Goal: Information Seeking & Learning: Learn about a topic

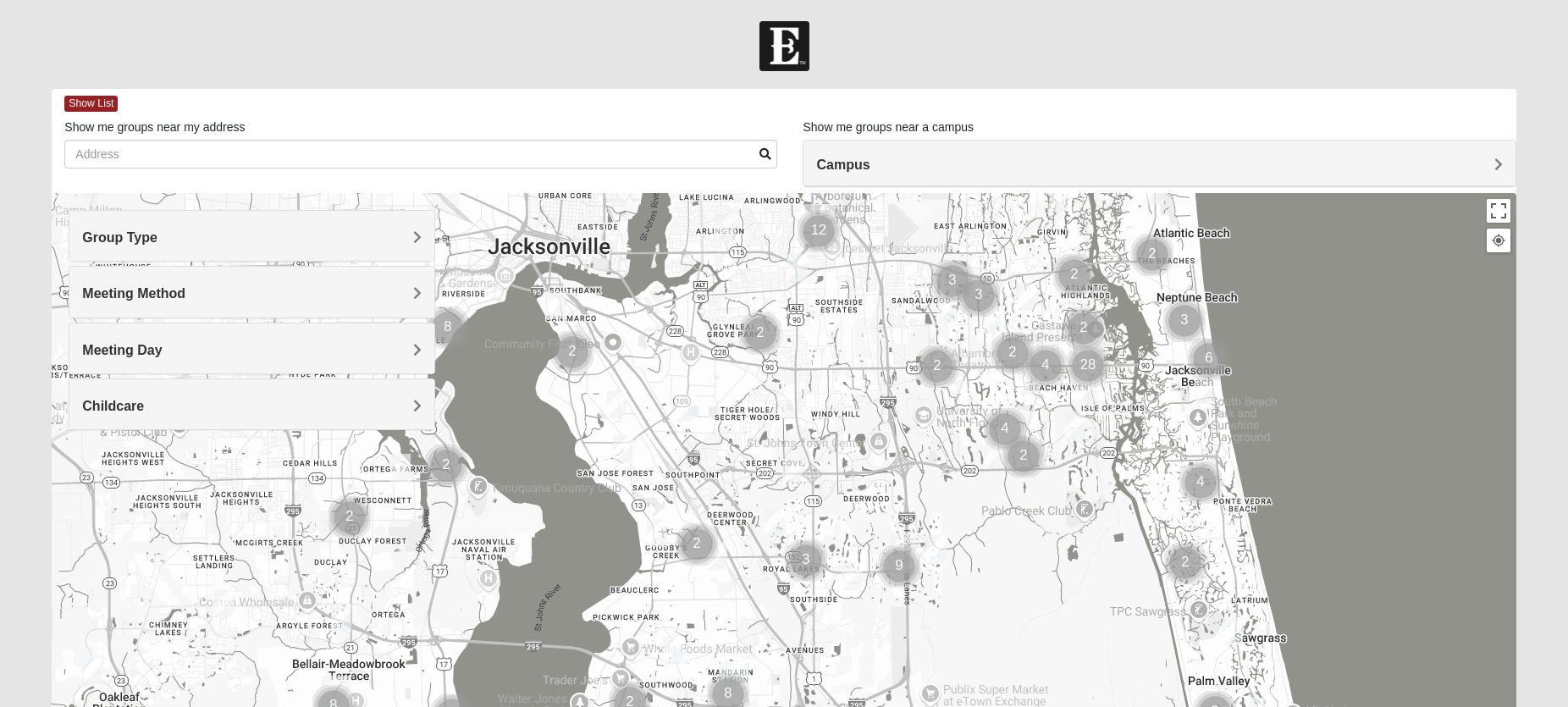
drag, startPoint x: 537, startPoint y: 576, endPoint x: 841, endPoint y: 410, distance: 346.4
click at [841, 410] on div at bounding box center [784, 531] width 1464 height 677
click at [186, 295] on span "Meeting Method" at bounding box center [134, 293] width 103 height 14
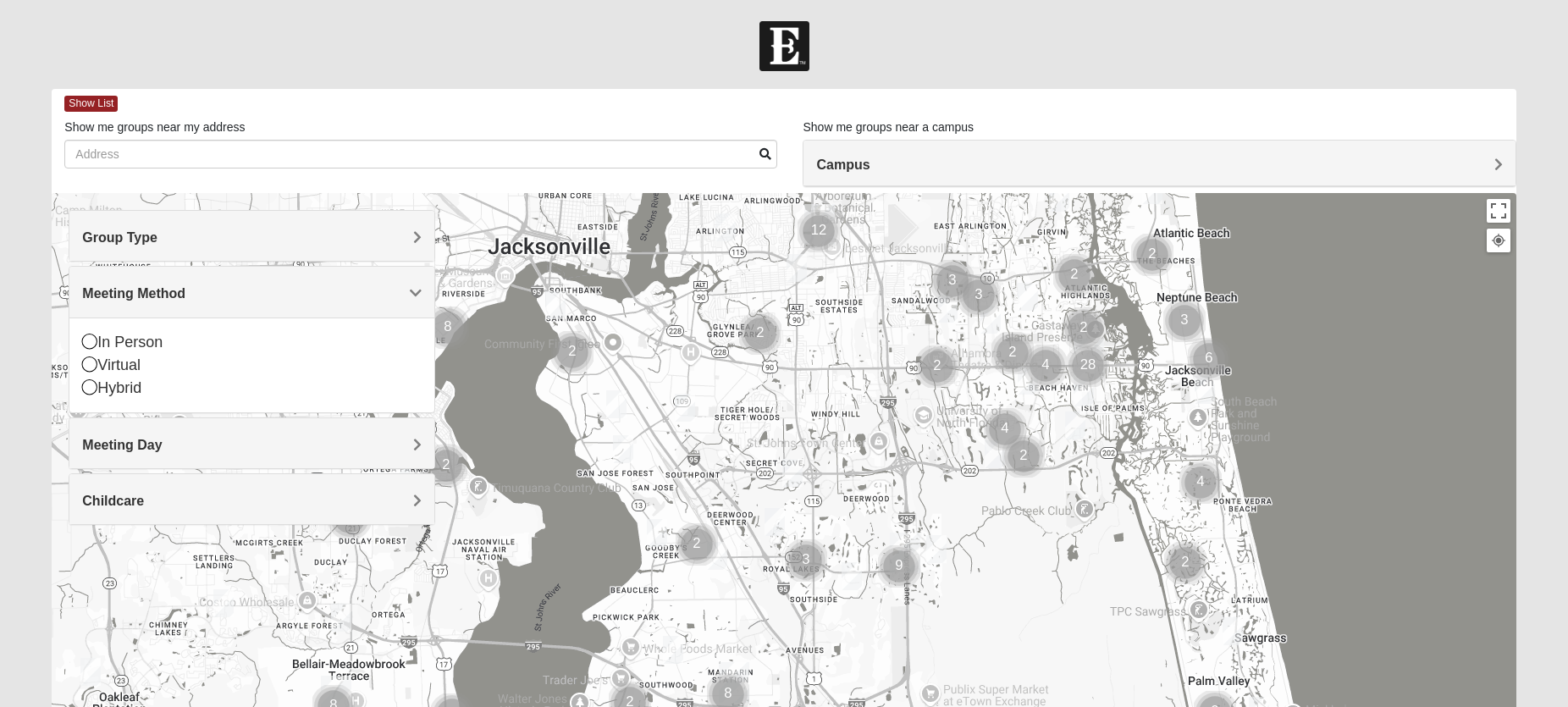
click at [186, 295] on span "Meeting Method" at bounding box center [134, 293] width 103 height 14
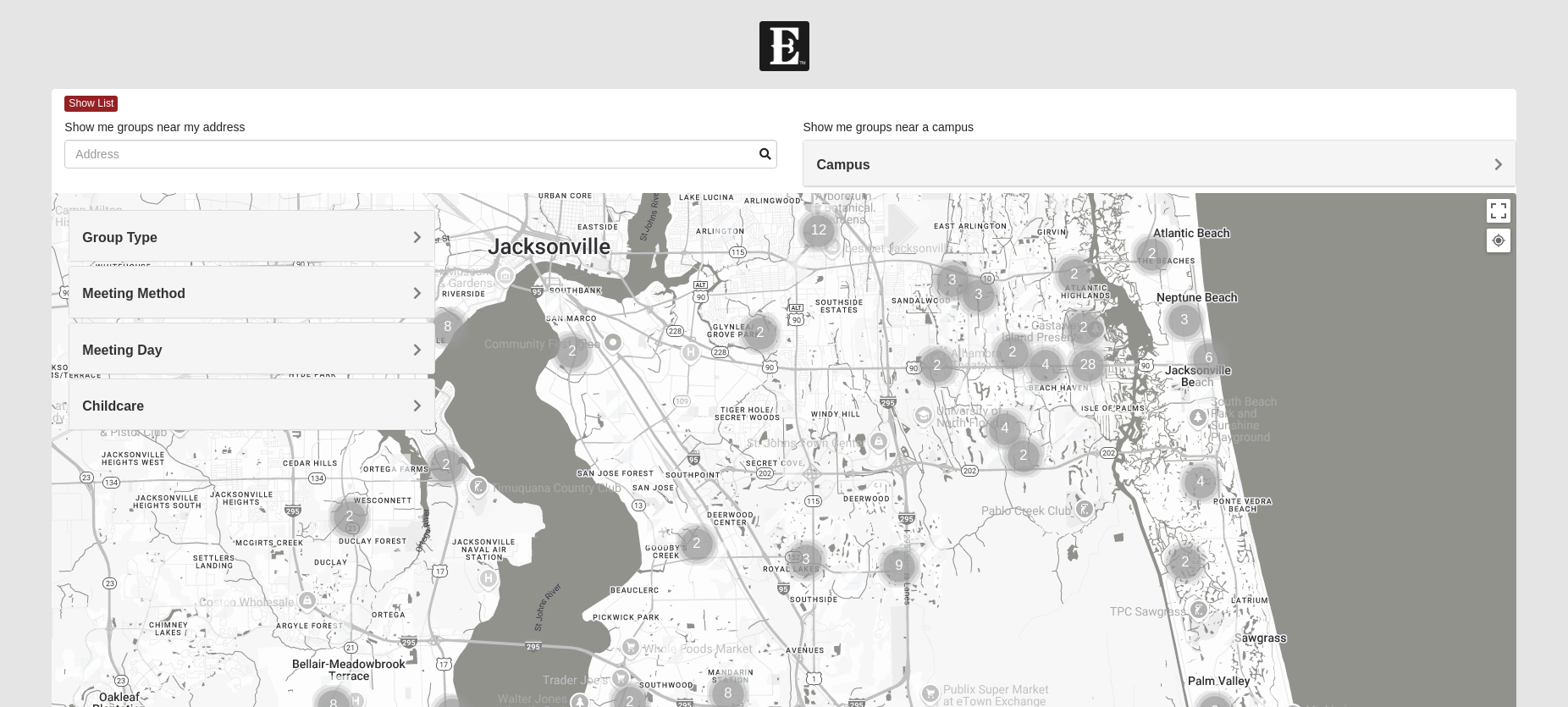
click at [161, 346] on span "Meeting Day" at bounding box center [122, 350] width 80 height 14
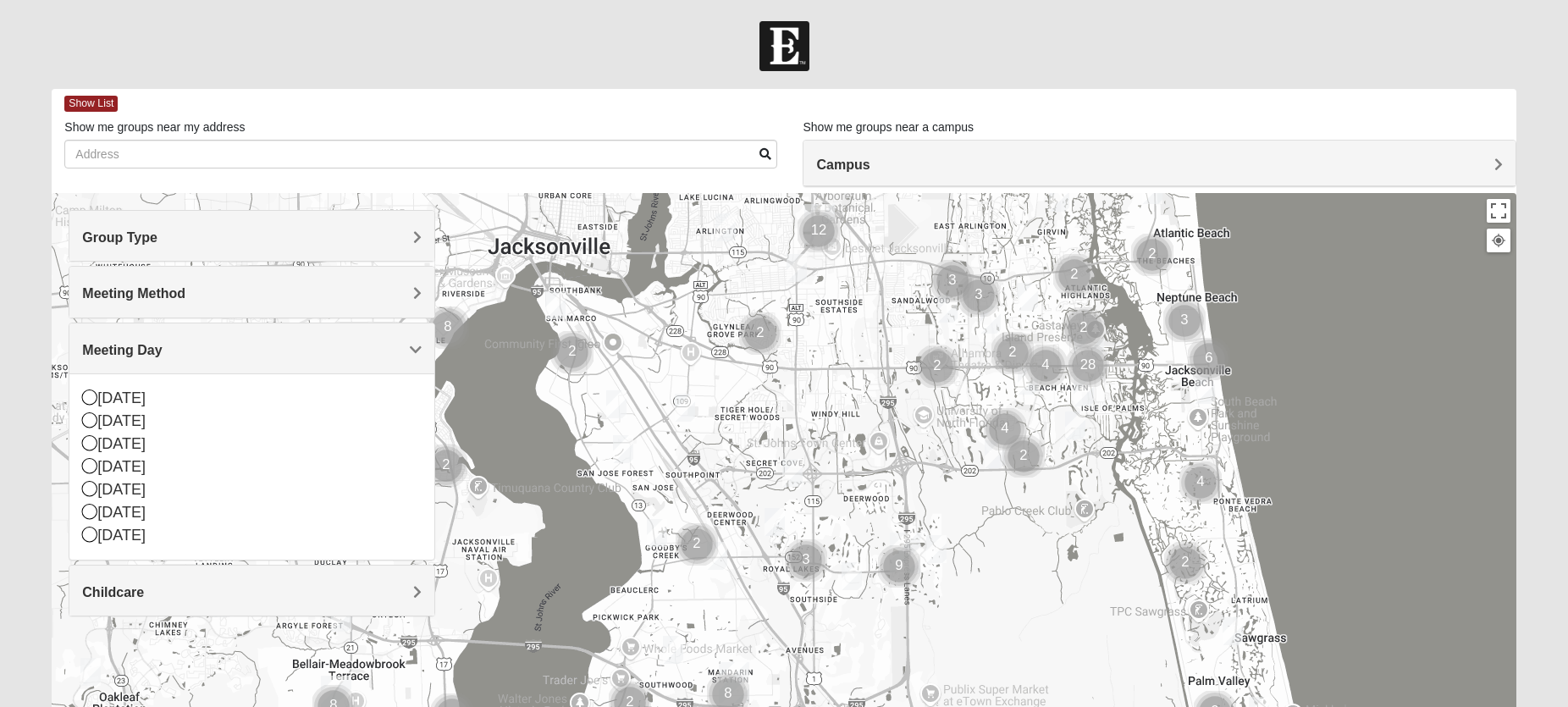
click at [161, 346] on span "Meeting Day" at bounding box center [122, 350] width 80 height 14
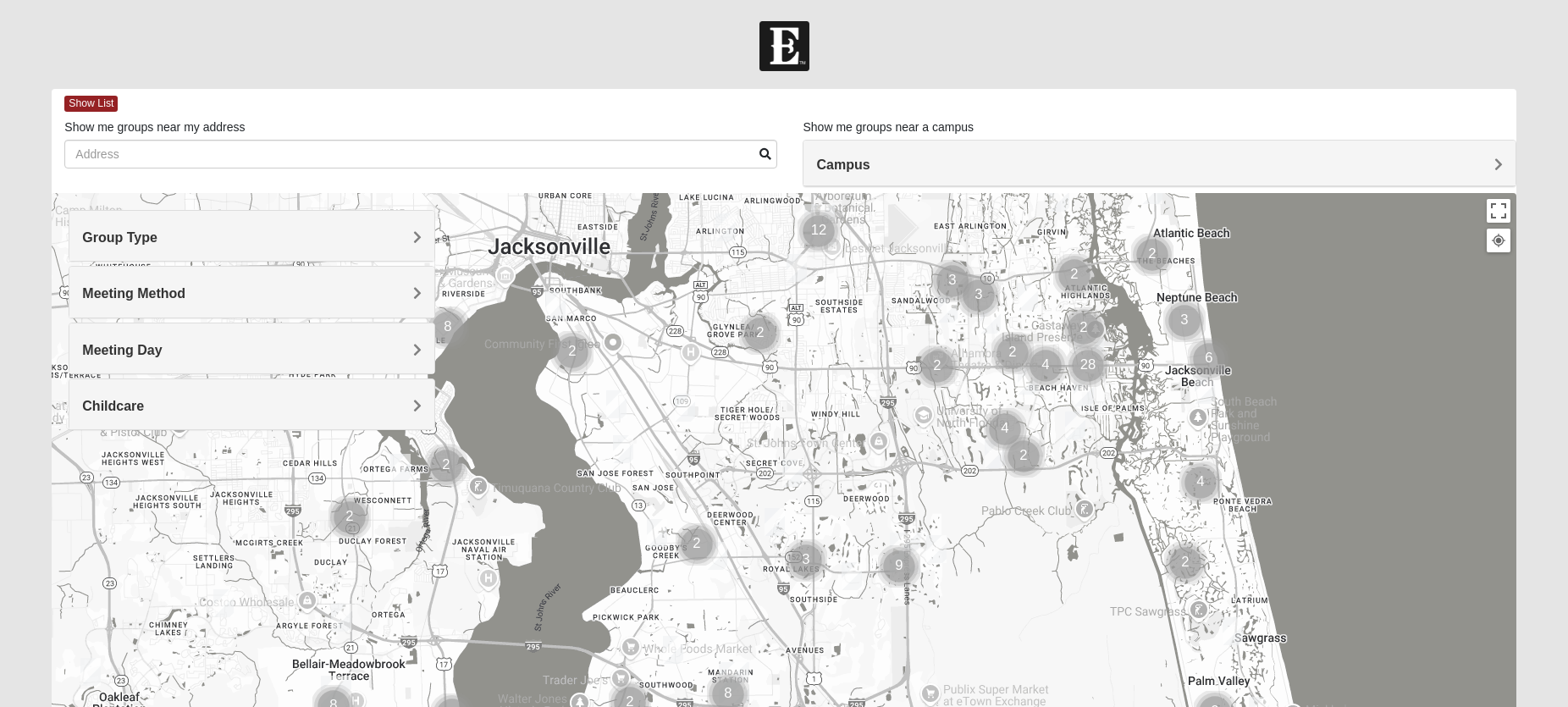
click at [144, 409] on span "Childcare" at bounding box center [113, 406] width 62 height 14
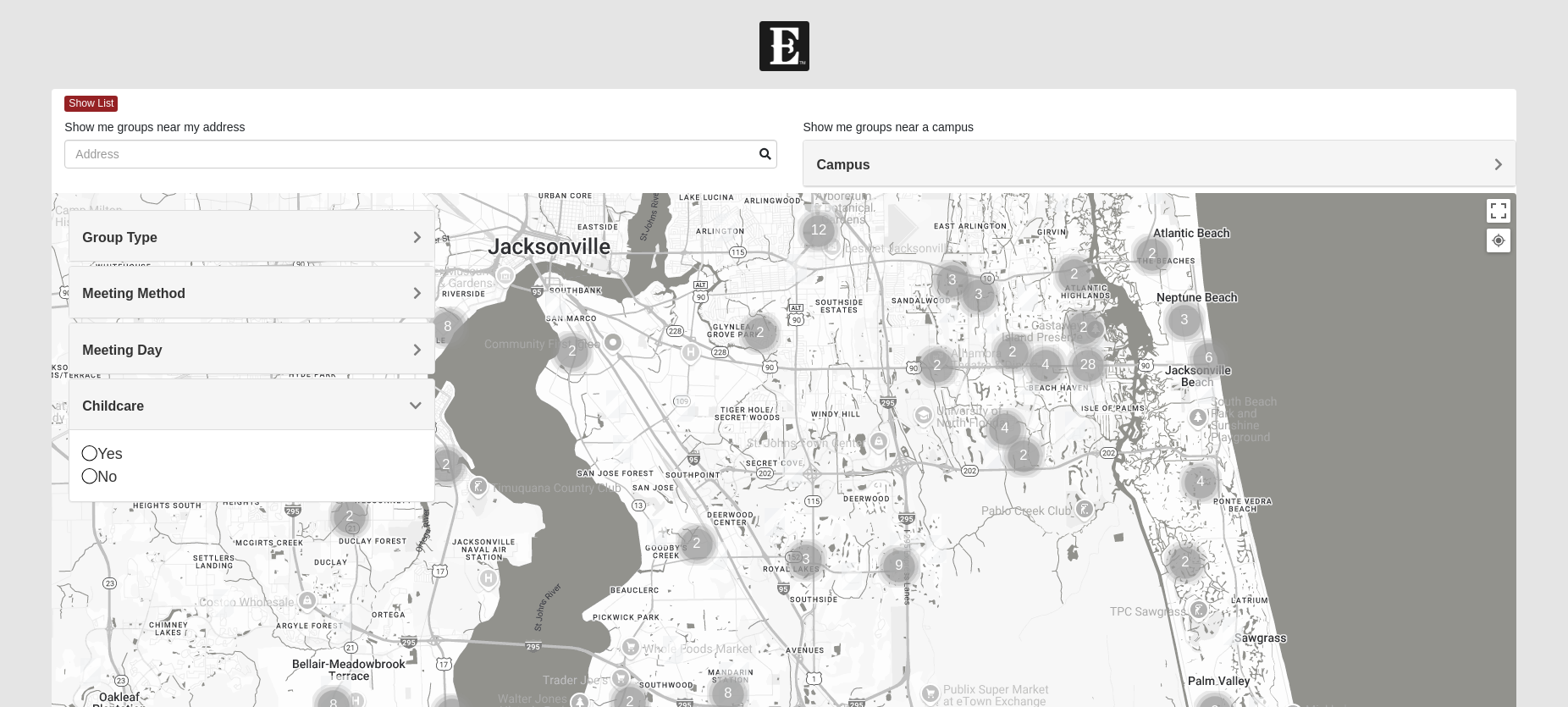
click at [144, 399] on span "Childcare" at bounding box center [113, 406] width 62 height 14
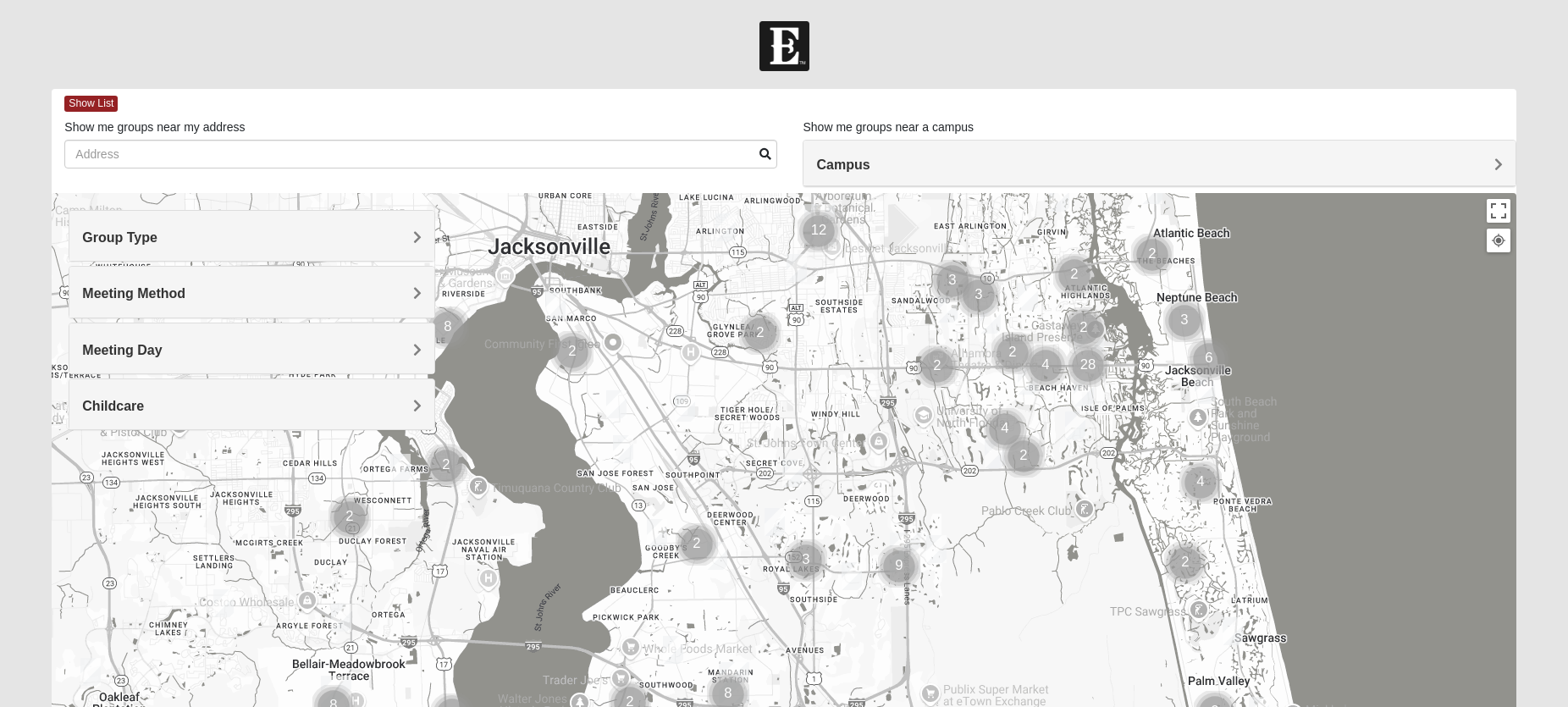
click at [158, 239] on span "Group Type" at bounding box center [120, 238] width 75 height 14
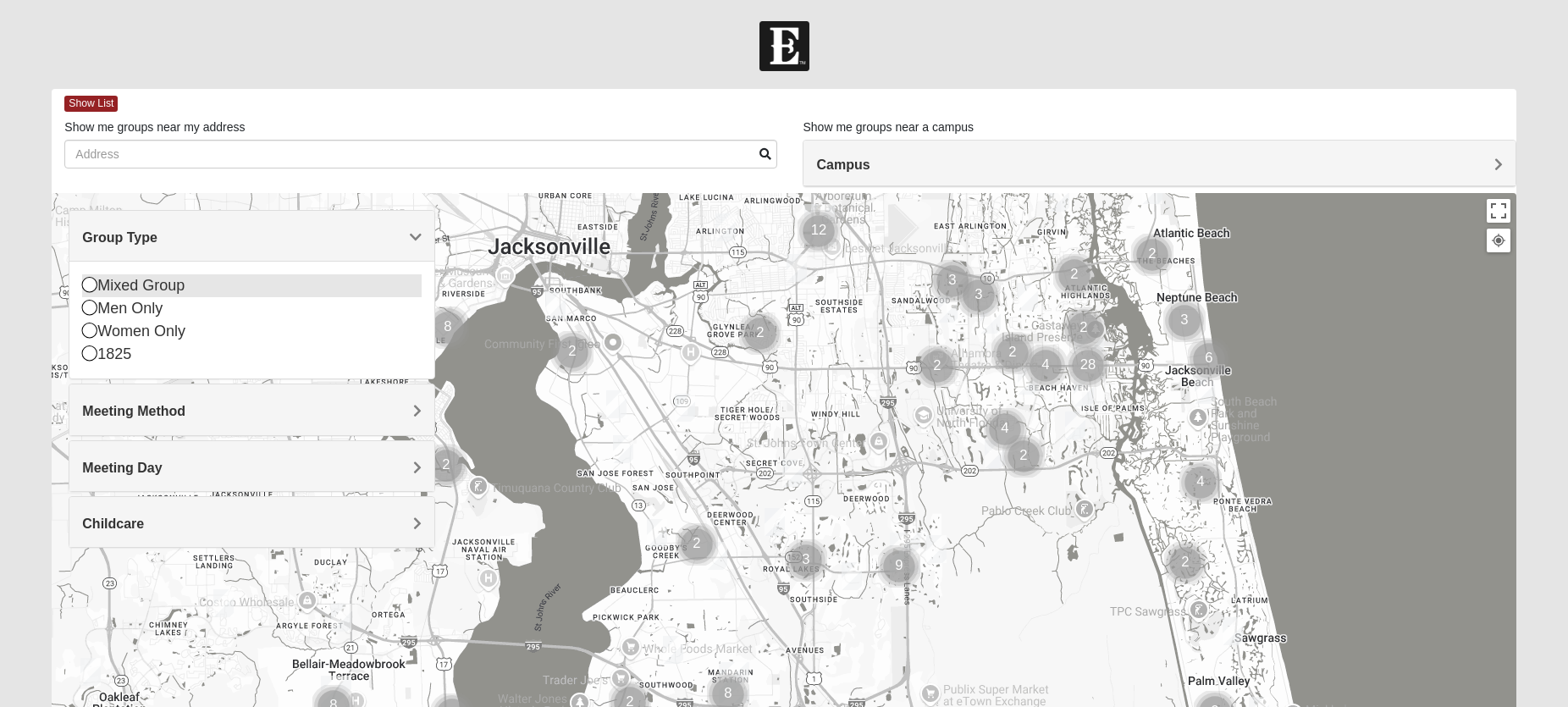
click at [85, 282] on icon at bounding box center [90, 284] width 15 height 15
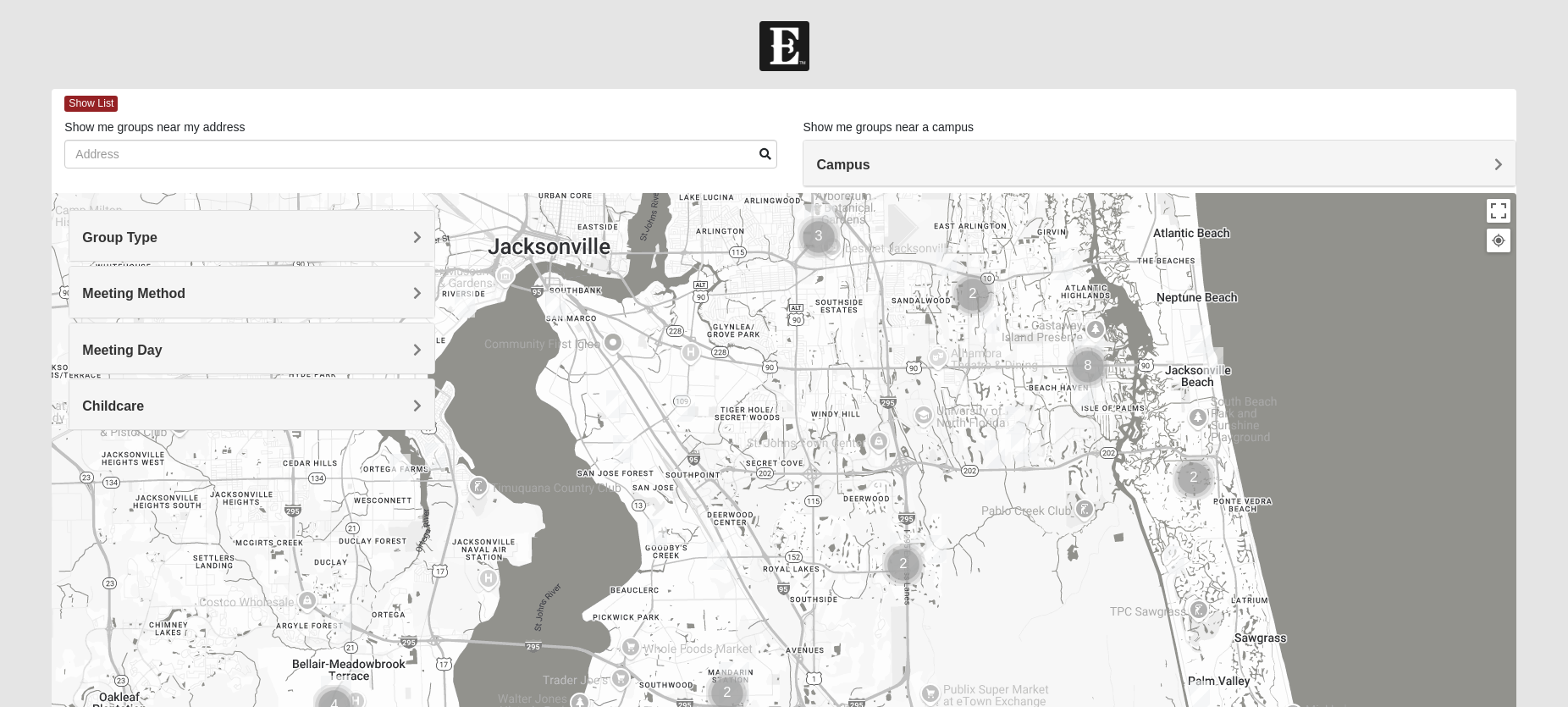
click at [186, 292] on span "Meeting Method" at bounding box center [134, 293] width 103 height 14
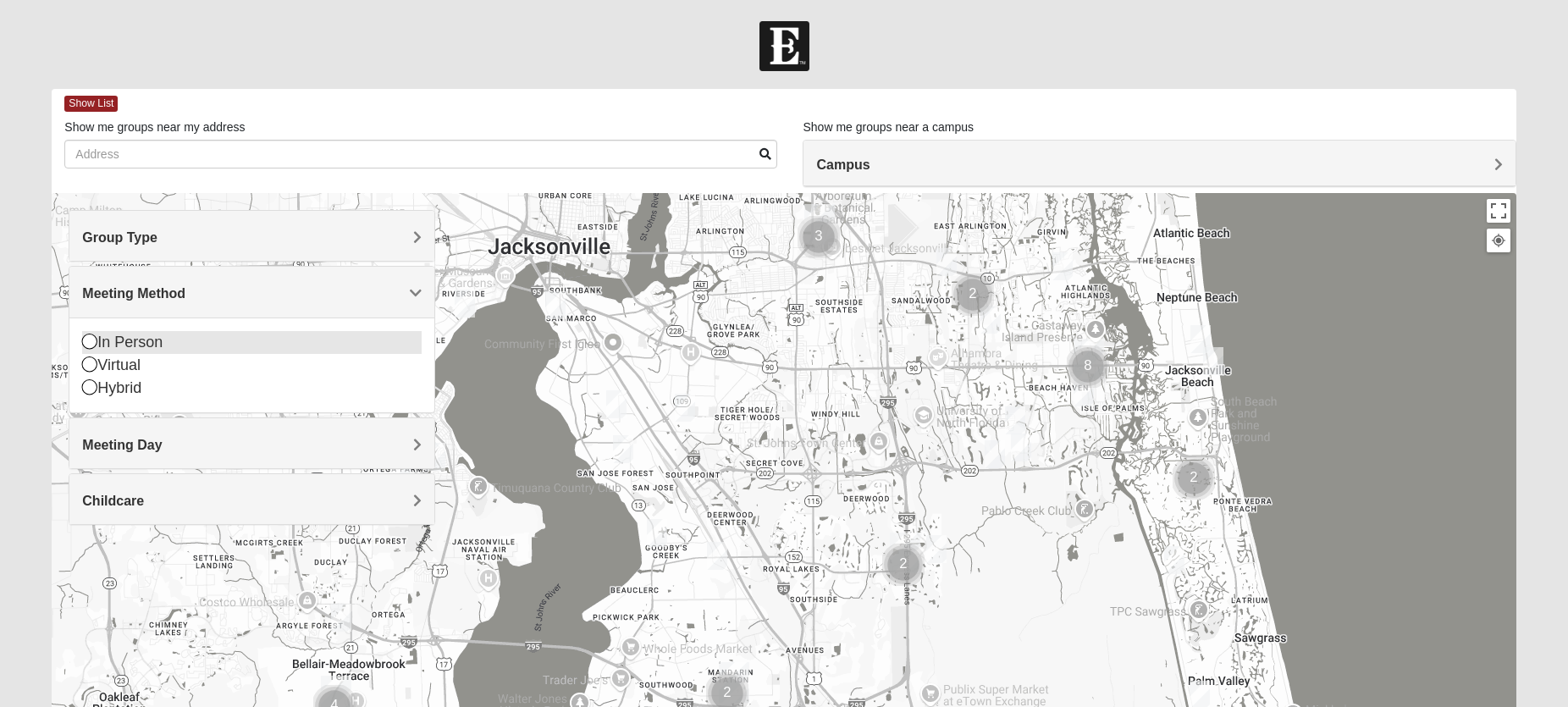
click at [91, 343] on icon at bounding box center [90, 341] width 15 height 15
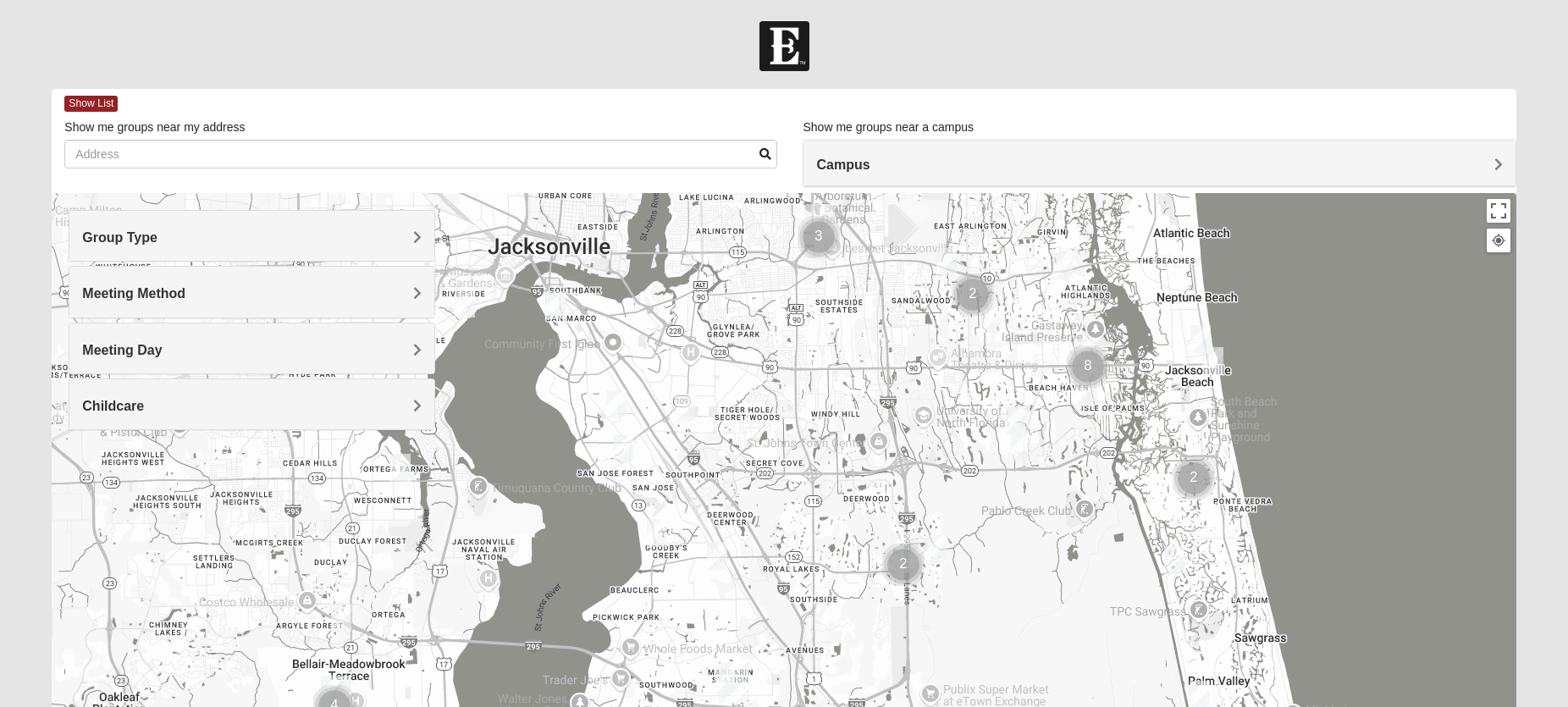
click at [161, 347] on span "Meeting Day" at bounding box center [122, 350] width 80 height 14
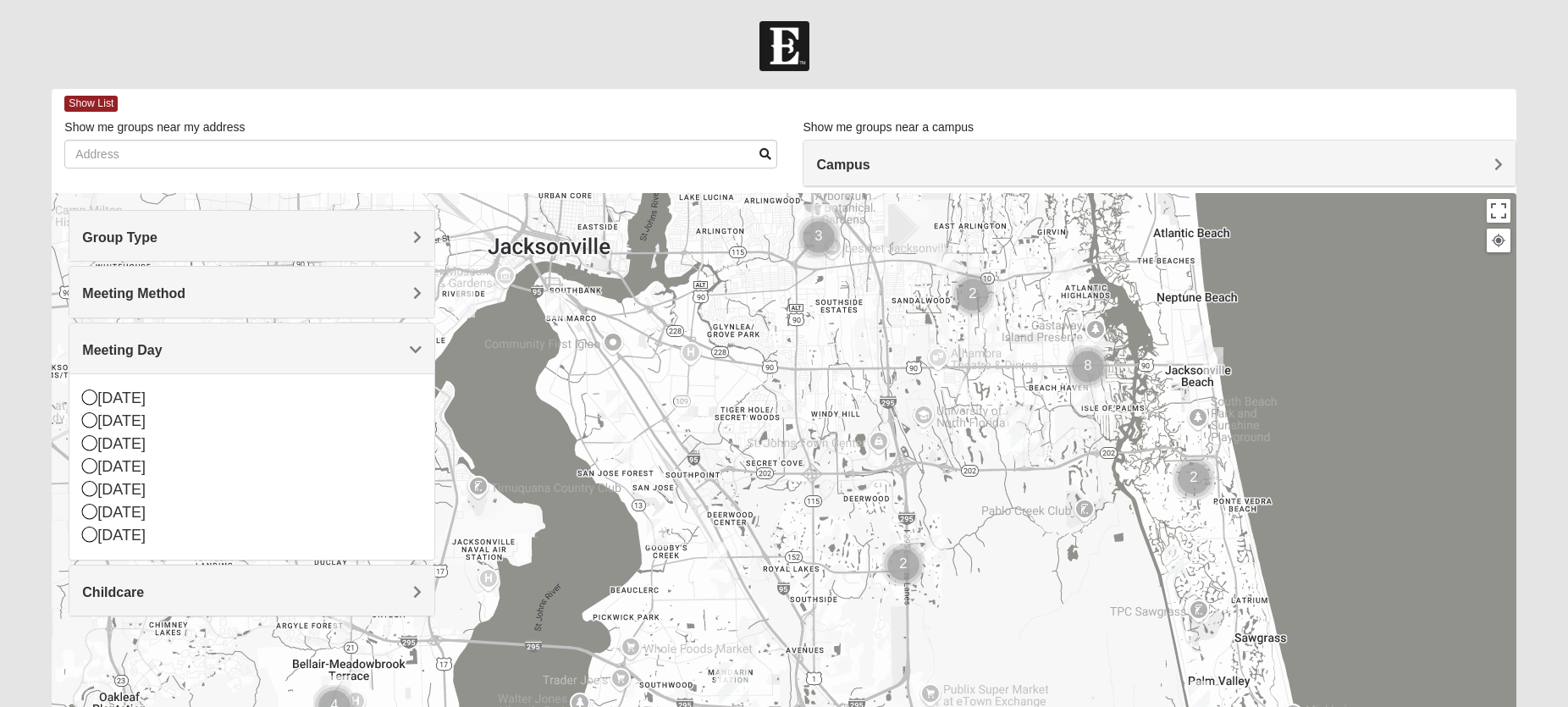
click at [161, 347] on span "Meeting Day" at bounding box center [122, 350] width 80 height 14
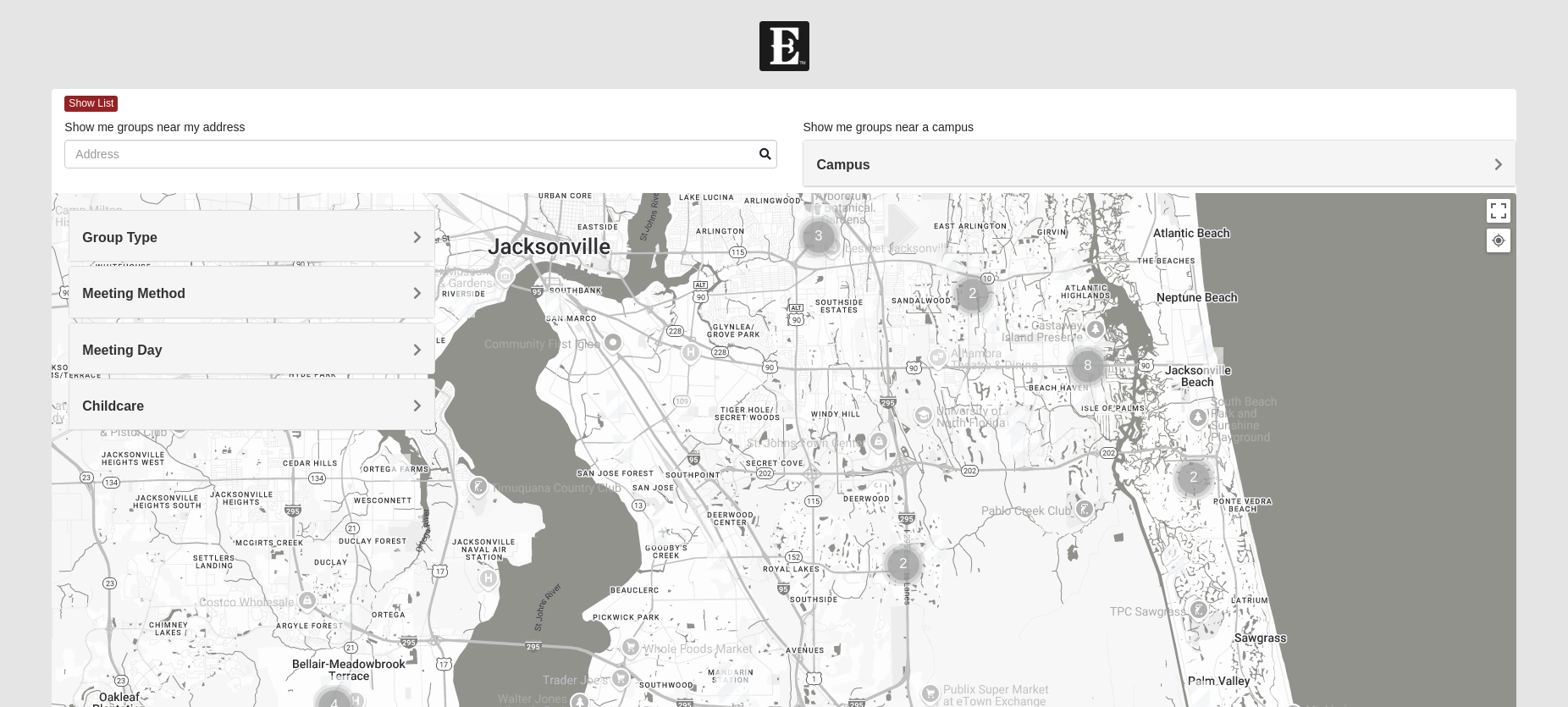
click at [144, 406] on span "Childcare" at bounding box center [113, 406] width 62 height 14
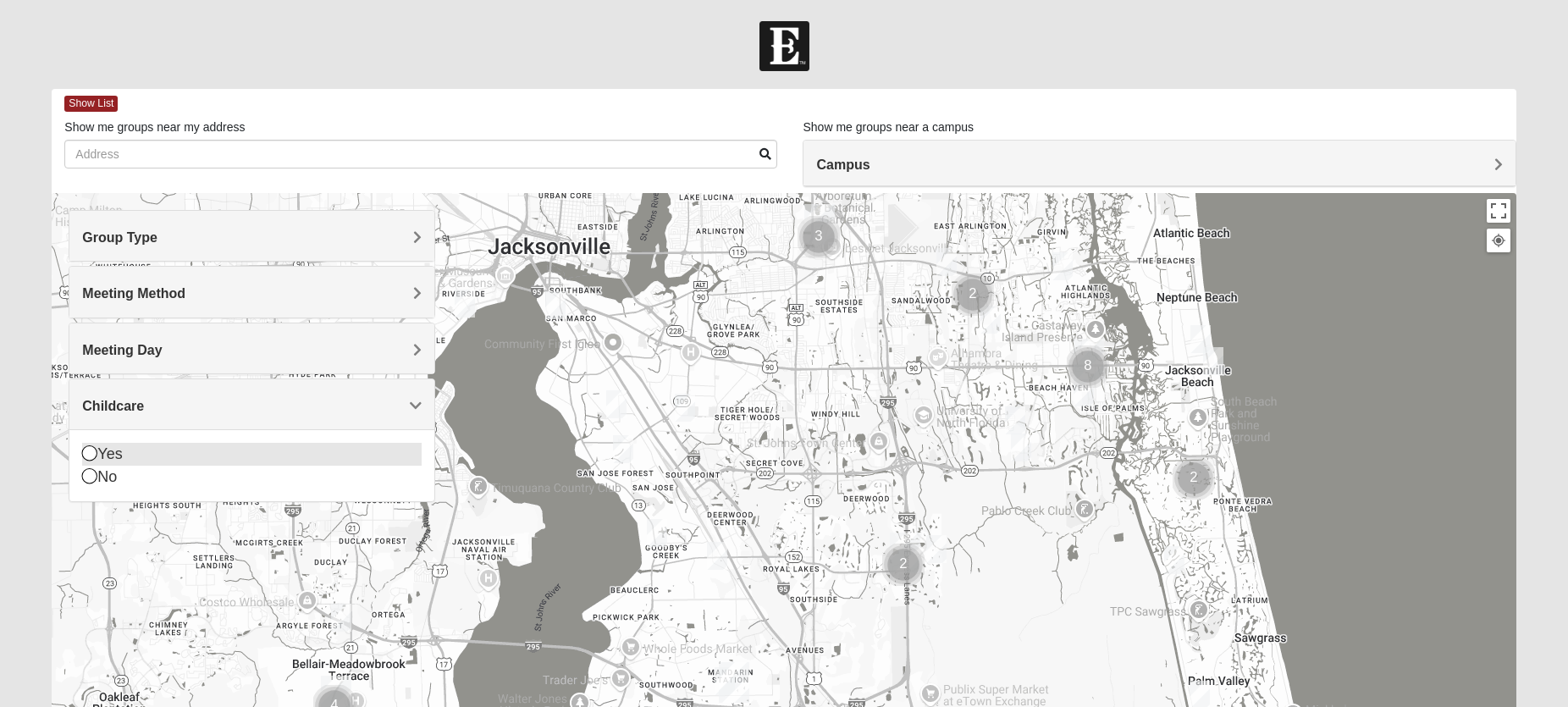
click at [90, 454] on icon at bounding box center [90, 453] width 15 height 15
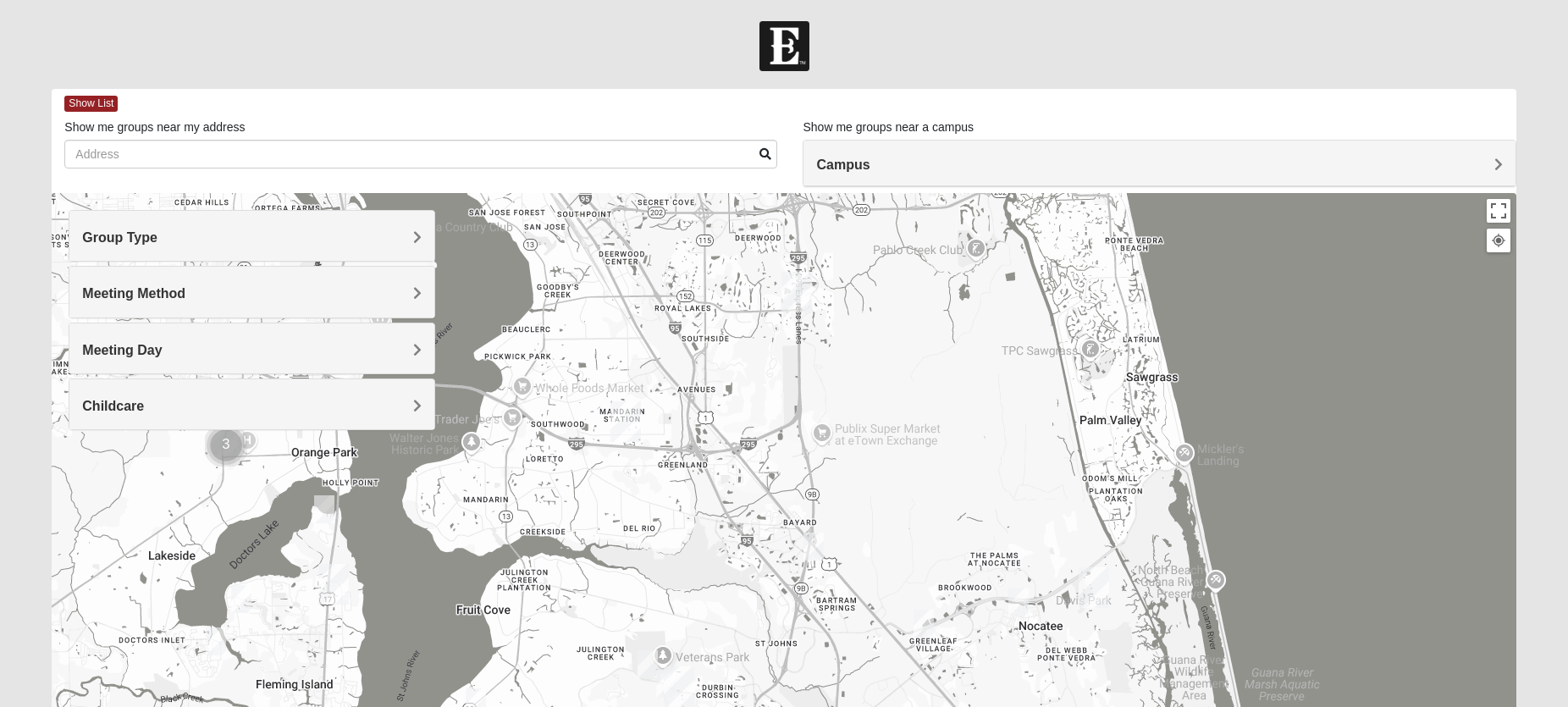
drag, startPoint x: 1144, startPoint y: 546, endPoint x: 1033, endPoint y: 280, distance: 288.2
click at [1033, 280] on div at bounding box center [784, 531] width 1464 height 677
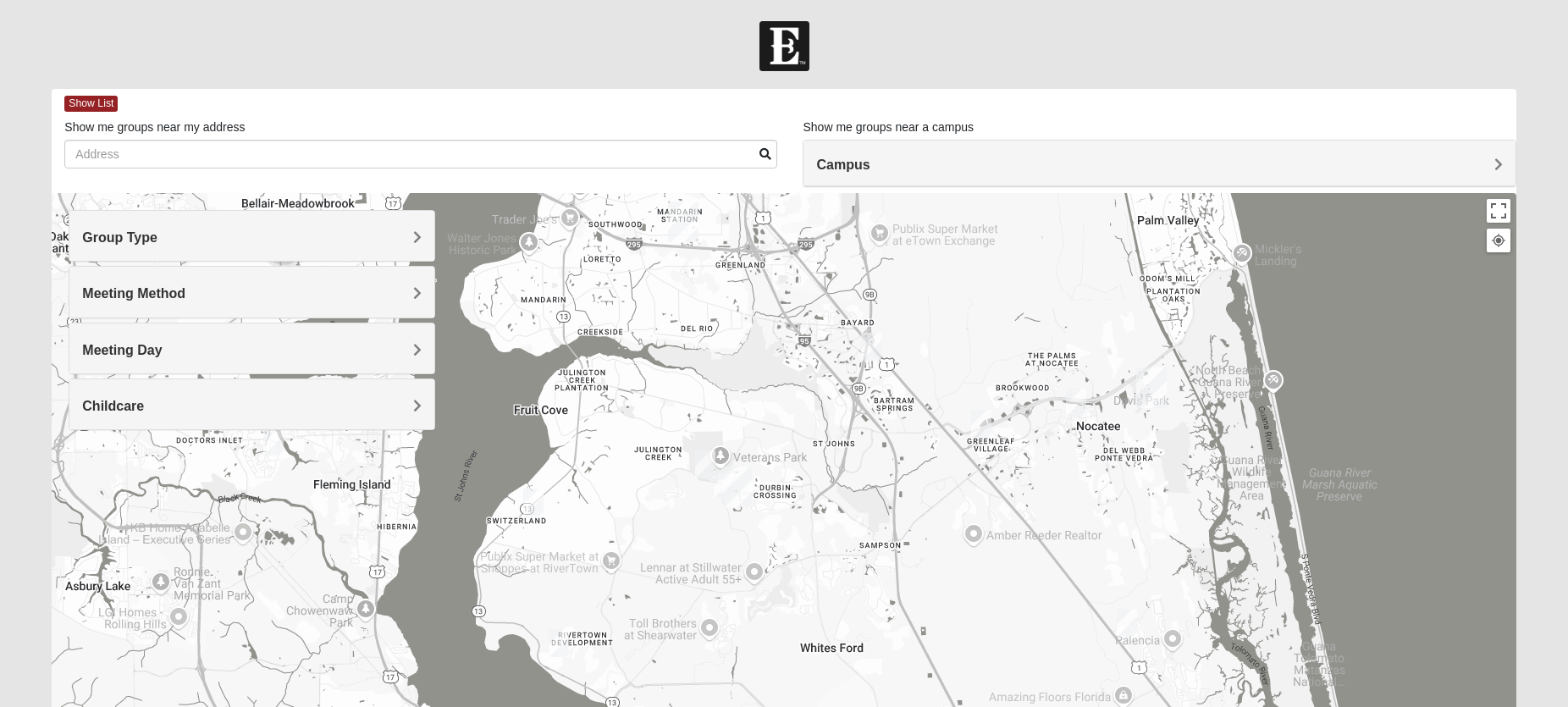
drag, startPoint x: 927, startPoint y: 566, endPoint x: 998, endPoint y: 338, distance: 238.8
click at [998, 338] on div at bounding box center [784, 531] width 1464 height 677
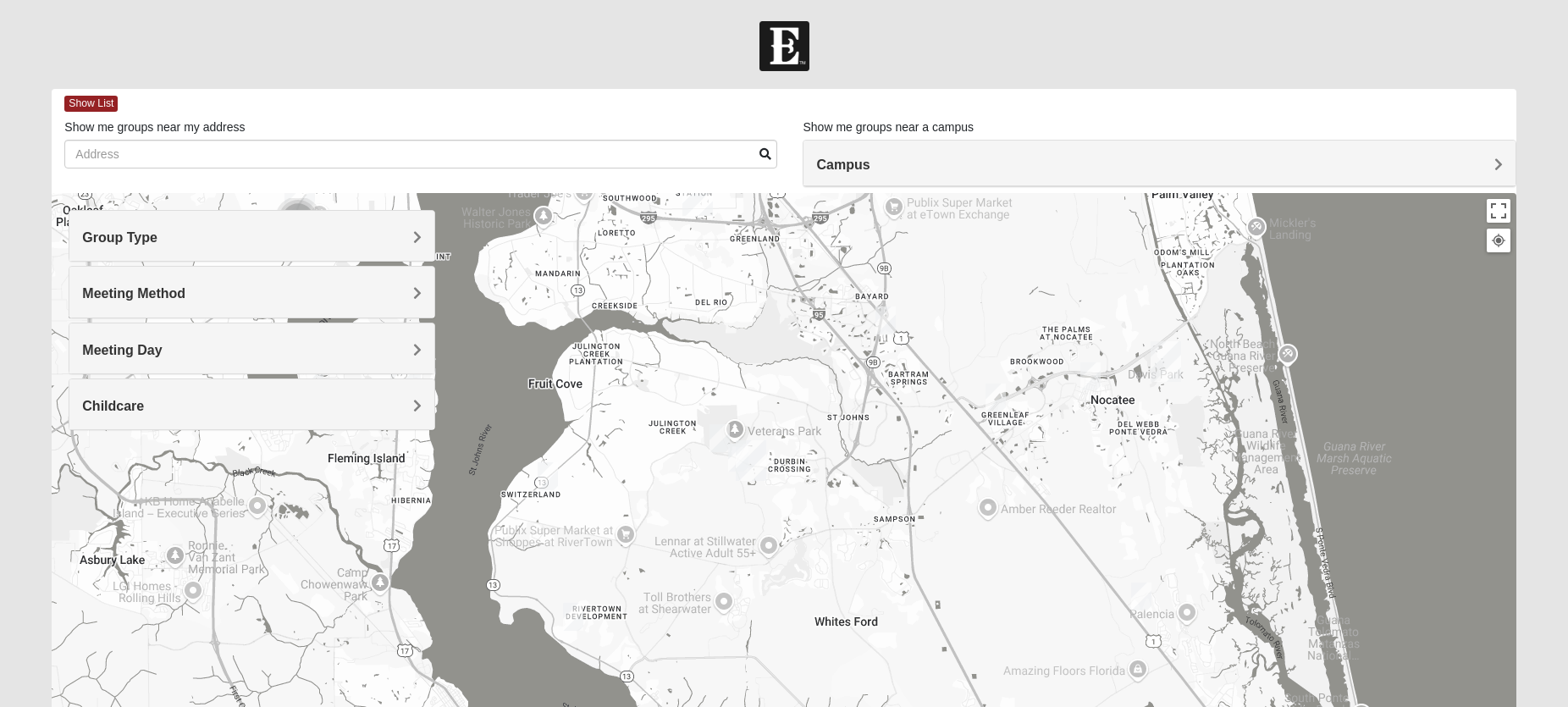
click at [1093, 380] on img "Mixed Olsen 32081" at bounding box center [1091, 376] width 21 height 28
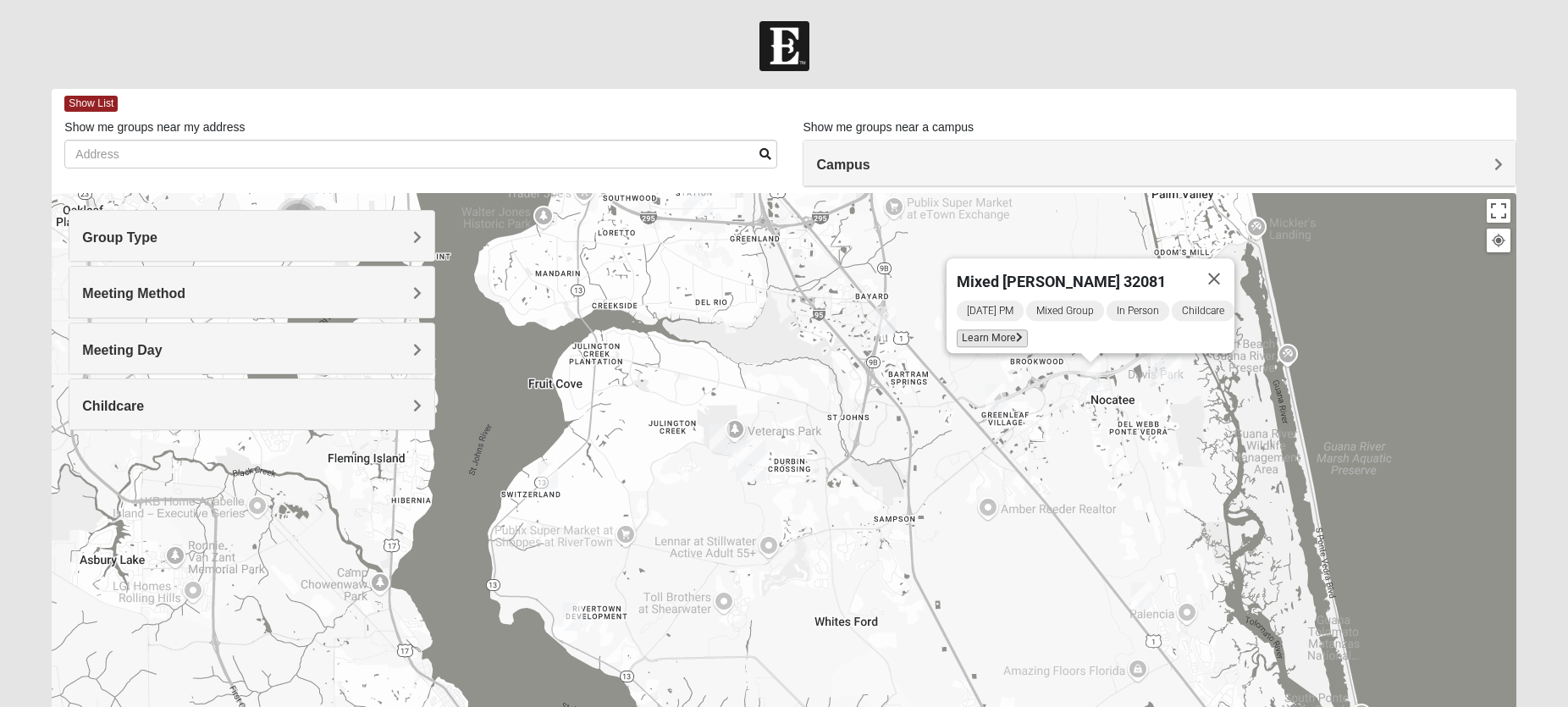
click at [1016, 333] on icon at bounding box center [1020, 337] width 7 height 10
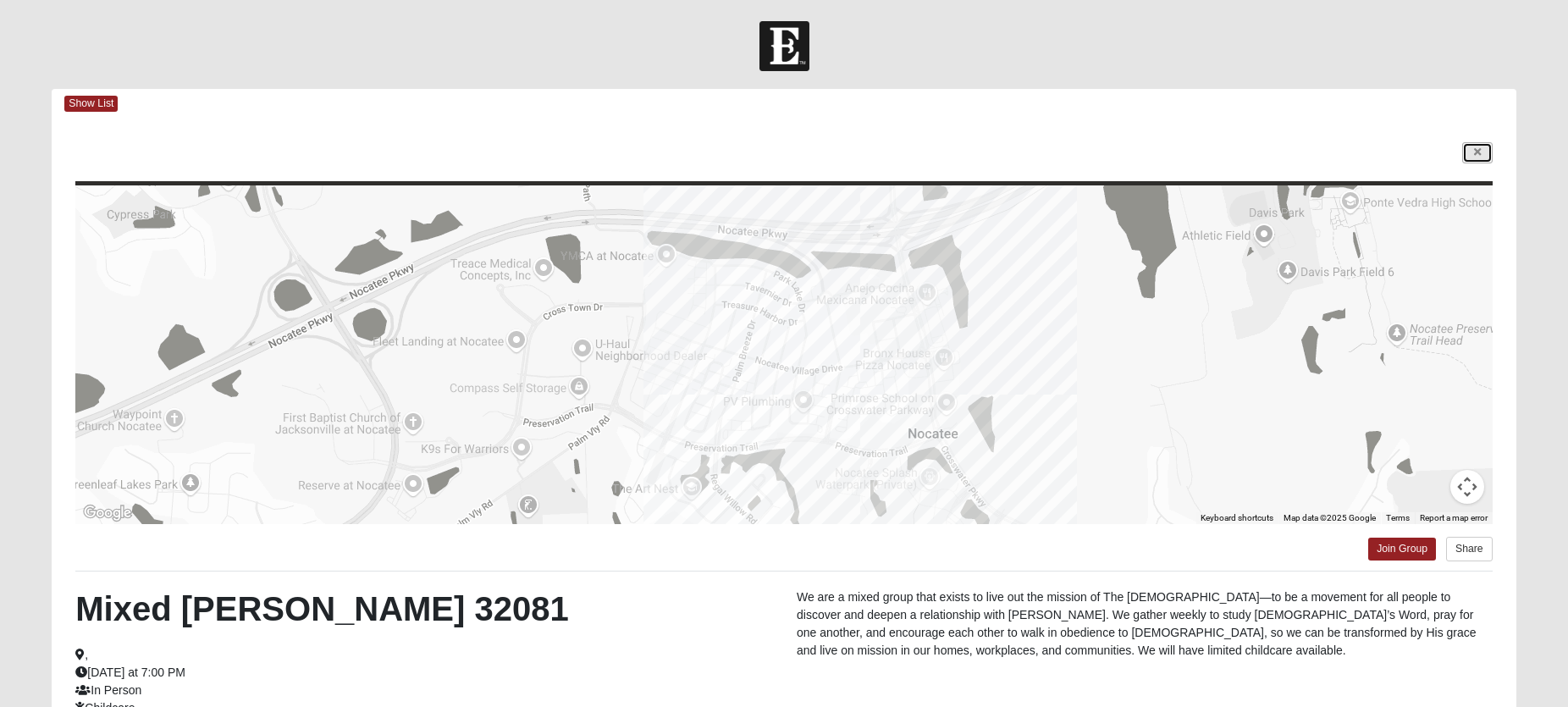
click at [1485, 153] on link at bounding box center [1477, 153] width 30 height 22
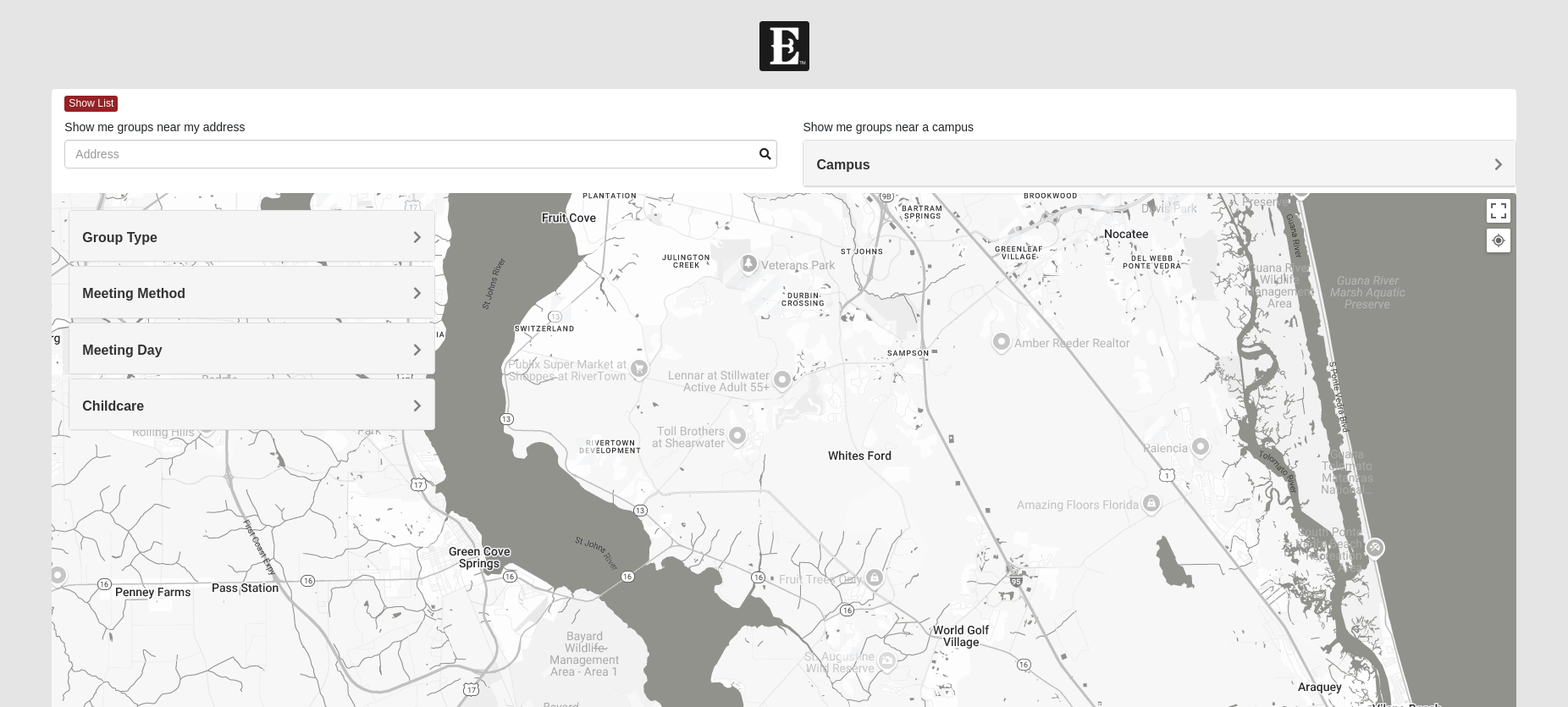
drag, startPoint x: 873, startPoint y: 615, endPoint x: 886, endPoint y: 446, distance: 169.5
click at [886, 446] on div "Mixed [PERSON_NAME] 32081 [DATE] PM Mixed Group In Person Childcare Learn More" at bounding box center [784, 531] width 1464 height 677
click at [590, 448] on img "Mixed Murphy 32259" at bounding box center [587, 449] width 21 height 28
click at [472, 402] on span "Learn More" at bounding box center [488, 411] width 71 height 18
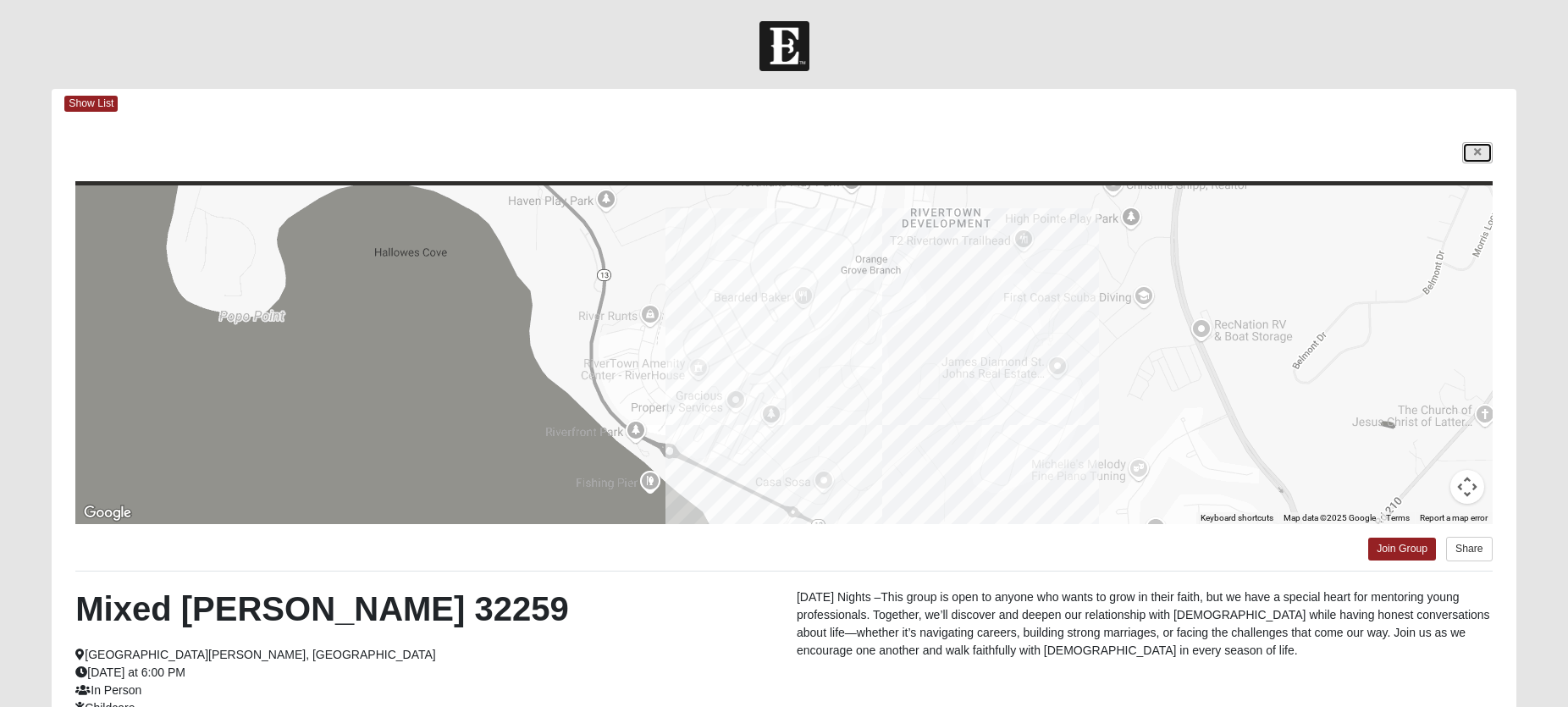
click at [1485, 157] on link at bounding box center [1477, 153] width 30 height 22
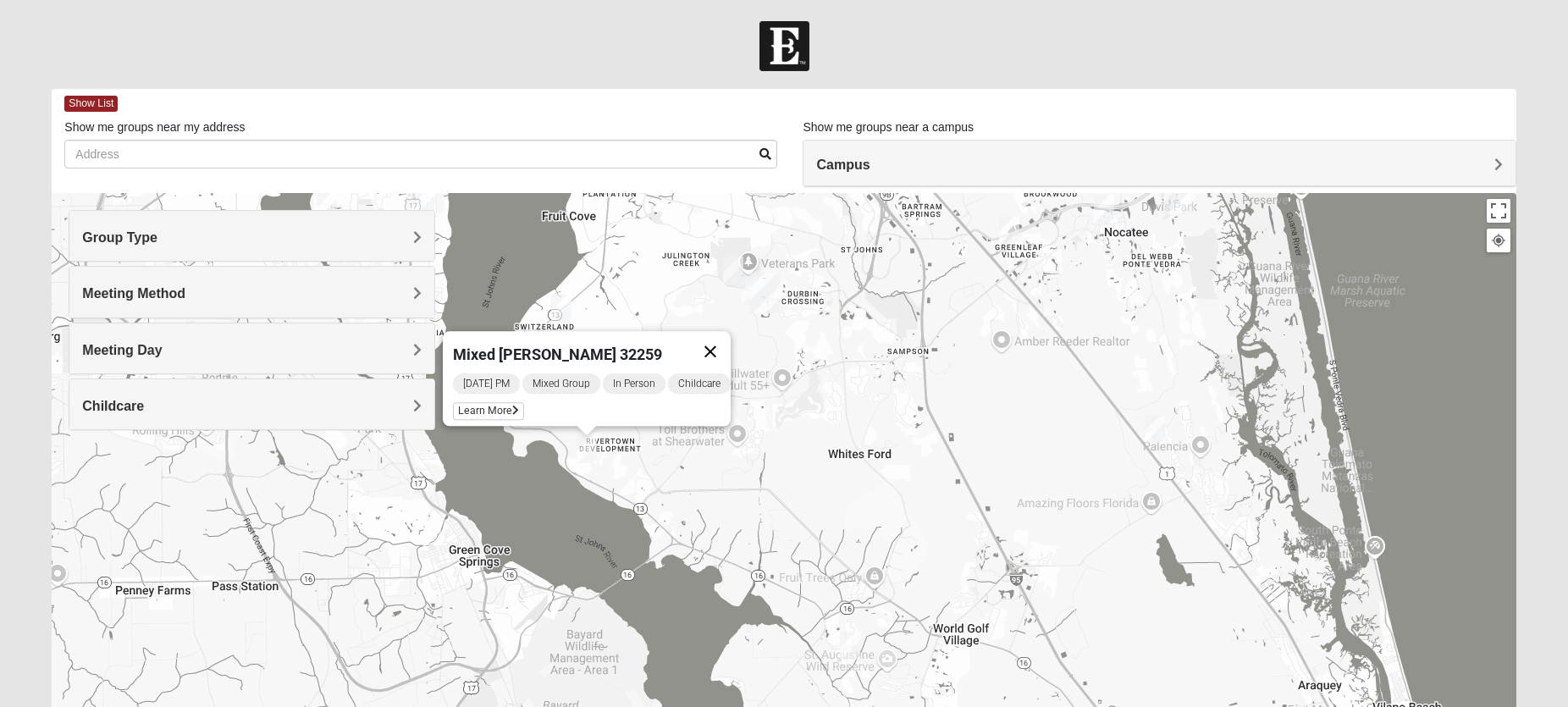
click at [719, 337] on button "Close" at bounding box center [710, 351] width 40 height 40
click at [748, 295] on img "Mixed Franzini 32259" at bounding box center [752, 290] width 21 height 28
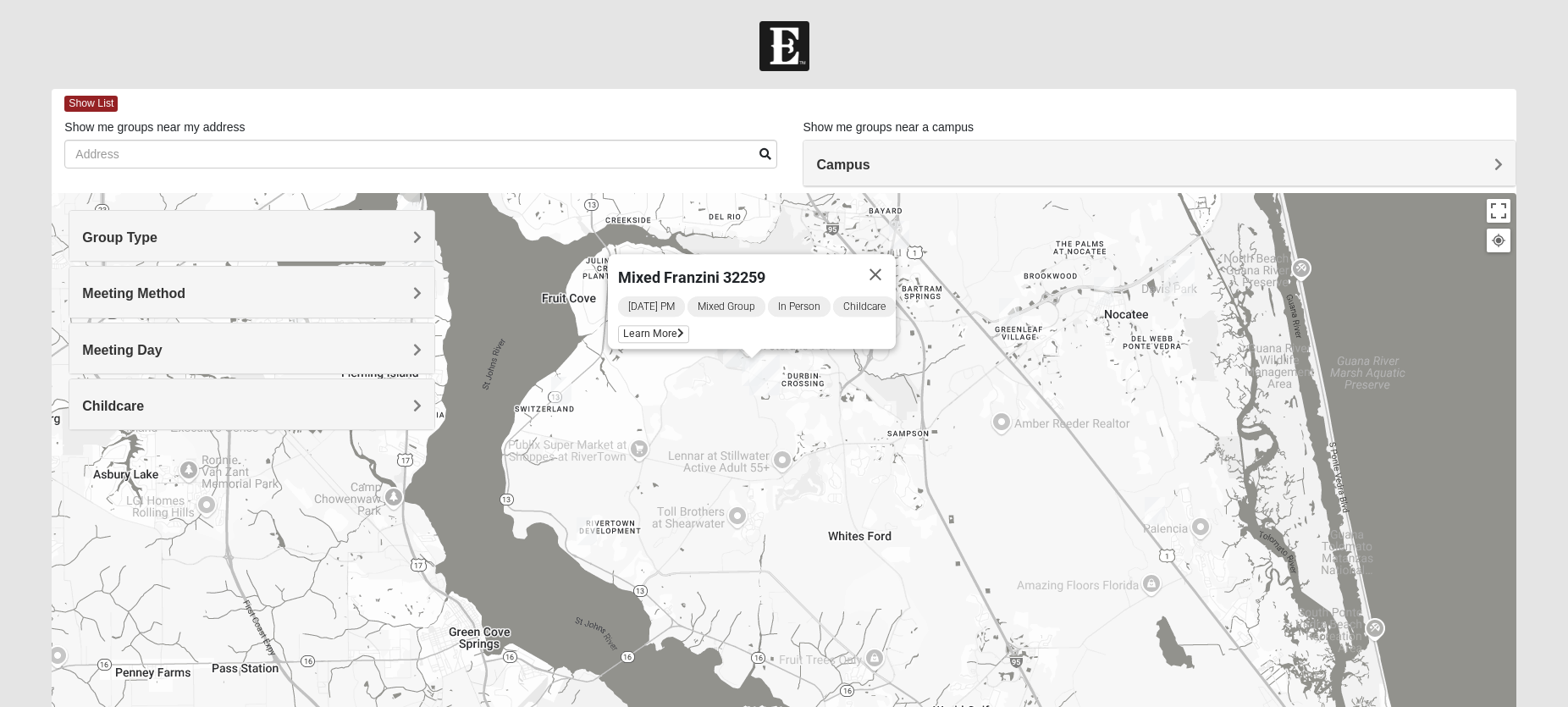
click at [560, 384] on img "Mixed Otts 32259" at bounding box center [562, 390] width 21 height 28
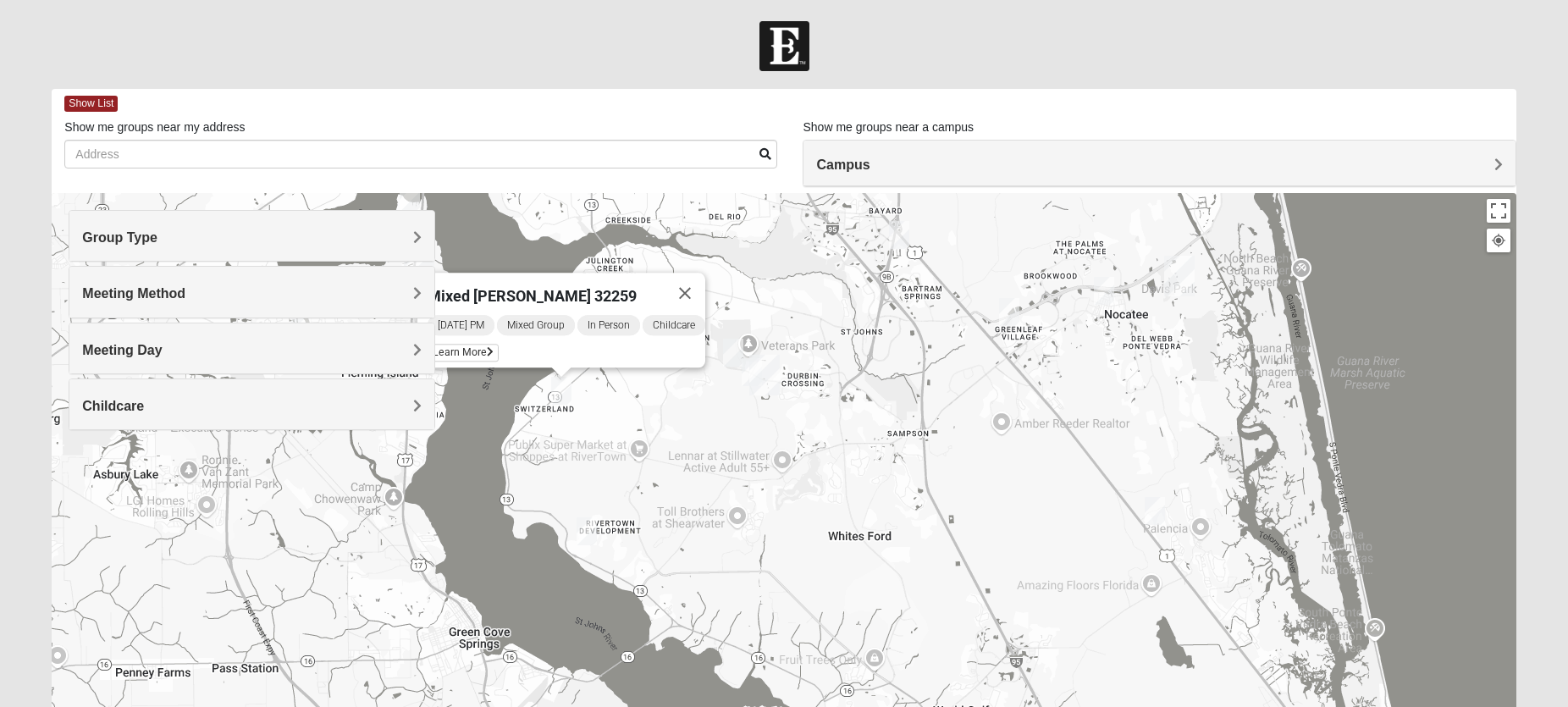
click at [729, 354] on img "Mixed Clark 32259" at bounding box center [733, 353] width 21 height 28
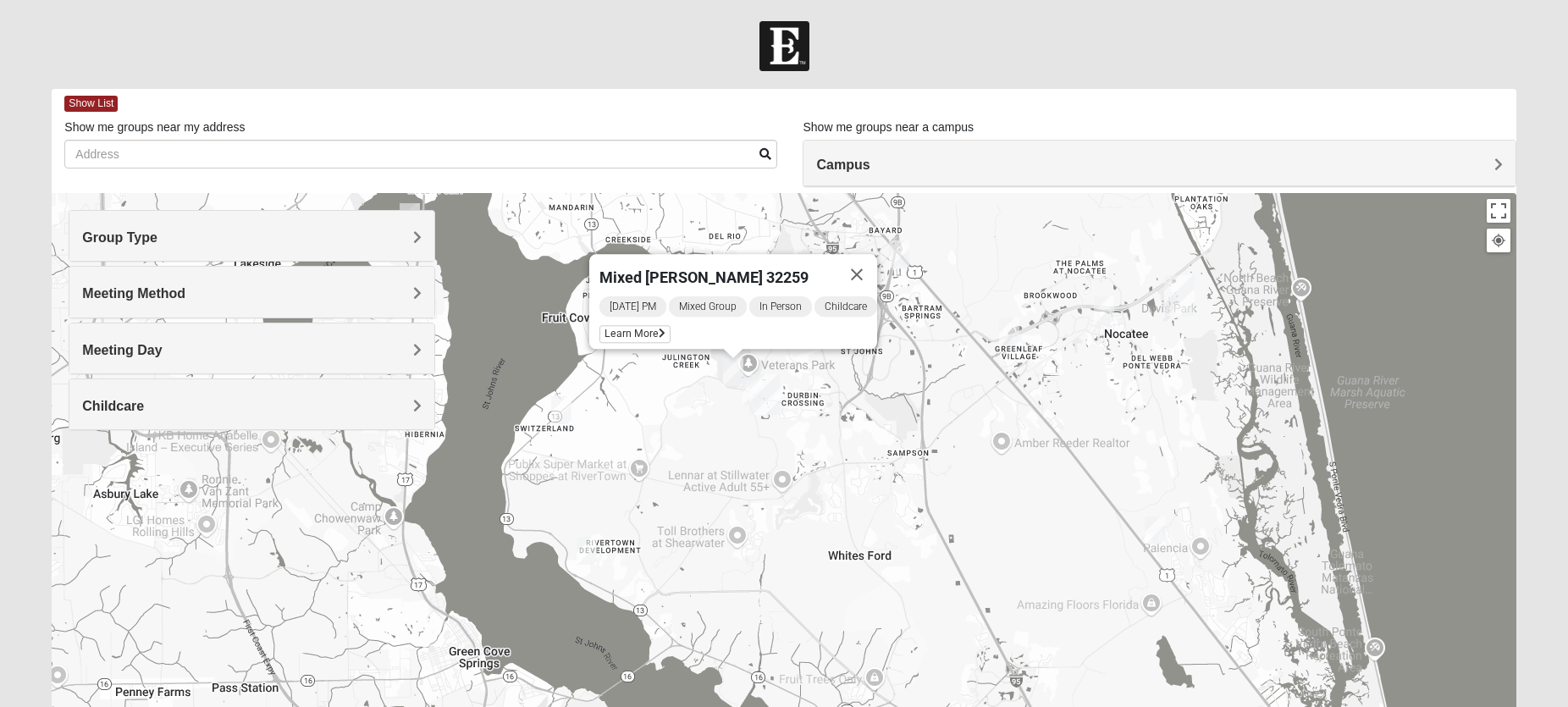
click at [583, 547] on img "Mixed Murphy 32259" at bounding box center [587, 551] width 21 height 28
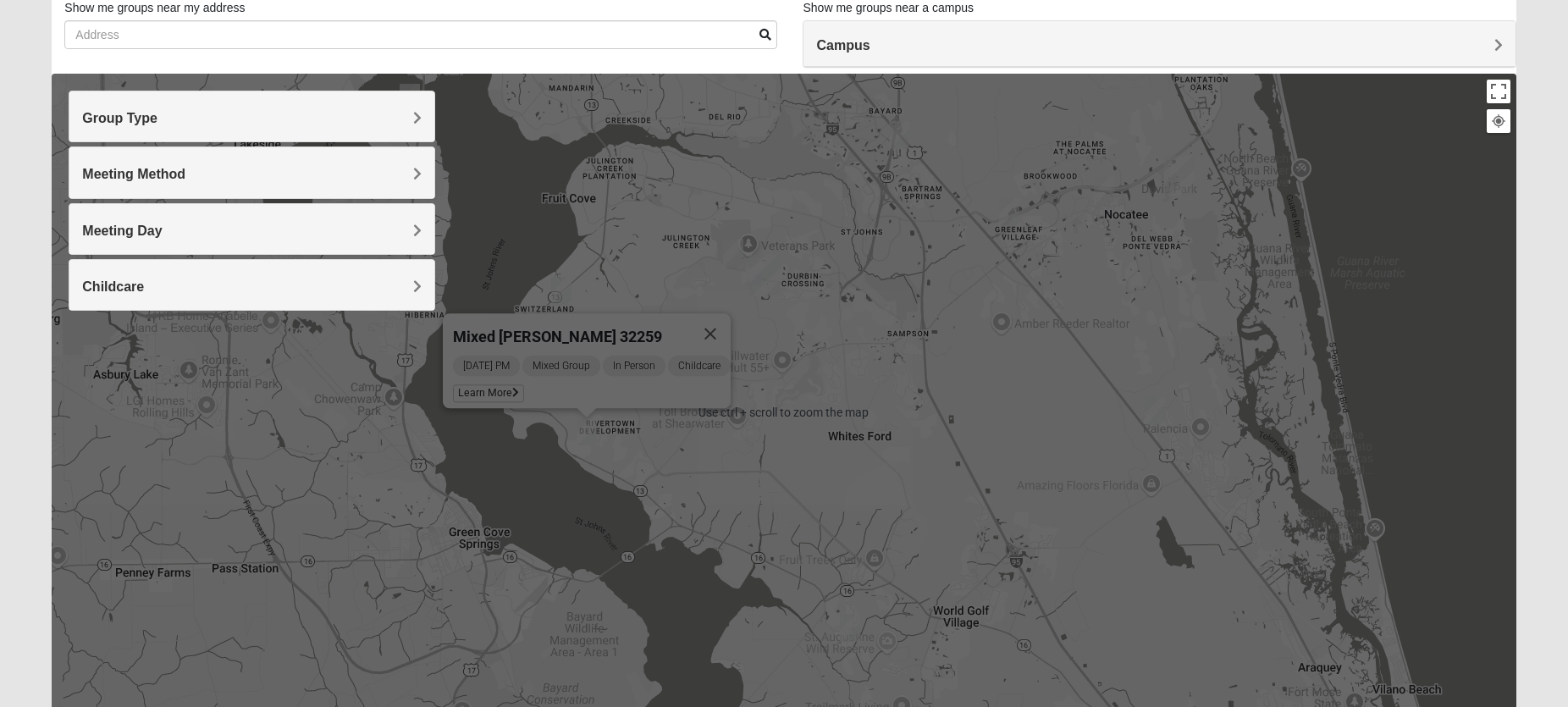
scroll to position [170, 0]
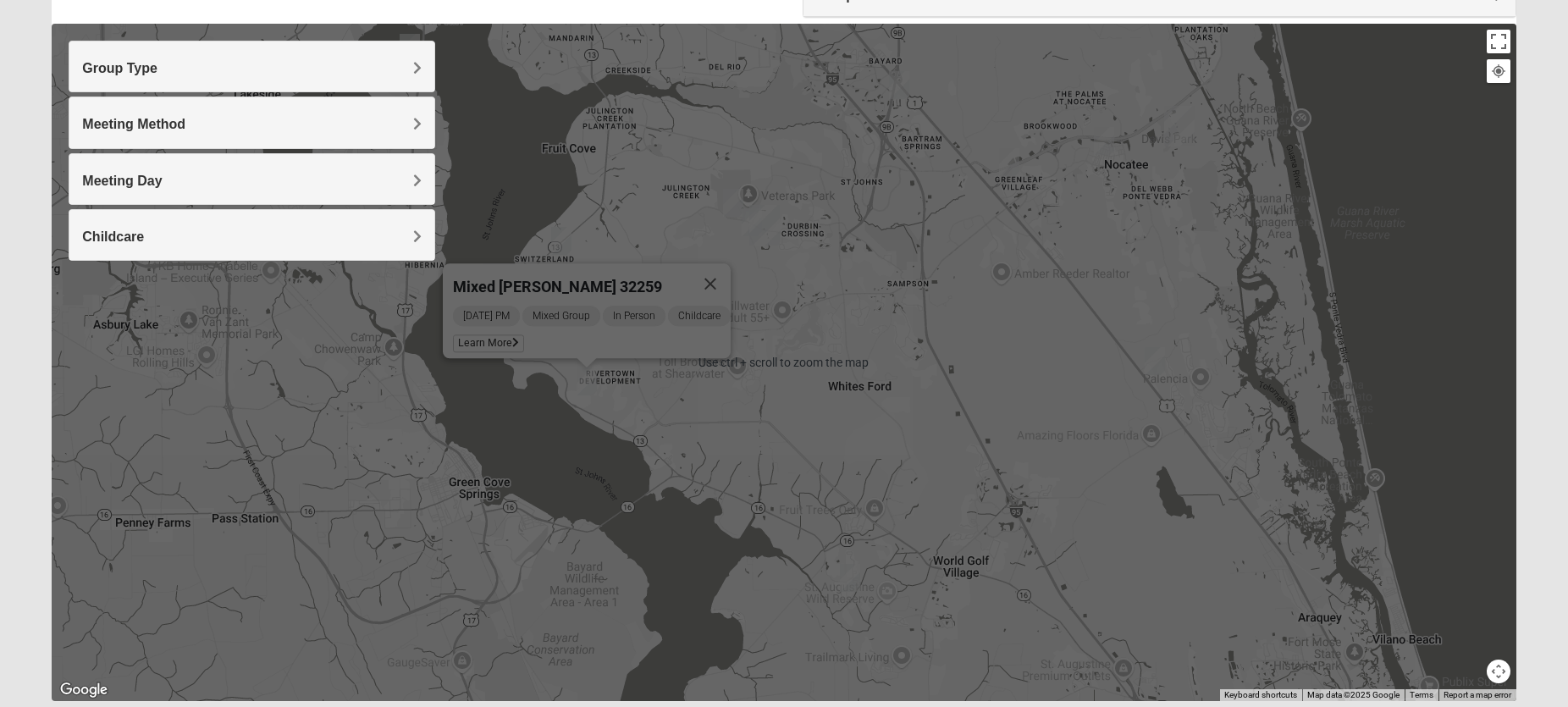
click at [849, 576] on img "Mixed Thomas 32092" at bounding box center [849, 578] width 21 height 28
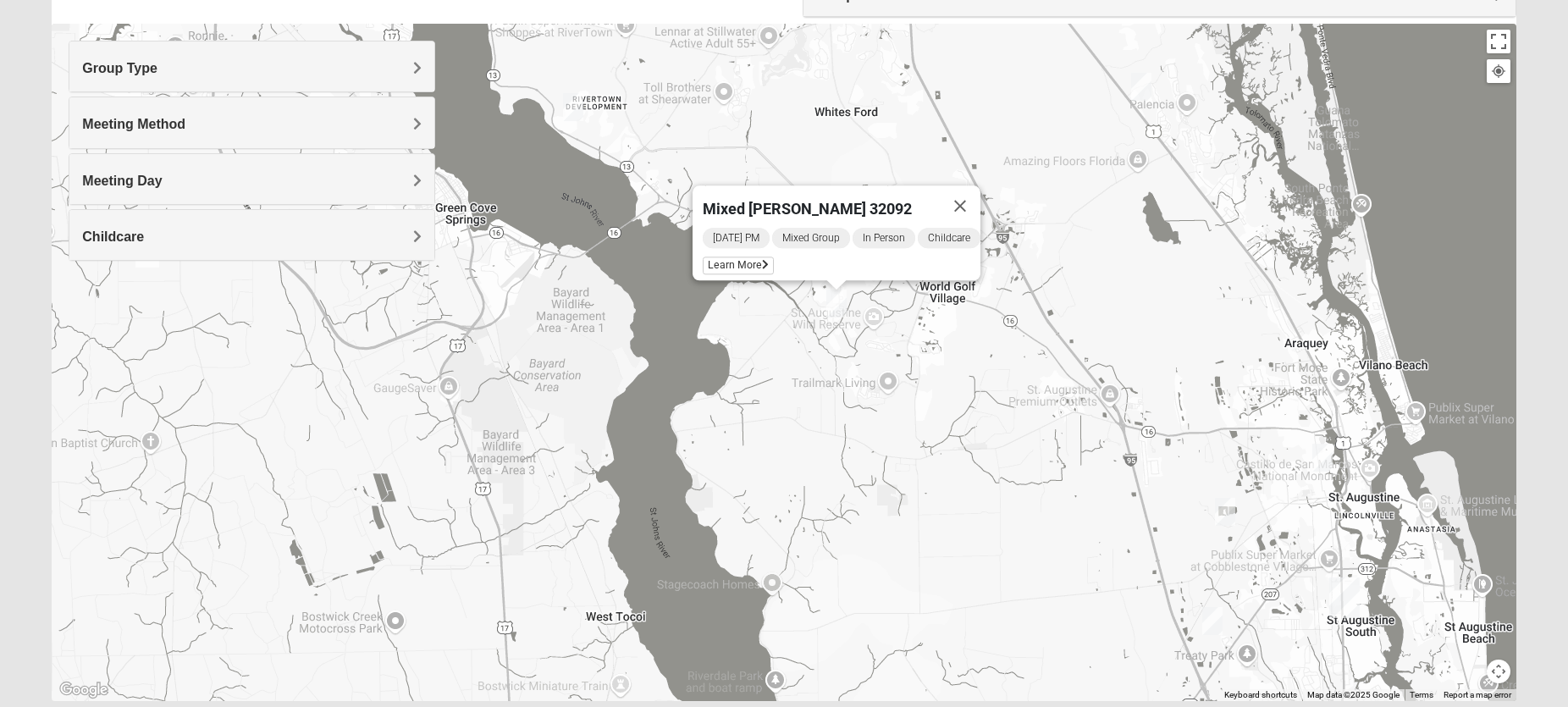
drag, startPoint x: 1113, startPoint y: 488, endPoint x: 1102, endPoint y: 199, distance: 289.2
click at [1102, 199] on div "Mixed [PERSON_NAME] 32092 [DATE] PM Mixed Group In Person Childcare Learn More" at bounding box center [784, 362] width 1464 height 677
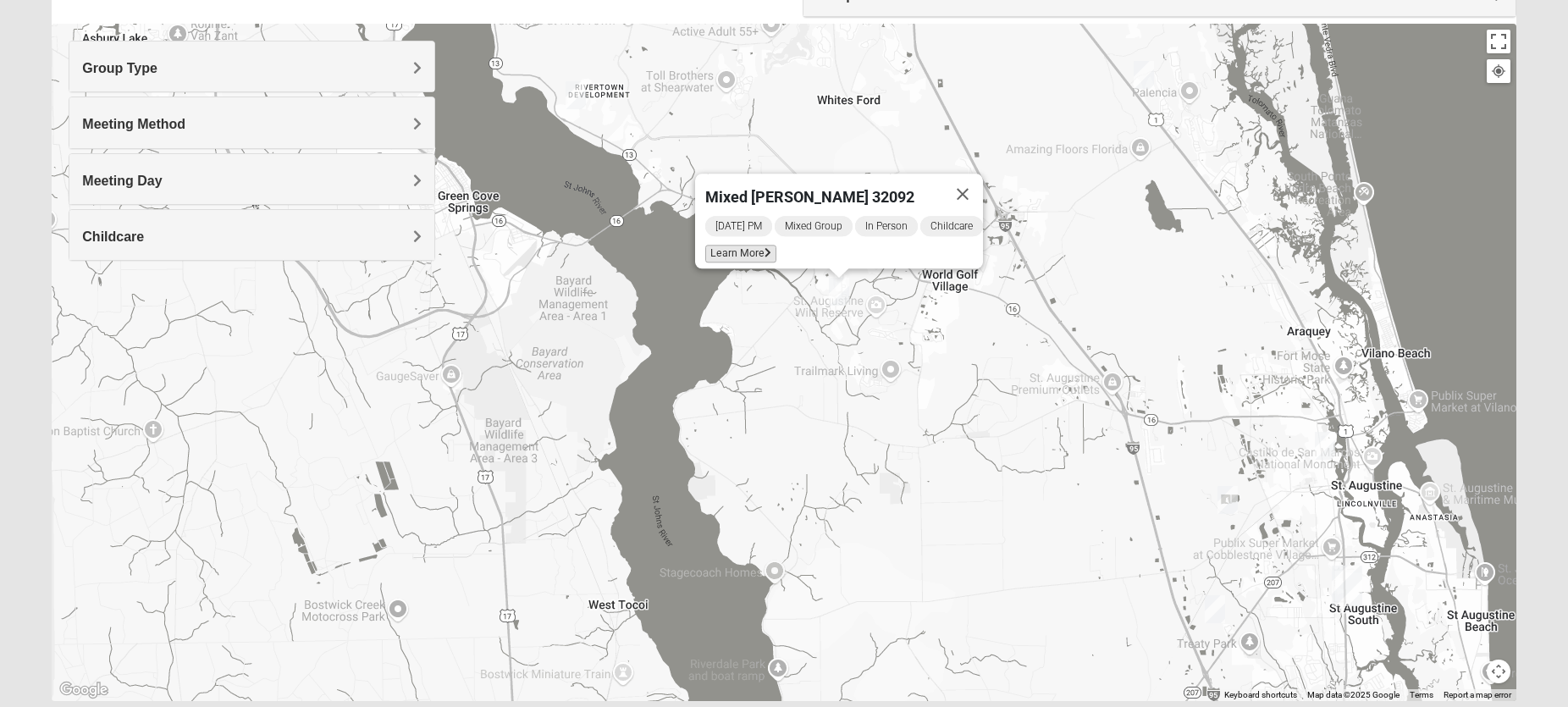
click at [710, 249] on span "Learn More" at bounding box center [740, 254] width 71 height 18
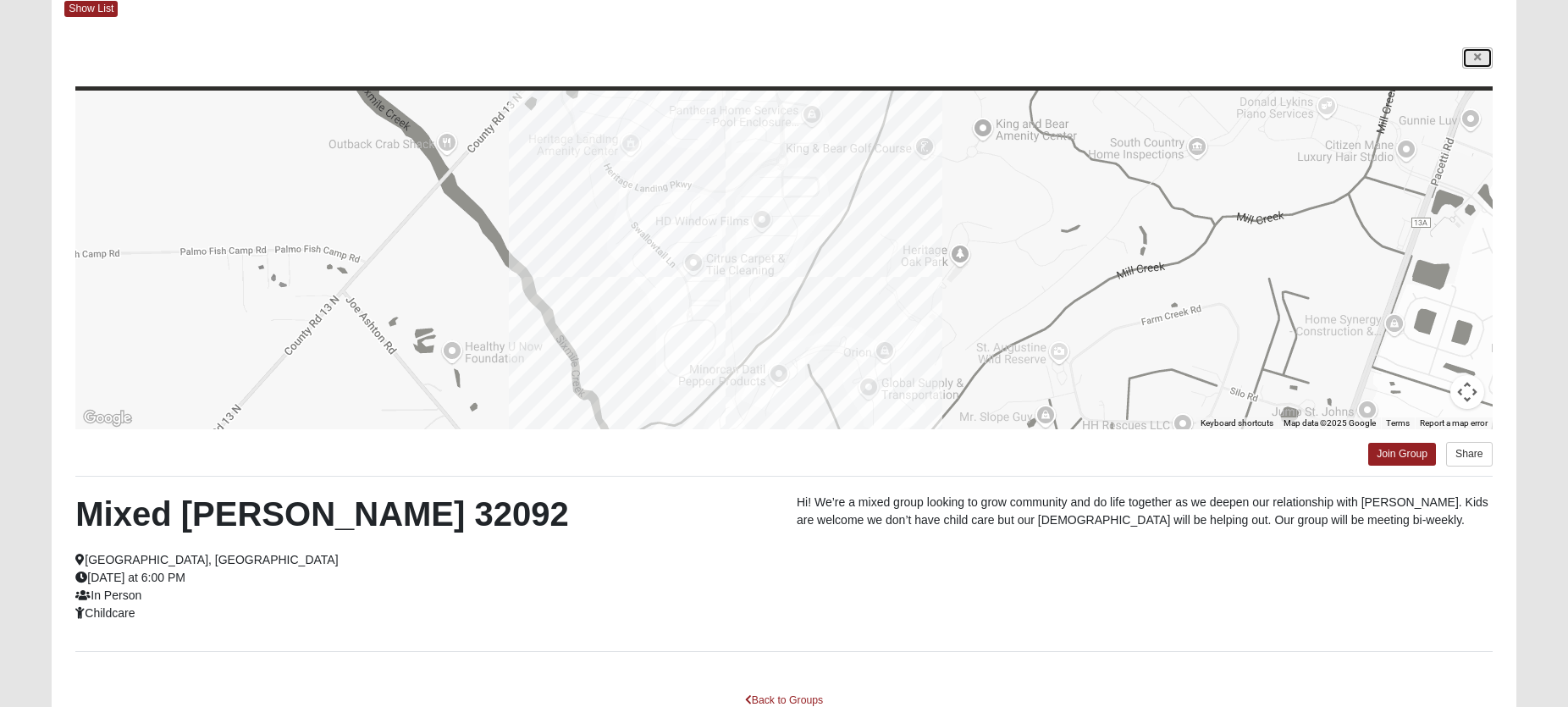
click at [1472, 64] on link at bounding box center [1477, 58] width 30 height 22
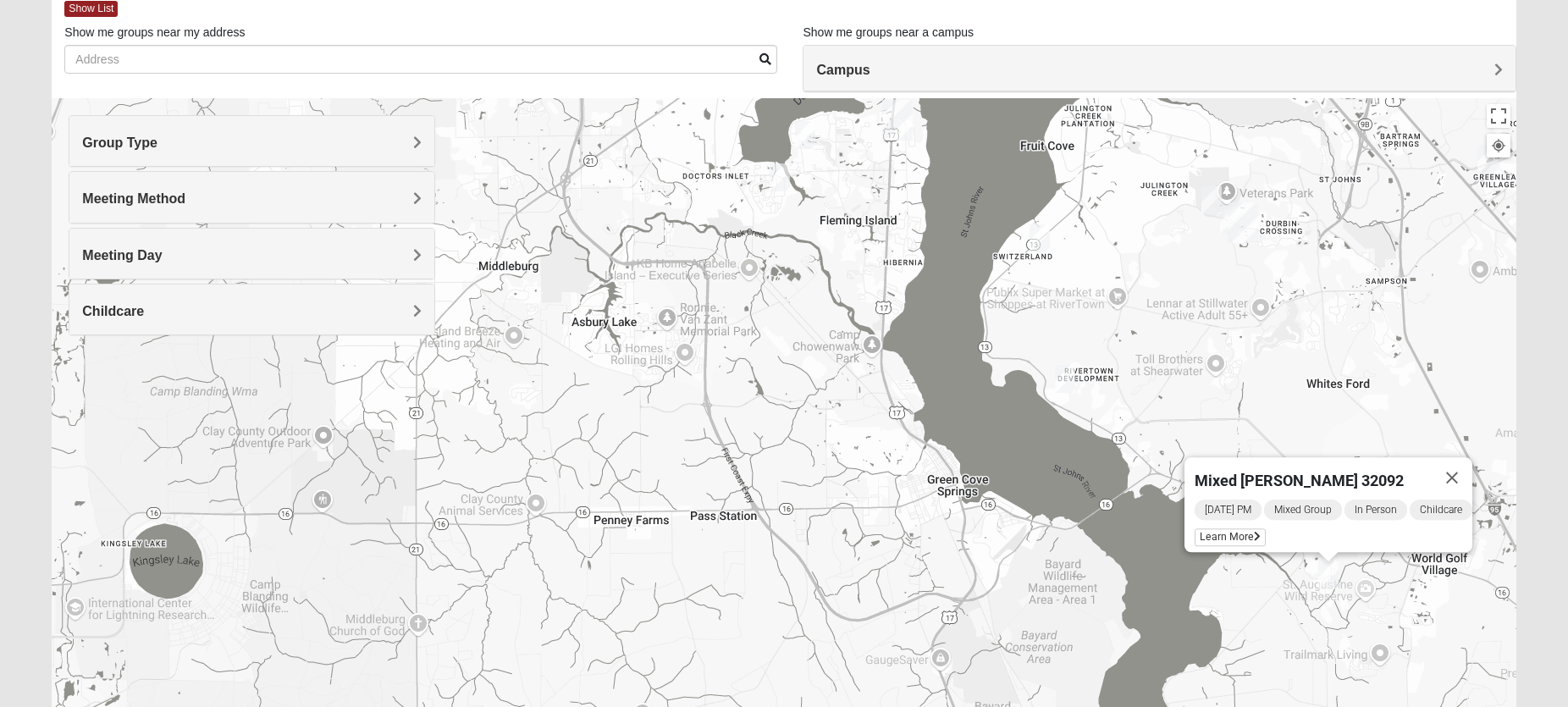
drag, startPoint x: 505, startPoint y: 348, endPoint x: 996, endPoint y: 558, distance: 534.0
click at [996, 558] on div "Mixed [PERSON_NAME] 32092 [DATE] PM Mixed Group In Person Childcare Learn More" at bounding box center [784, 437] width 1464 height 677
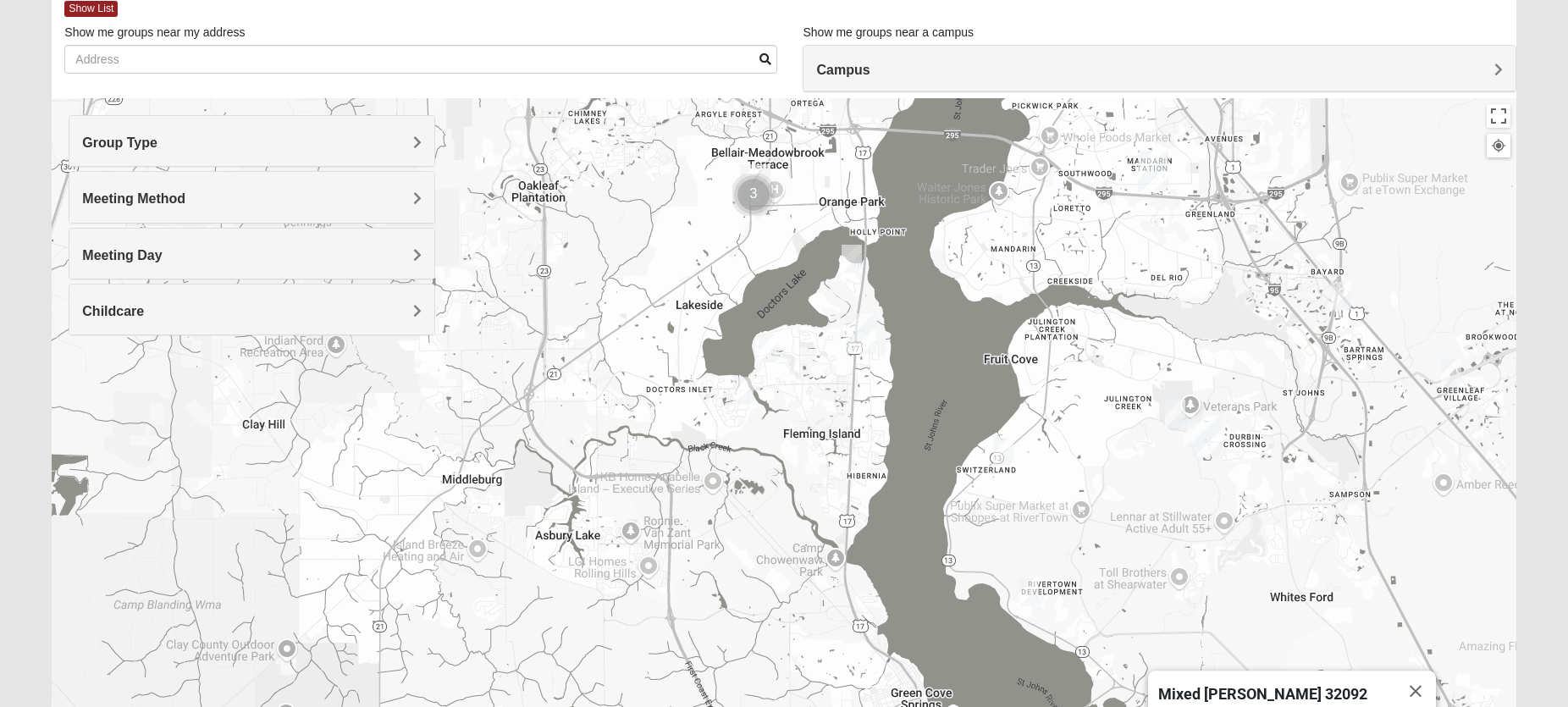
drag, startPoint x: 810, startPoint y: 196, endPoint x: 771, endPoint y: 414, distance: 221.5
click at [771, 414] on div "Mixed [PERSON_NAME] 32092 [DATE] PM Mixed Group In Person Childcare Learn More" at bounding box center [784, 437] width 1464 height 677
click at [855, 252] on img "Mixed Bryant 32003" at bounding box center [851, 258] width 21 height 28
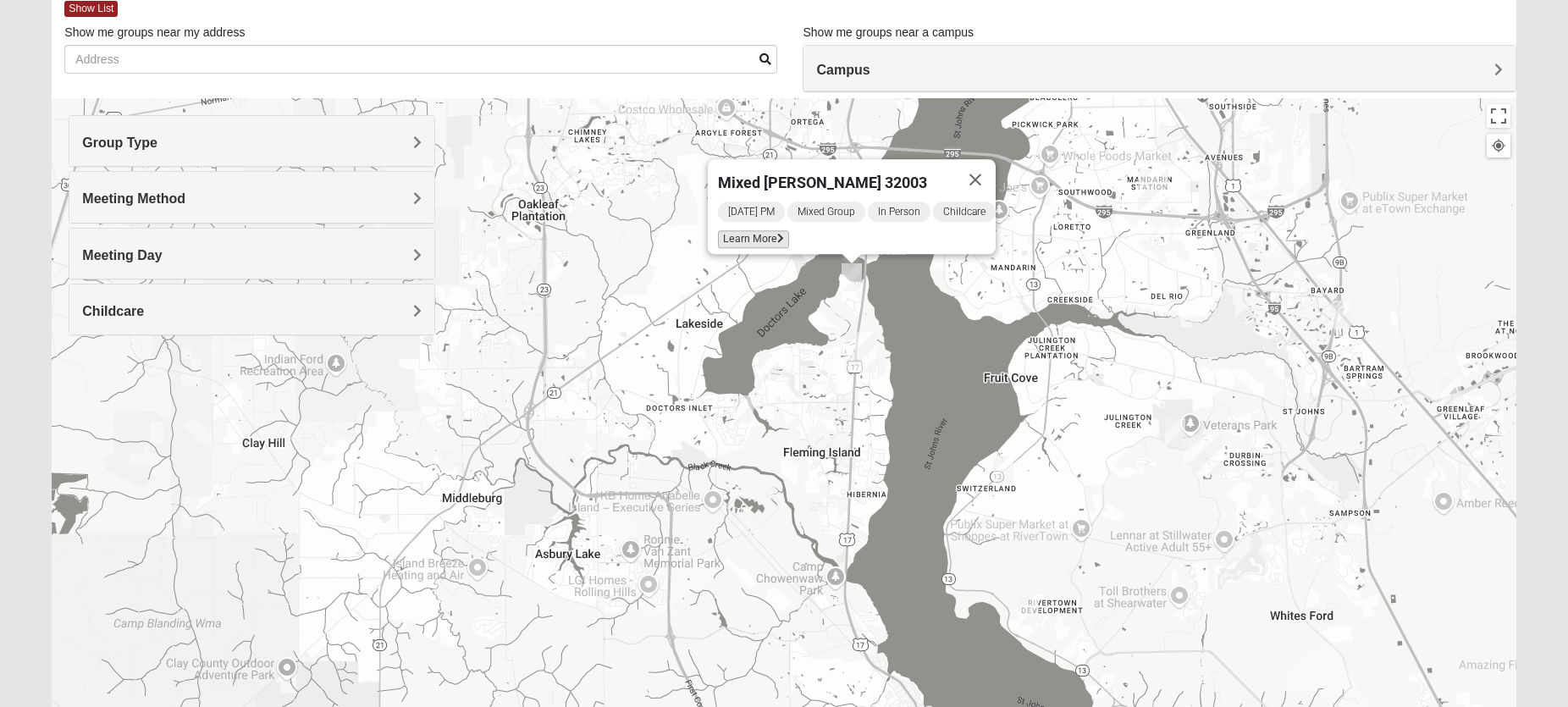
click at [745, 231] on span "Learn More" at bounding box center [754, 240] width 71 height 18
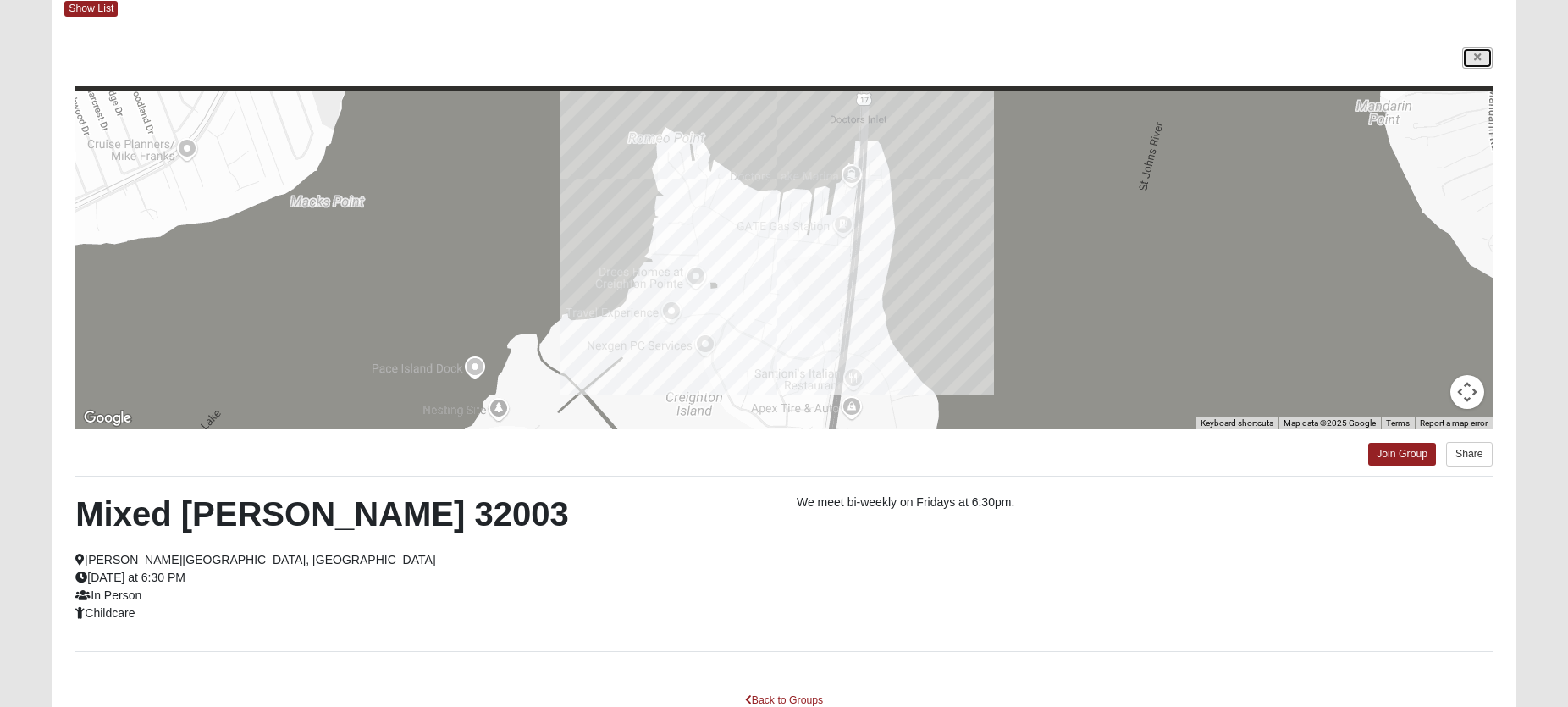
click at [1479, 57] on icon at bounding box center [1478, 57] width 7 height 10
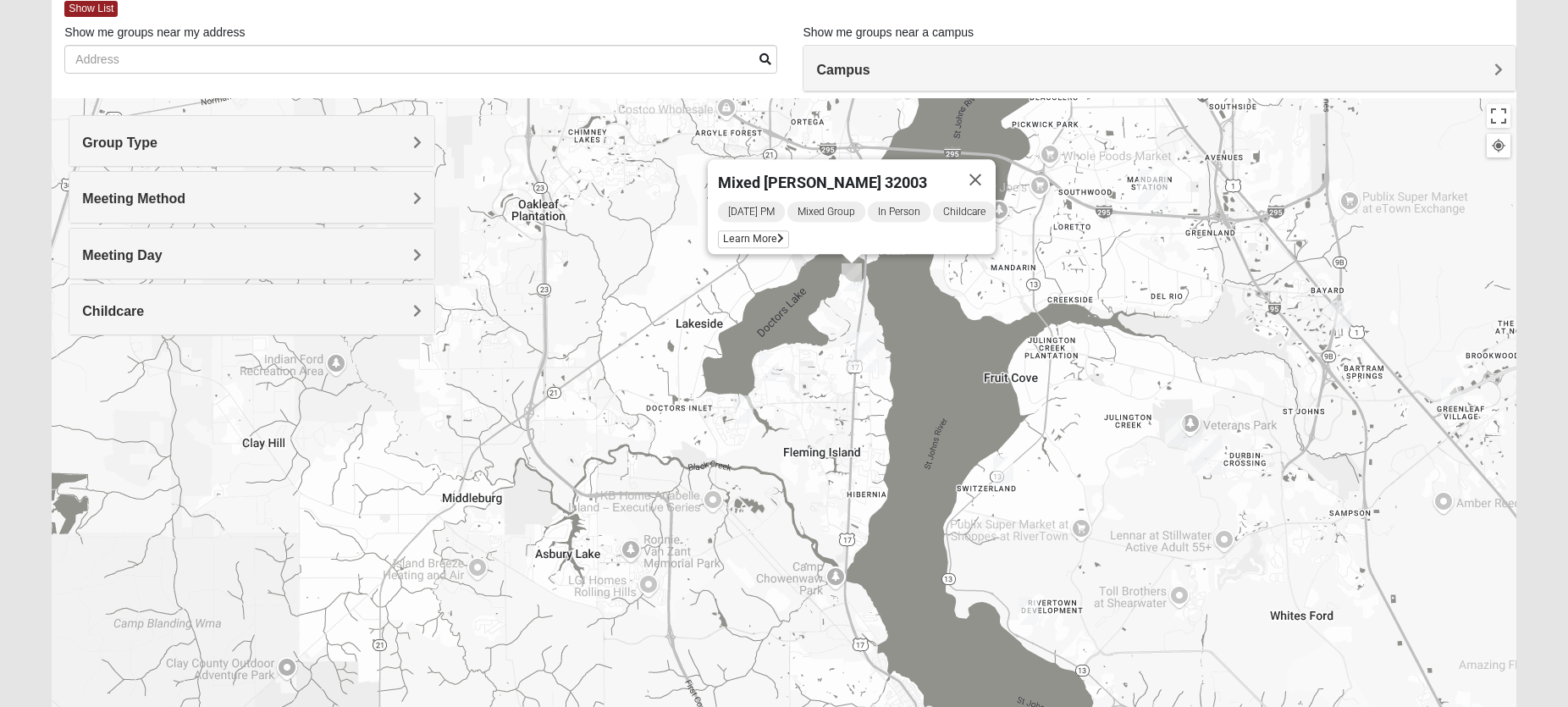
click at [764, 362] on img "Mixed Sims 32003" at bounding box center [769, 367] width 21 height 28
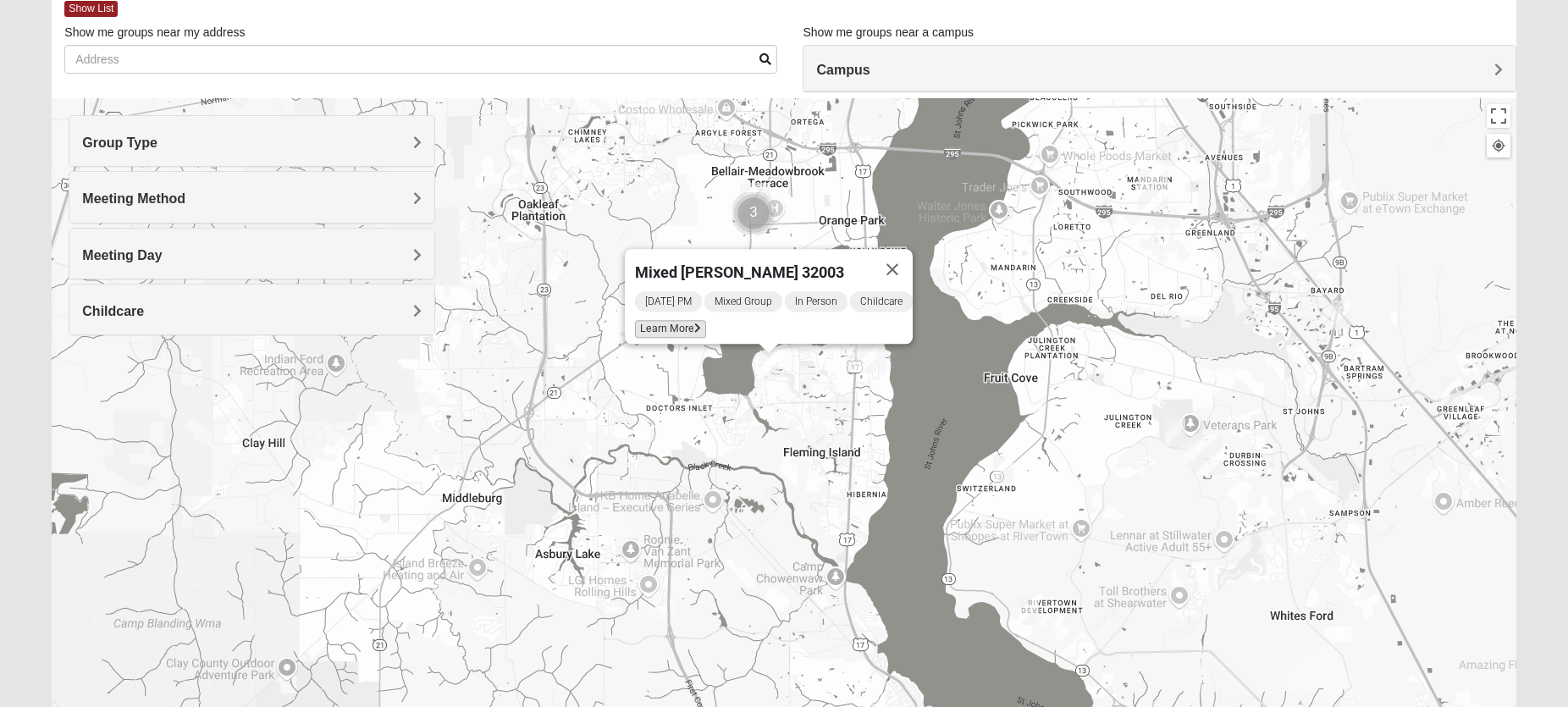
click at [663, 320] on span "Learn More" at bounding box center [670, 329] width 71 height 18
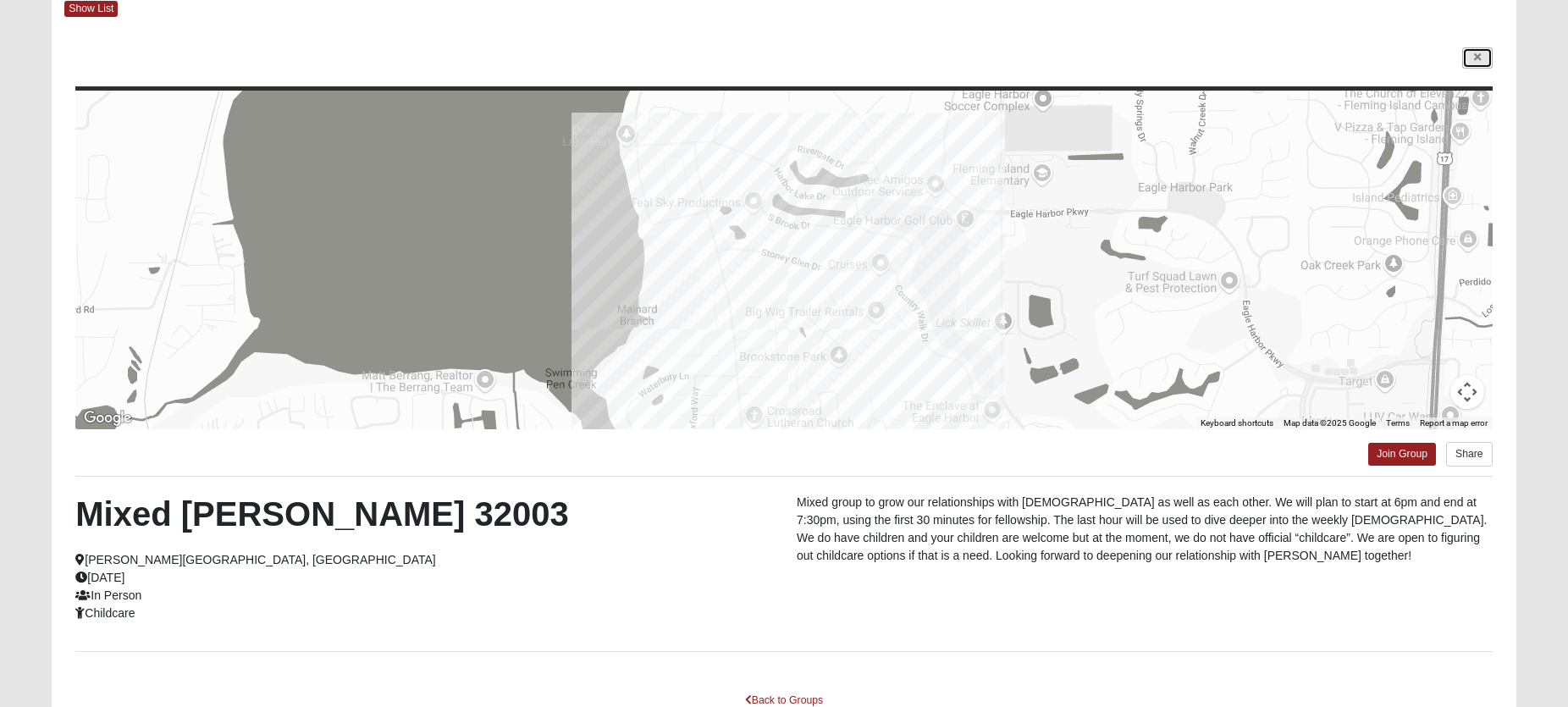
click at [1475, 58] on icon at bounding box center [1478, 57] width 7 height 10
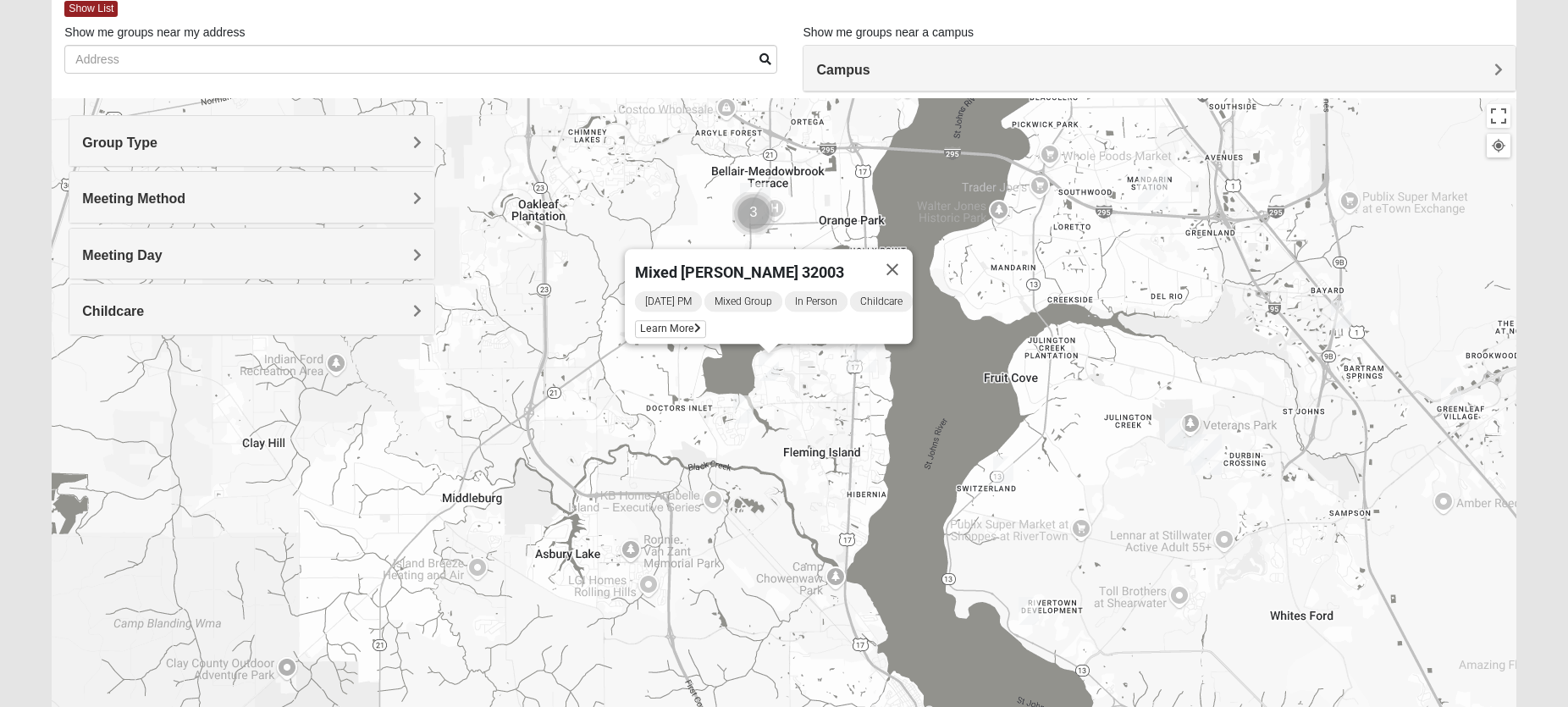
click at [744, 412] on img "Mixed Boger 32068" at bounding box center [744, 409] width 21 height 28
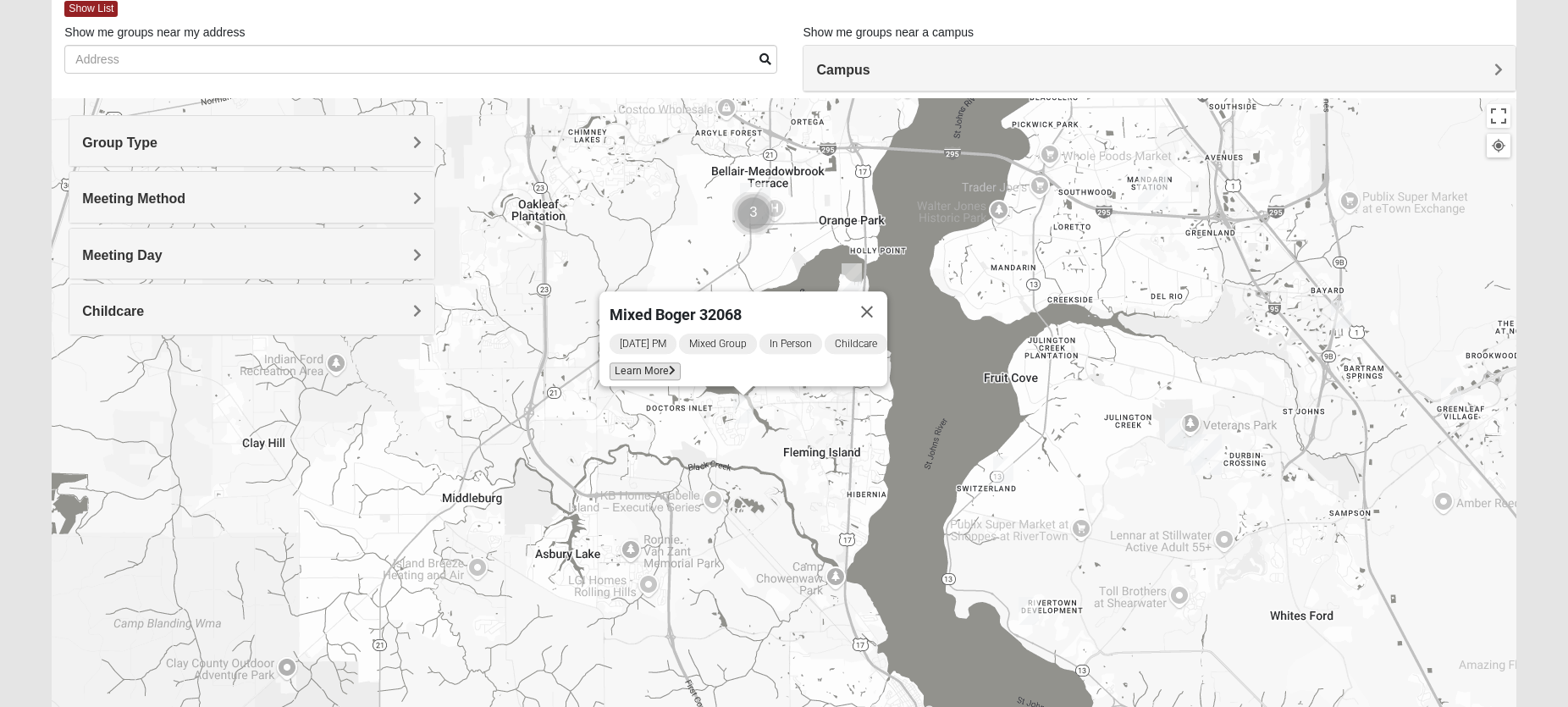
click at [627, 364] on span "Learn More" at bounding box center [645, 371] width 71 height 18
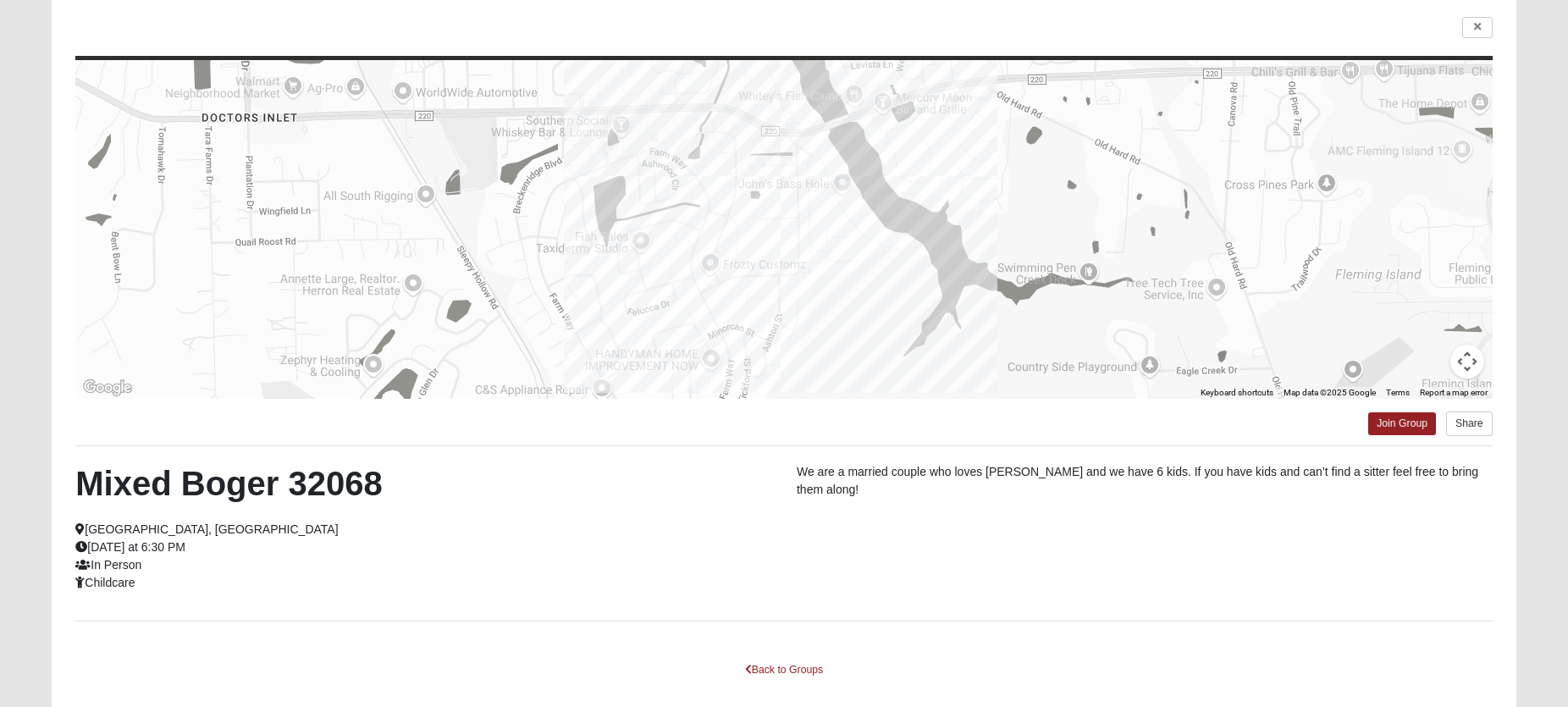
scroll to position [0, 0]
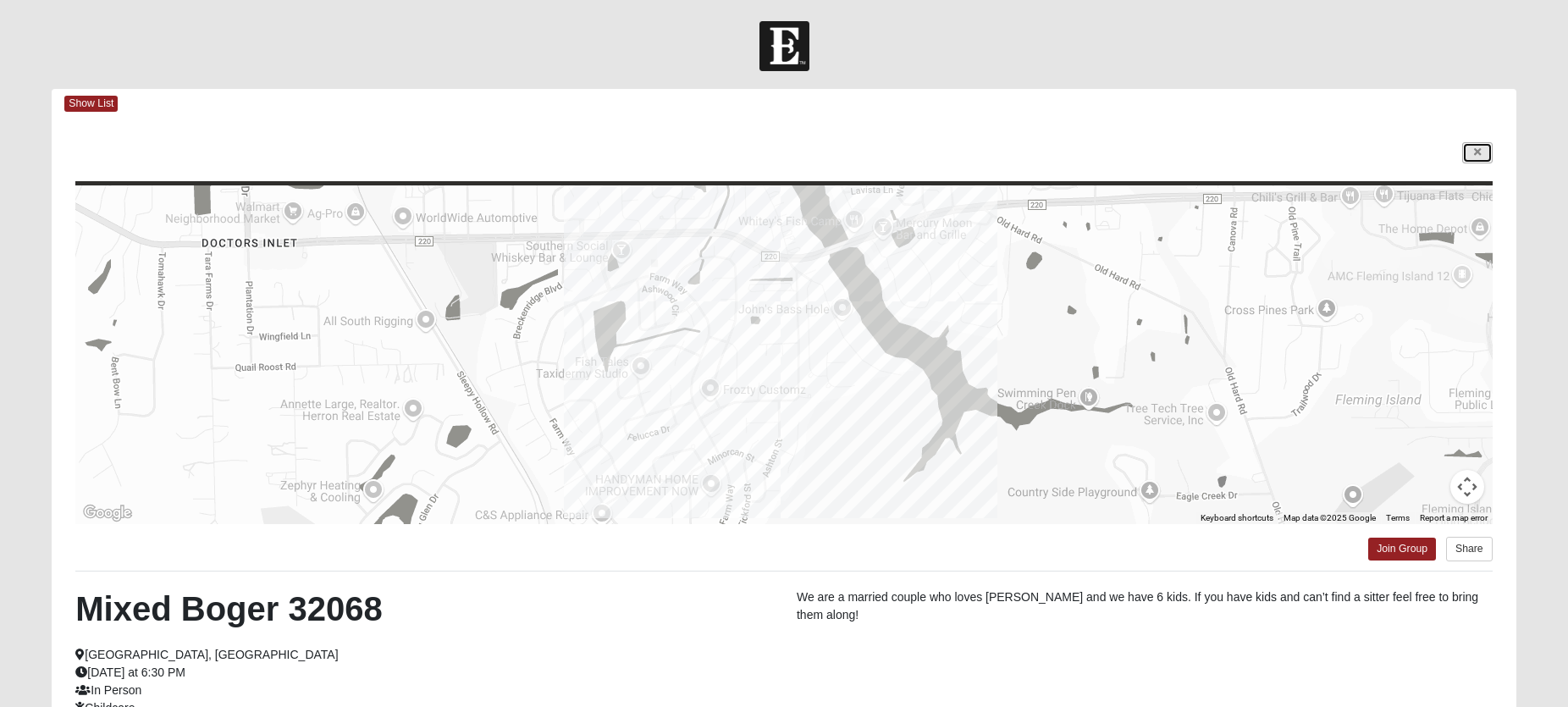
click at [1484, 150] on link at bounding box center [1477, 153] width 30 height 22
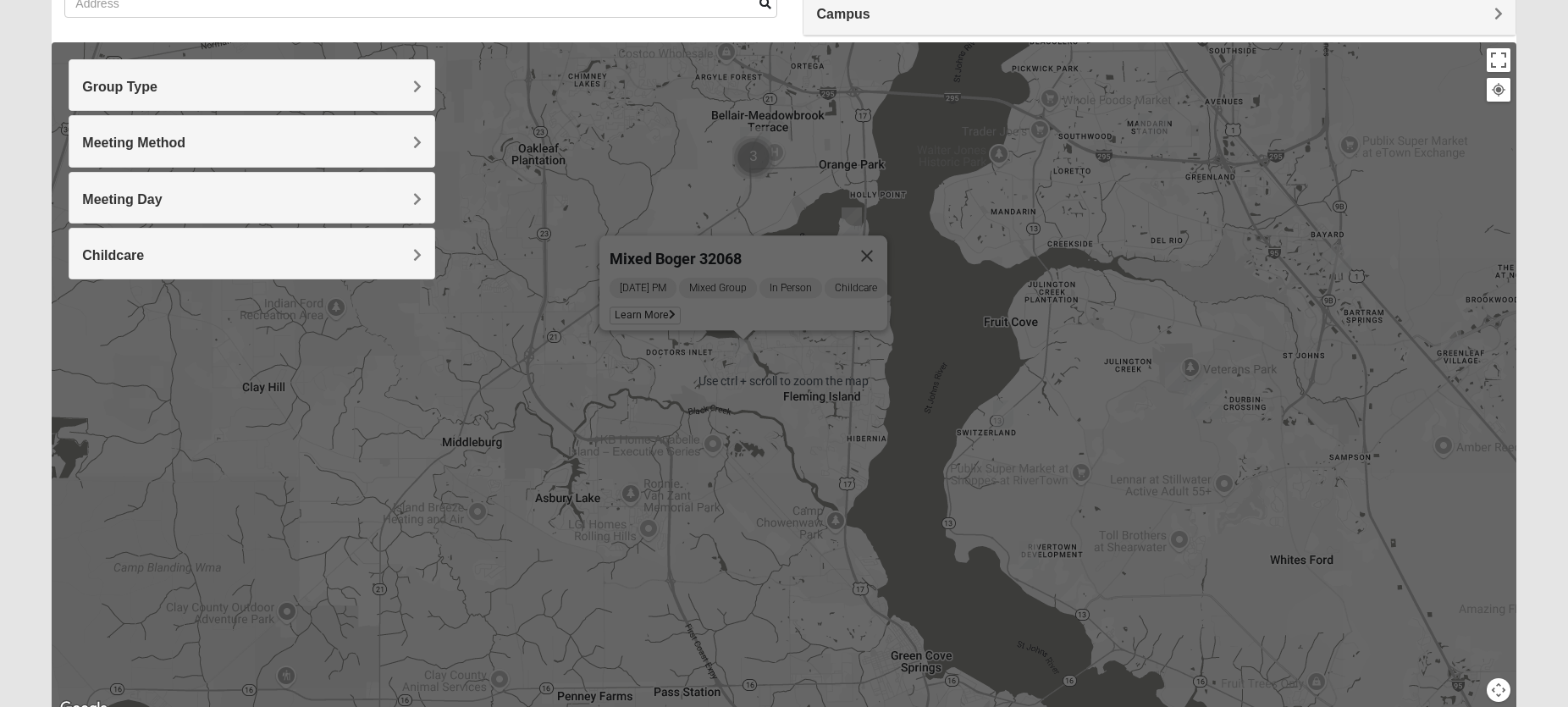
scroll to position [170, 0]
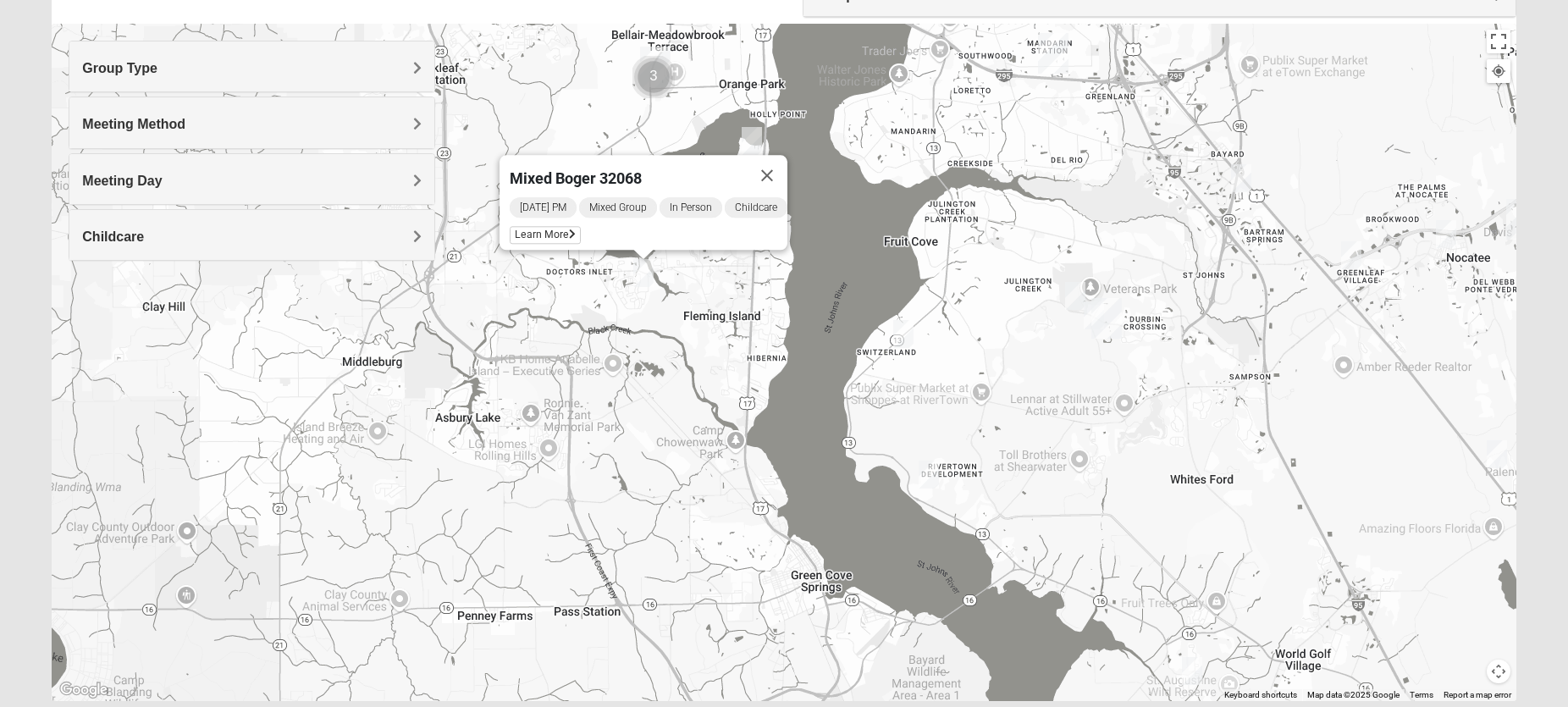
drag, startPoint x: 1346, startPoint y: 546, endPoint x: 1168, endPoint y: 444, distance: 205.2
click at [1168, 444] on div "Mixed [PERSON_NAME] 32068 [DATE] PM Mixed Group In Person Childcare Learn More" at bounding box center [784, 362] width 1464 height 677
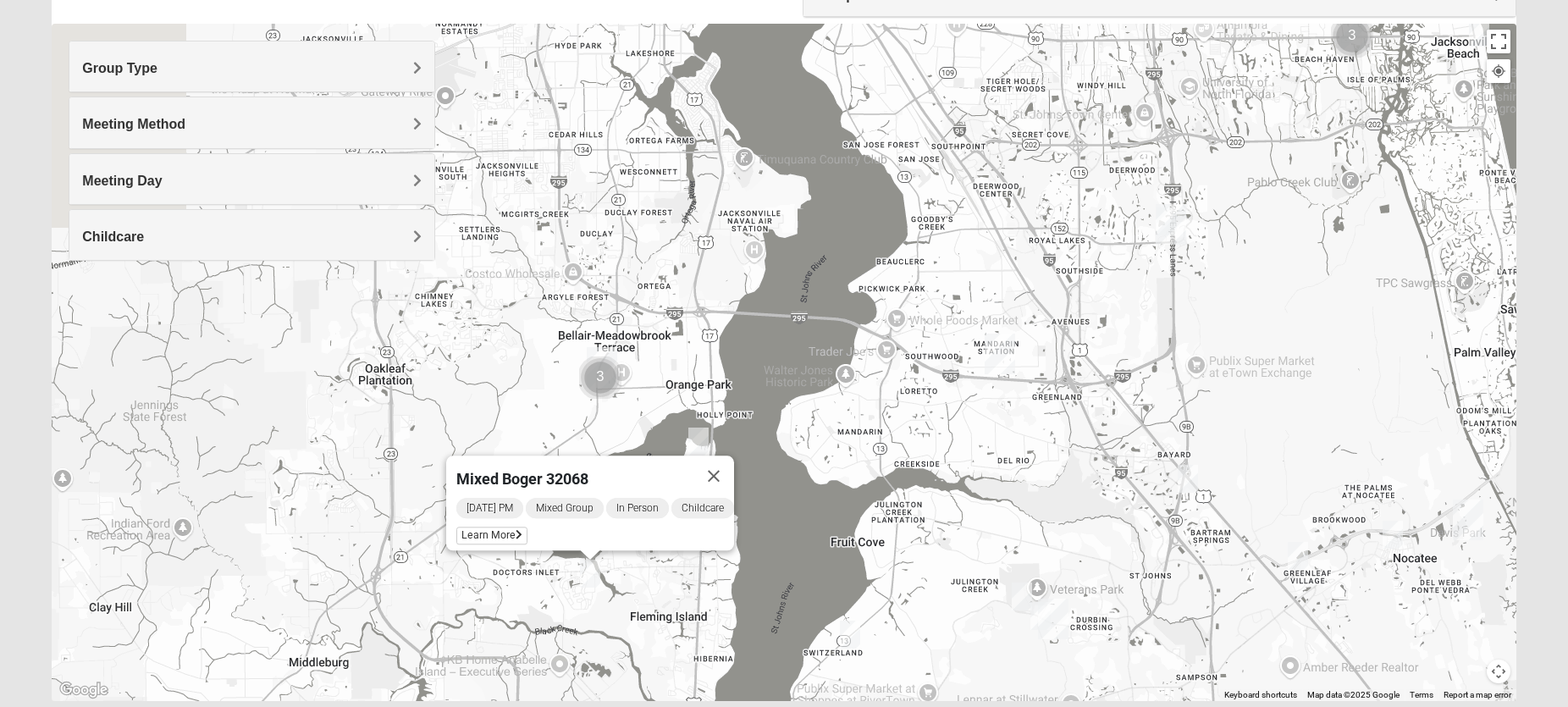
drag, startPoint x: 1116, startPoint y: 234, endPoint x: 1141, endPoint y: 578, distance: 344.9
click at [1141, 578] on div "Mixed [PERSON_NAME] 32068 [DATE] PM Mixed Group In Person Childcare Learn More" at bounding box center [784, 362] width 1464 height 677
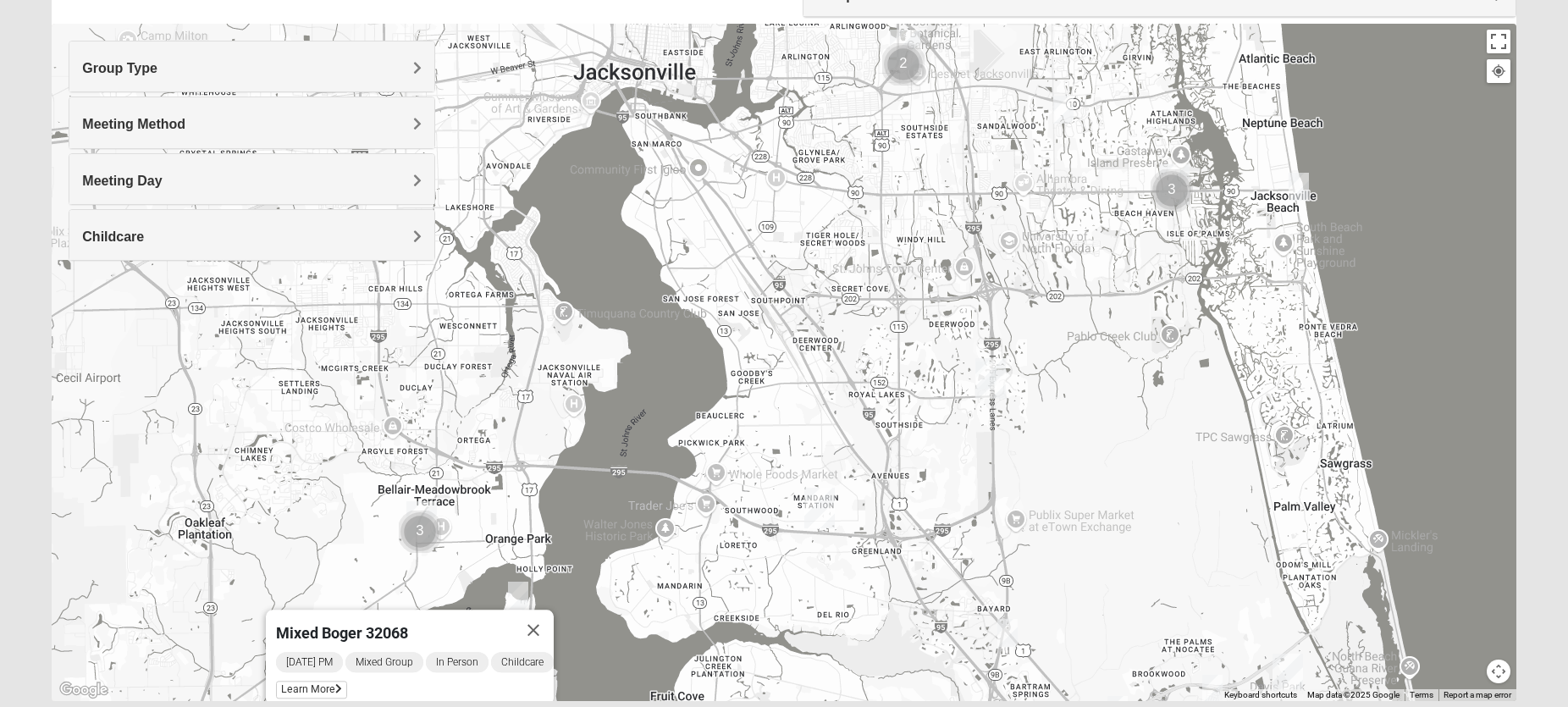
drag, startPoint x: 1366, startPoint y: 292, endPoint x: 1154, endPoint y: 471, distance: 277.5
click at [1154, 470] on div "Mixed [PERSON_NAME] 32068 [DATE] PM Mixed Group In Person Childcare Learn More" at bounding box center [784, 362] width 1464 height 677
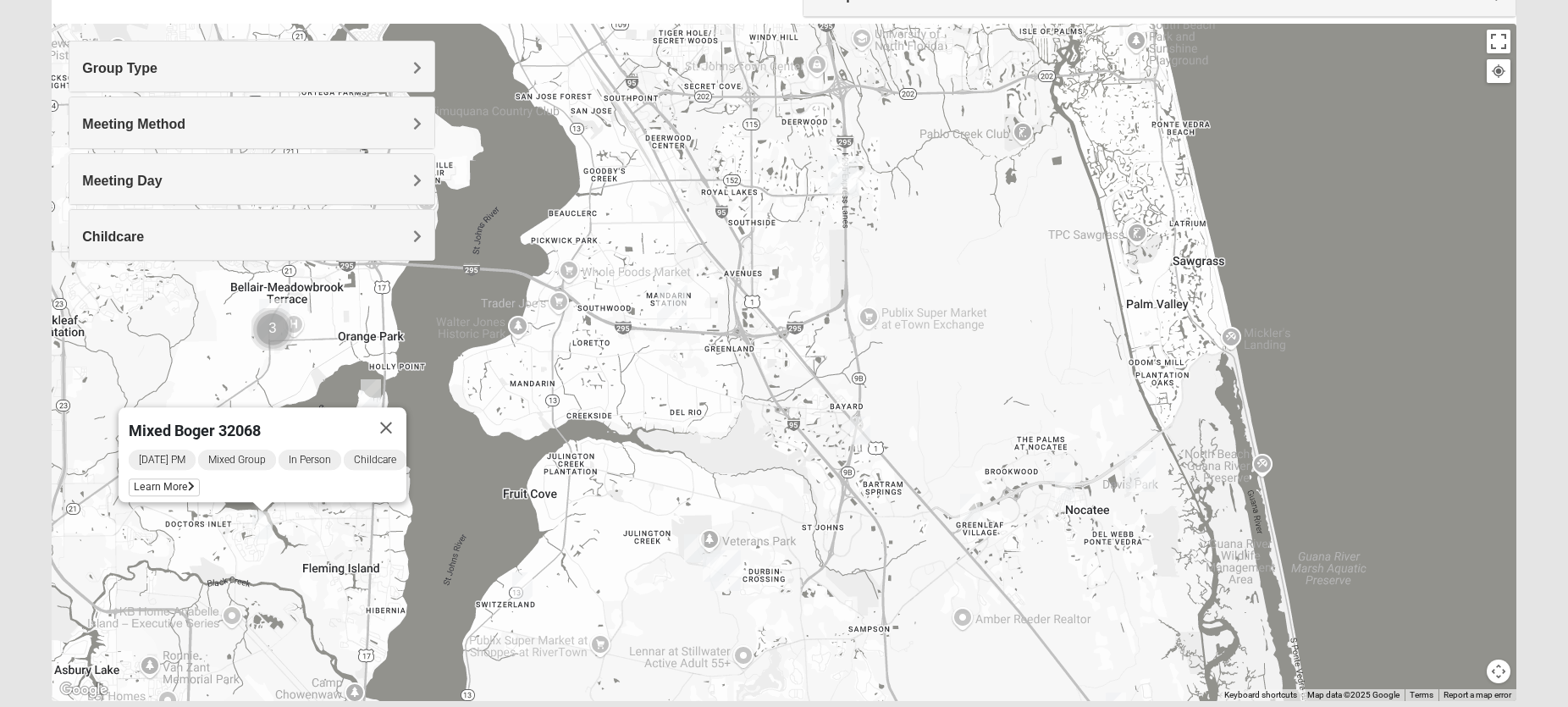
drag, startPoint x: 1218, startPoint y: 571, endPoint x: 1098, endPoint y: 342, distance: 258.5
click at [1098, 342] on div "Mixed [PERSON_NAME] 32068 [DATE] PM Mixed Group In Person Childcare Learn More" at bounding box center [784, 362] width 1464 height 677
click at [970, 507] on img "Mixed Buckley 32081" at bounding box center [971, 507] width 21 height 28
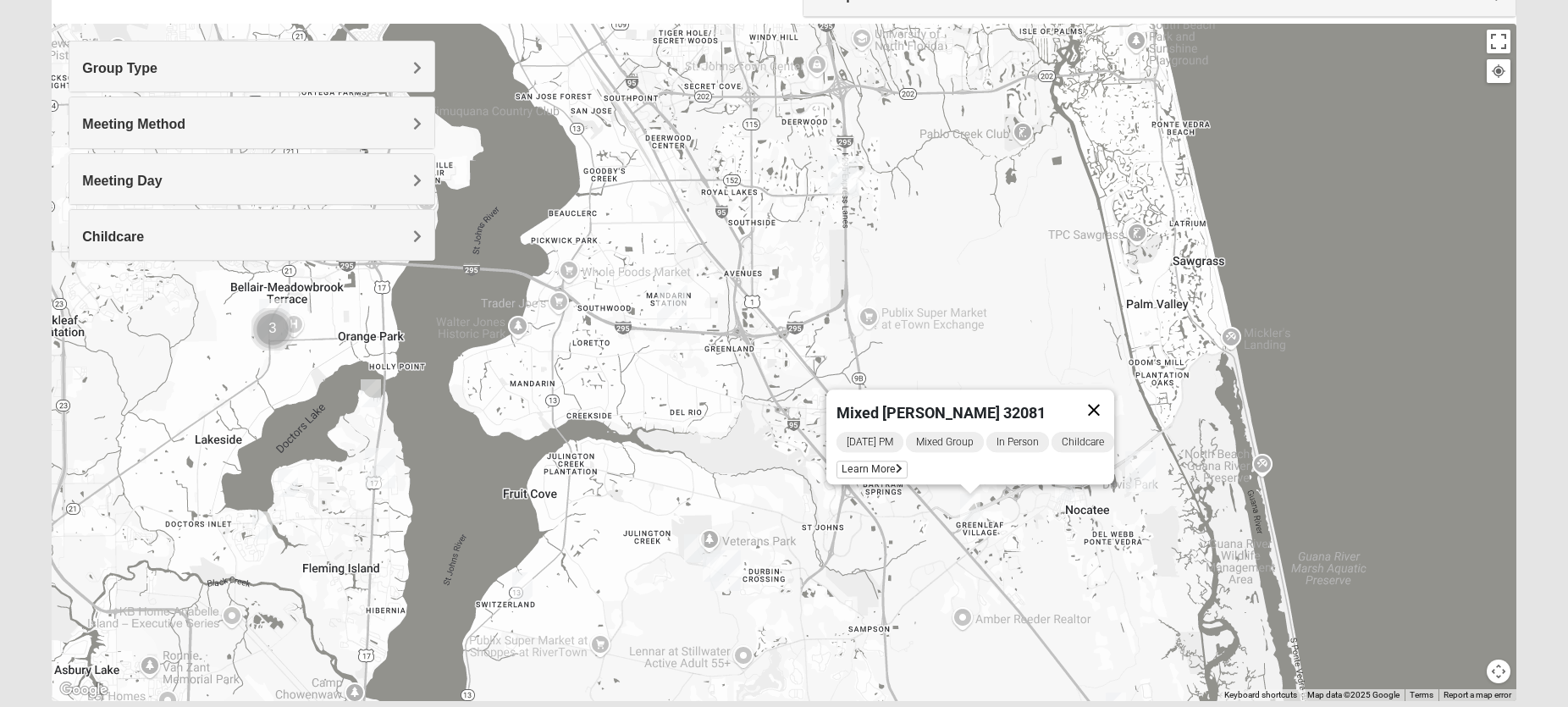
click at [1099, 402] on button "Close" at bounding box center [1093, 409] width 40 height 40
click at [1067, 480] on img "Mixed Olsen 32081" at bounding box center [1065, 486] width 21 height 28
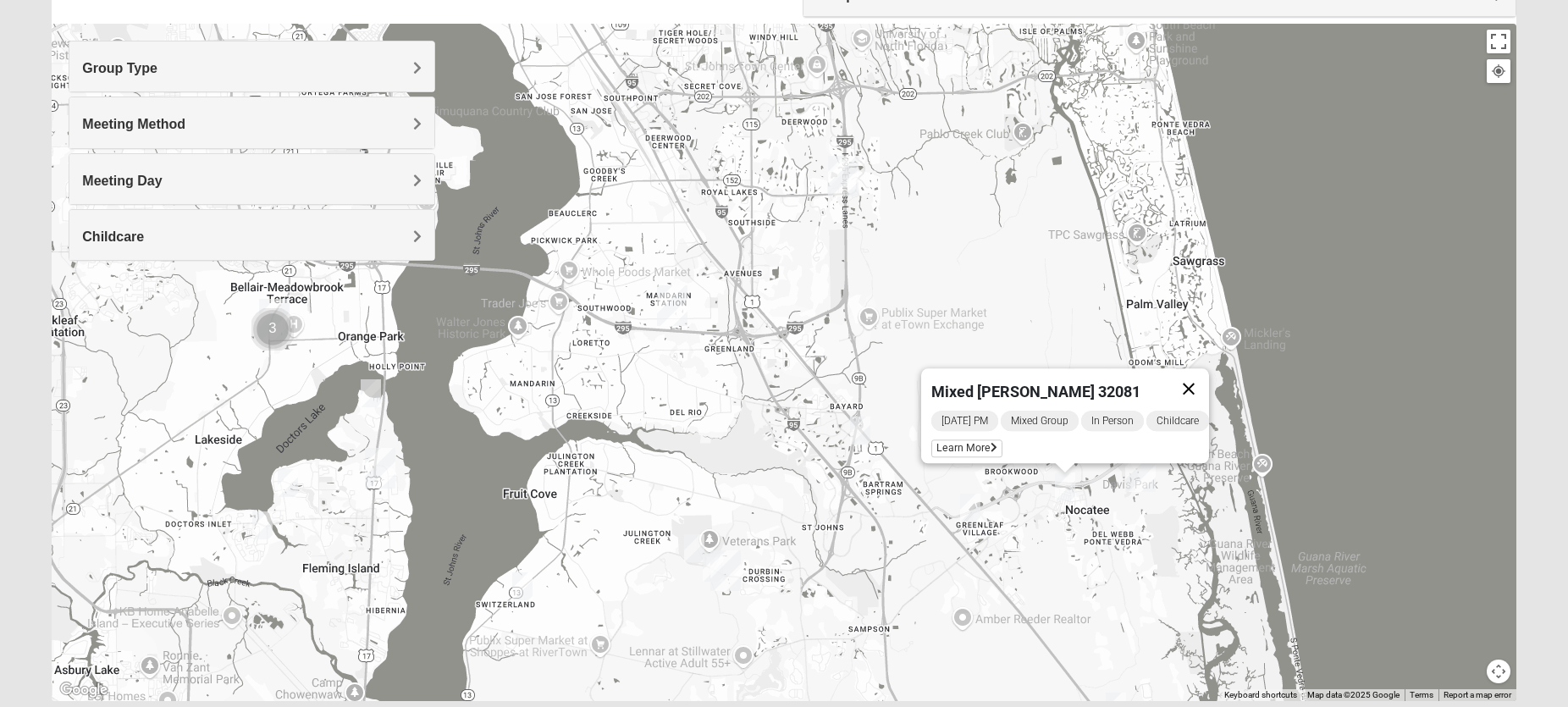
click at [1204, 383] on button "Close" at bounding box center [1189, 388] width 40 height 40
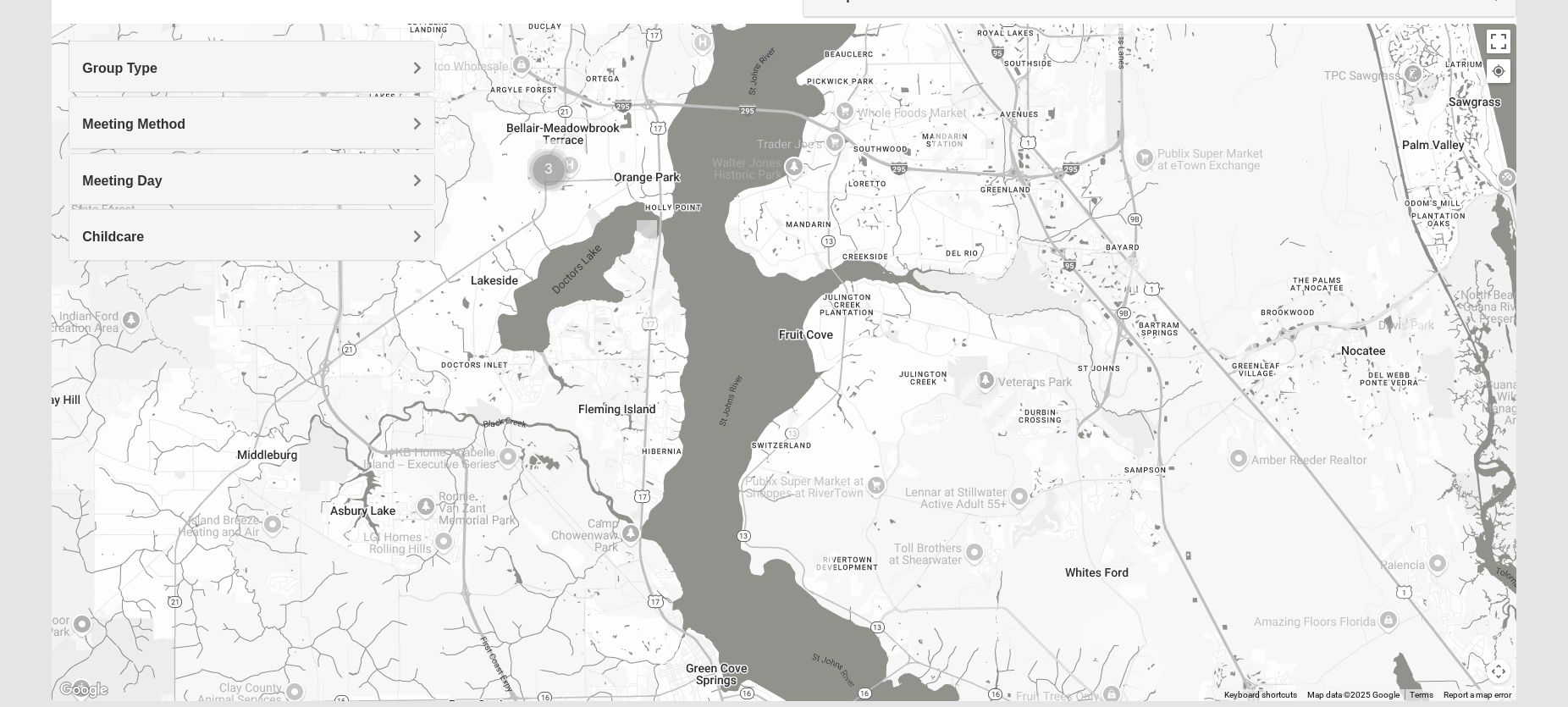
drag, startPoint x: 207, startPoint y: 598, endPoint x: 483, endPoint y: 435, distance: 320.5
click at [483, 435] on div at bounding box center [784, 362] width 1464 height 677
click at [365, 73] on h4 "Group Type" at bounding box center [252, 68] width 339 height 16
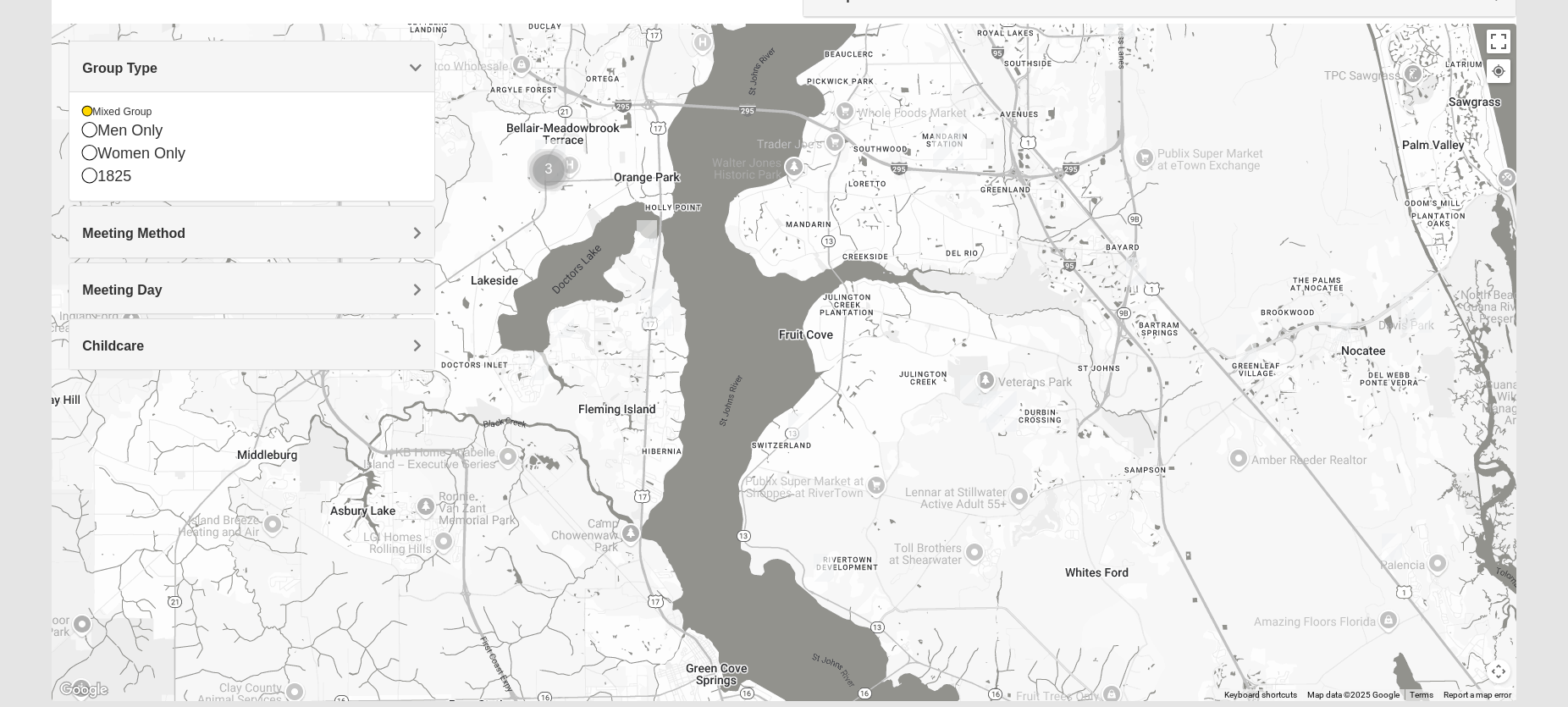
click at [422, 64] on div "Group Type" at bounding box center [251, 66] width 364 height 50
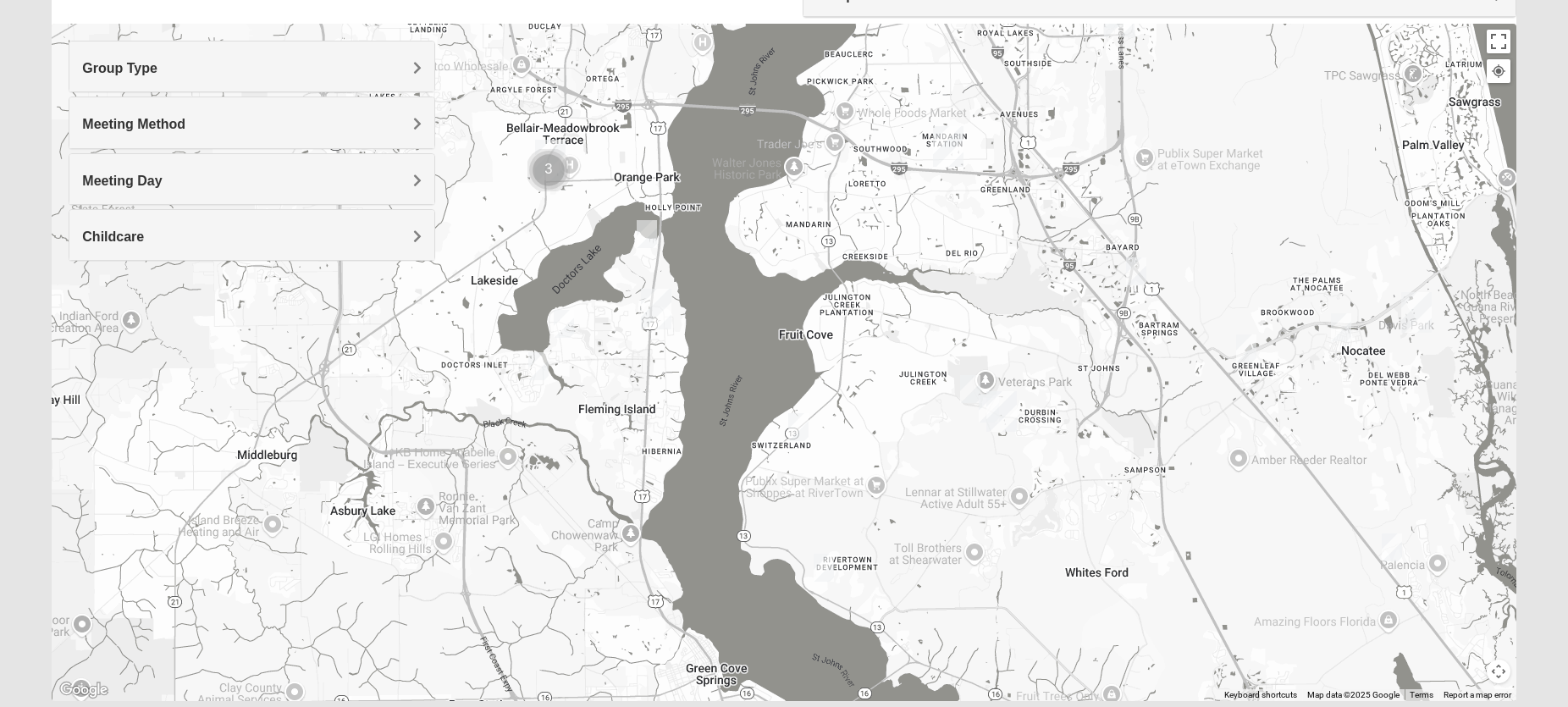
click at [128, 231] on span "Childcare" at bounding box center [113, 237] width 62 height 14
click at [91, 298] on icon at bounding box center [90, 298] width 15 height 15
click at [899, 413] on img "Mixed Hayes 32259" at bounding box center [897, 410] width 21 height 28
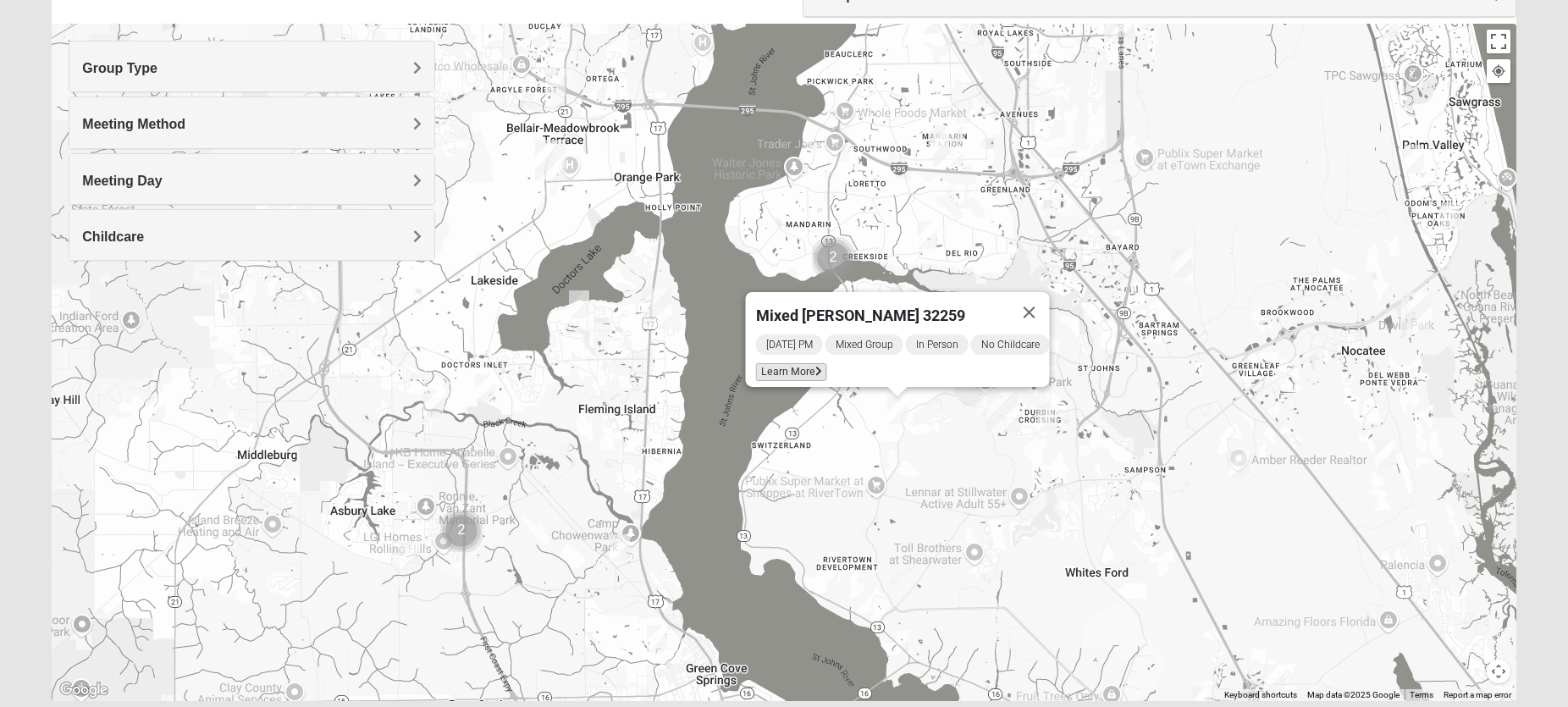
click at [767, 366] on span "Learn More" at bounding box center [790, 372] width 71 height 18
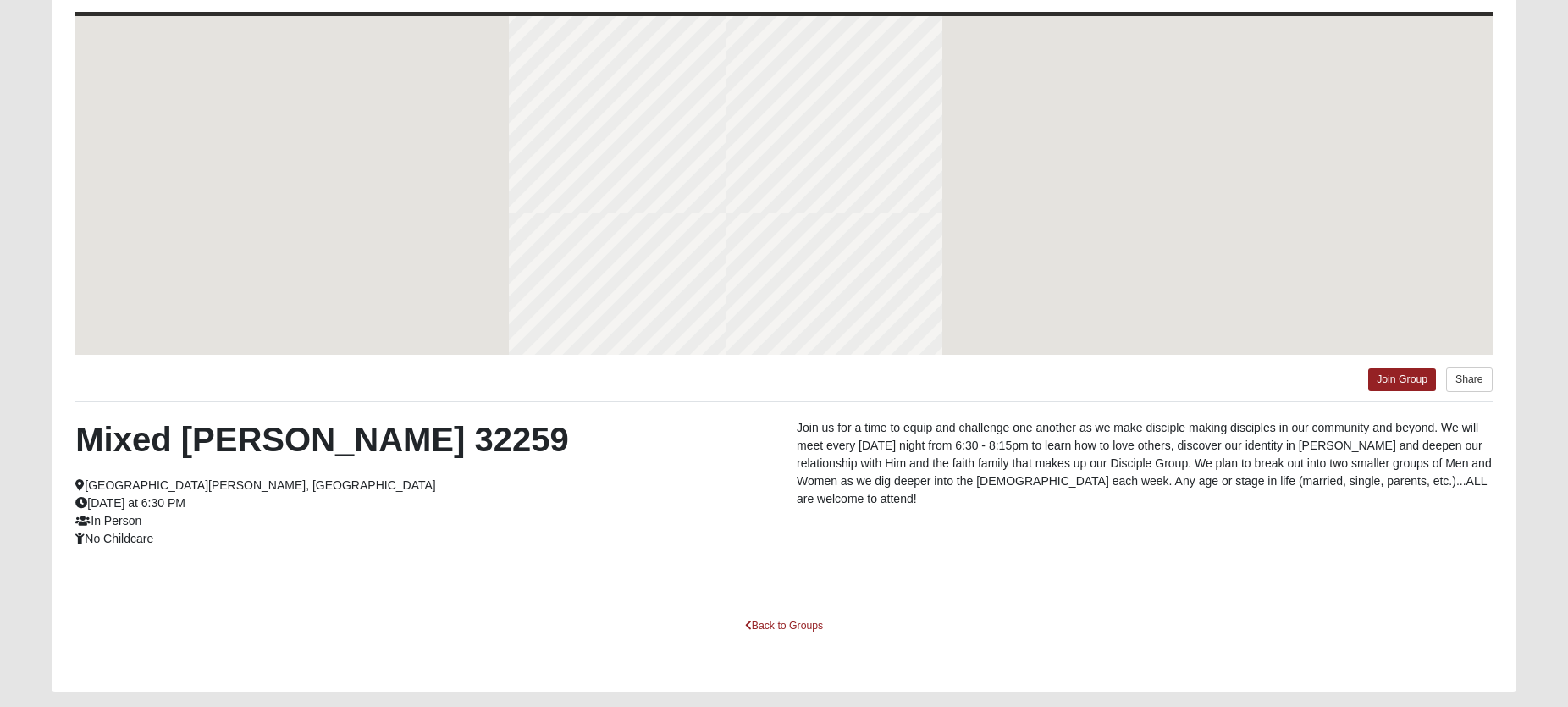
scroll to position [95, 0]
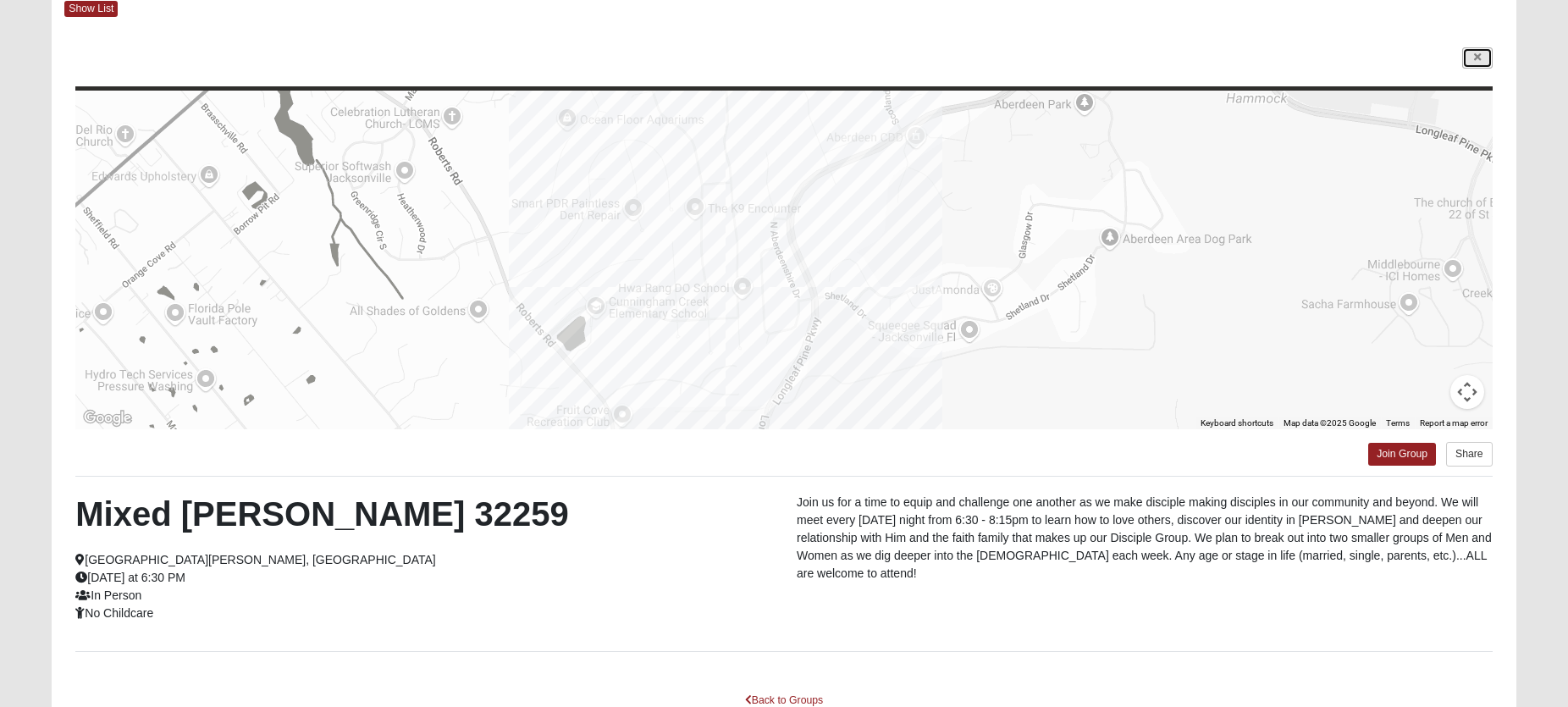
click at [1477, 57] on icon at bounding box center [1478, 57] width 7 height 10
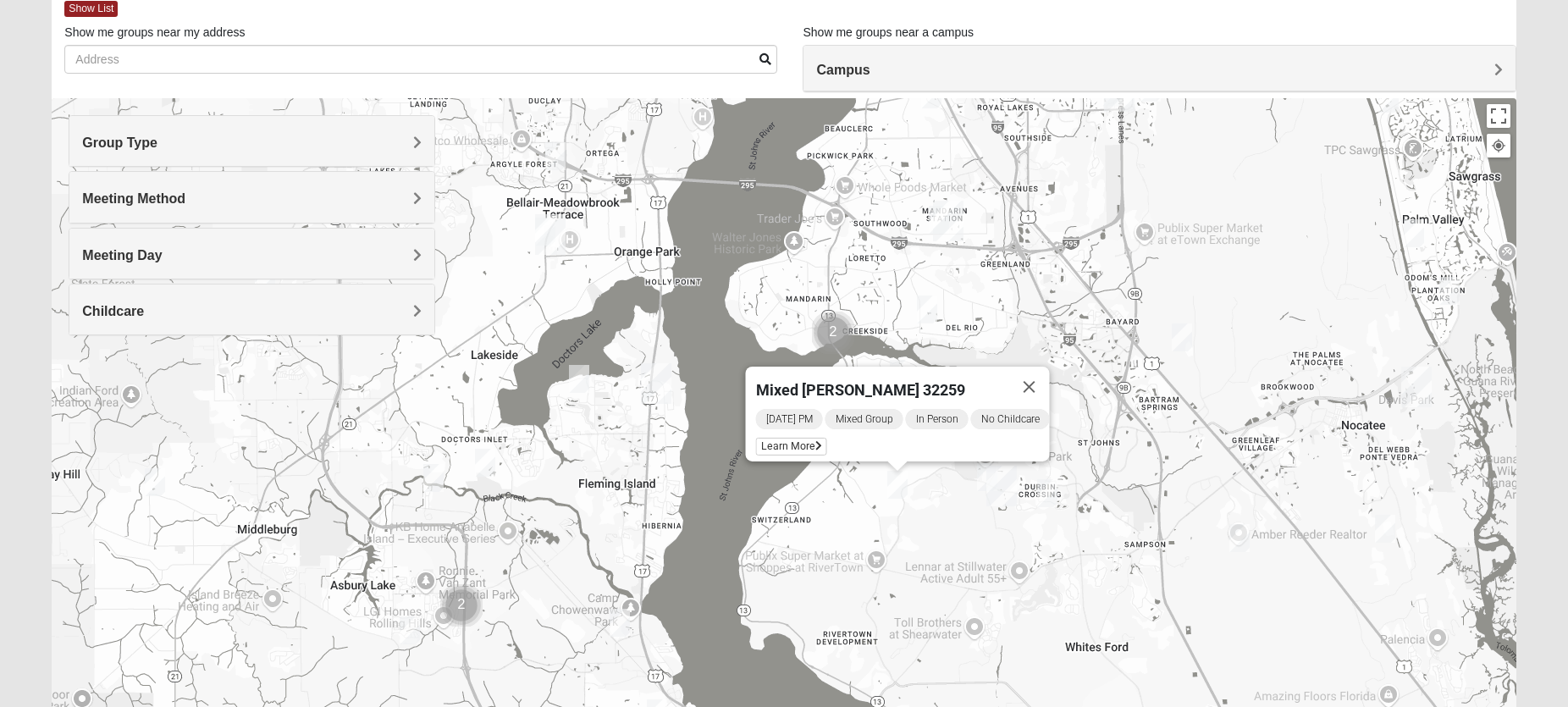
click at [621, 621] on img "Mixed Bowers 32043" at bounding box center [620, 623] width 21 height 28
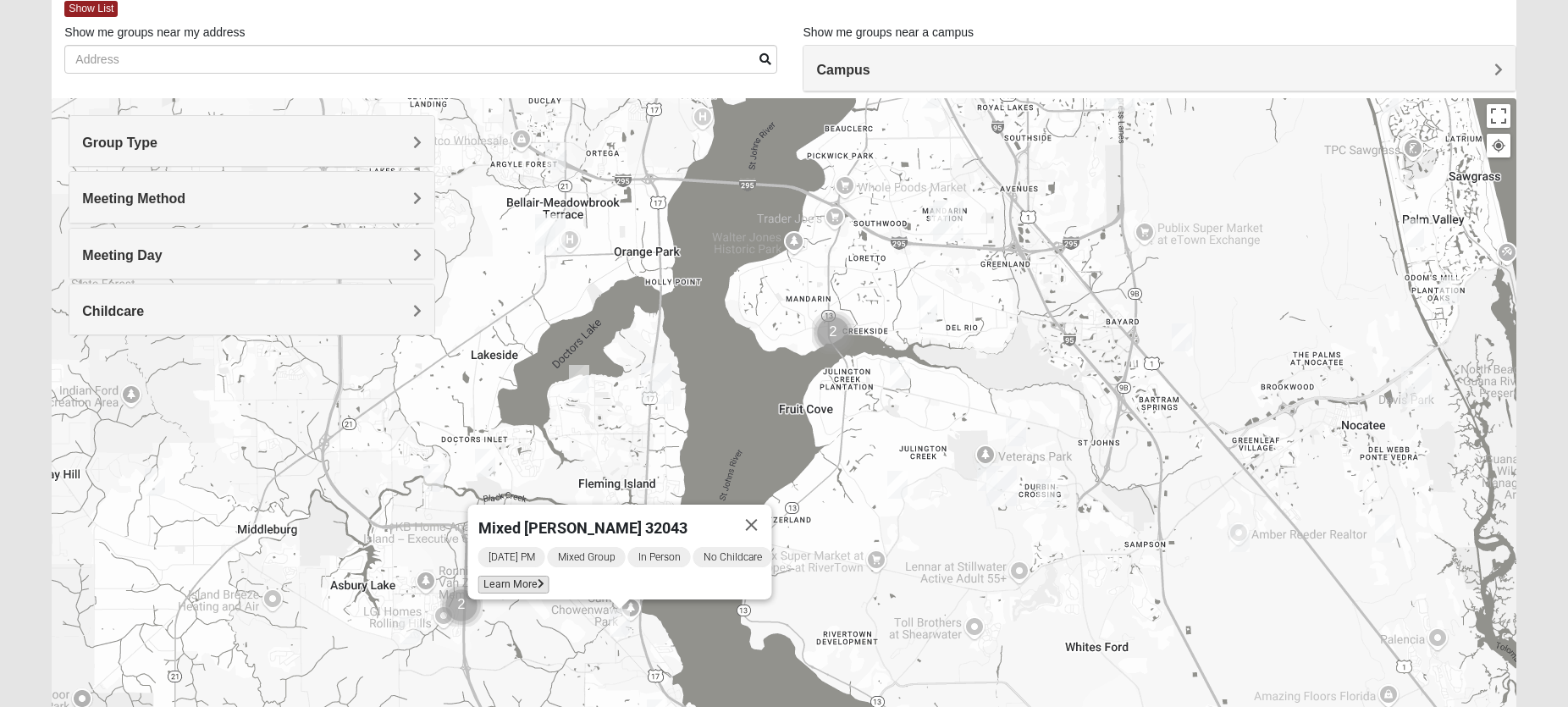
click at [505, 577] on span "Learn More" at bounding box center [512, 585] width 71 height 18
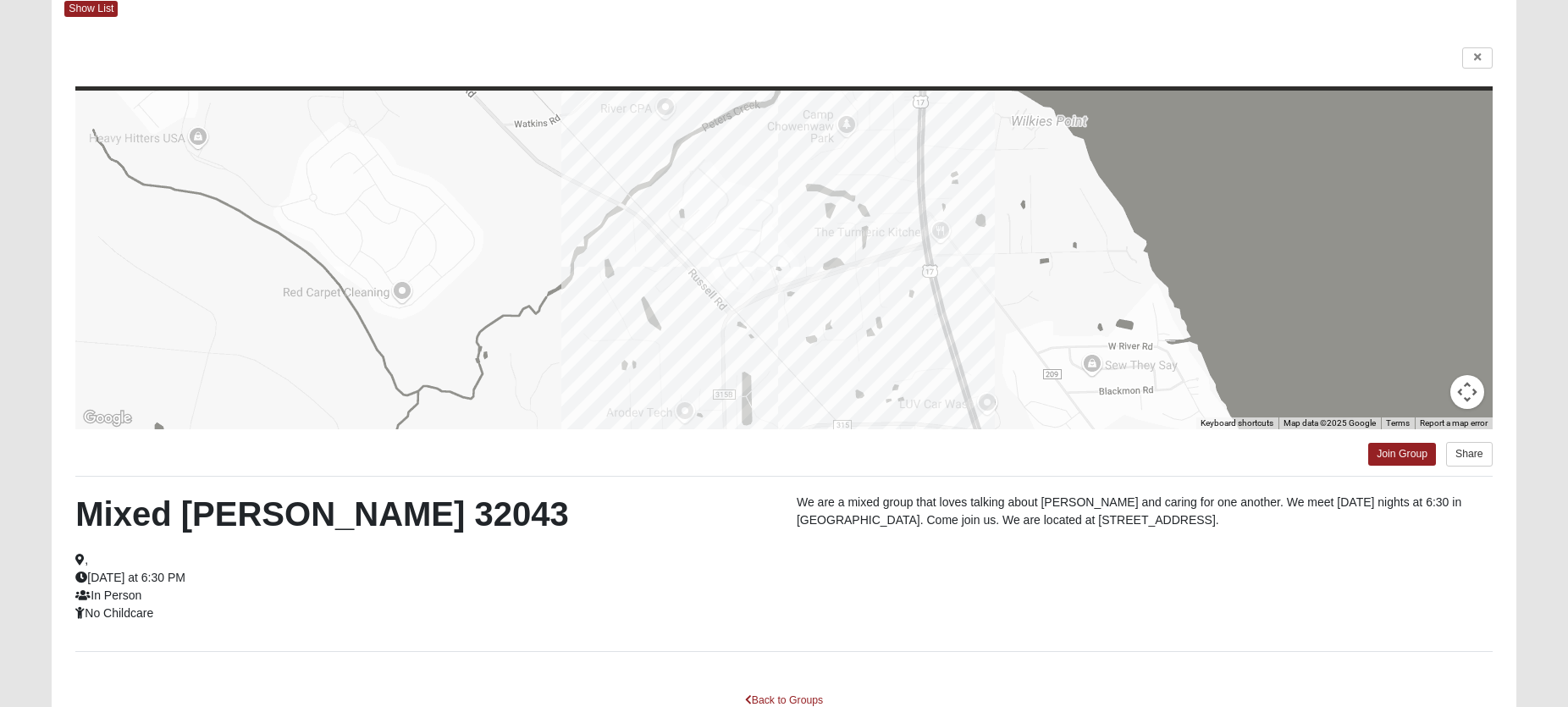
drag, startPoint x: 1129, startPoint y: 519, endPoint x: 1016, endPoint y: 522, distance: 113.0
click at [1016, 522] on p "We are a mixed group that loves talking about [PERSON_NAME] and caring for one …" at bounding box center [1145, 511] width 696 height 36
copy p "[STREET_ADDRESS]"
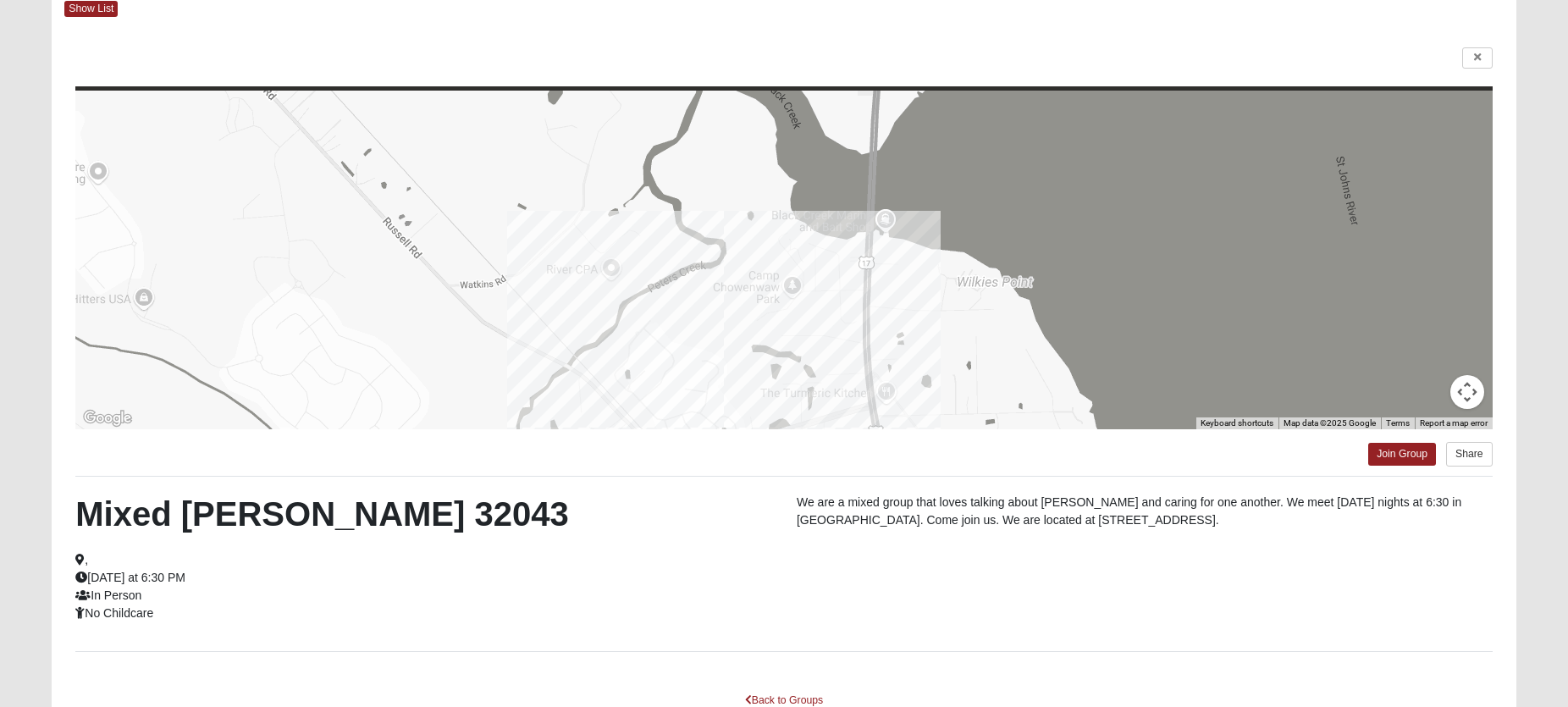
drag, startPoint x: 1188, startPoint y: 248, endPoint x: 1134, endPoint y: 410, distance: 170.8
click at [1134, 410] on div at bounding box center [783, 260] width 1416 height 339
click at [1486, 60] on link at bounding box center [1477, 58] width 30 height 22
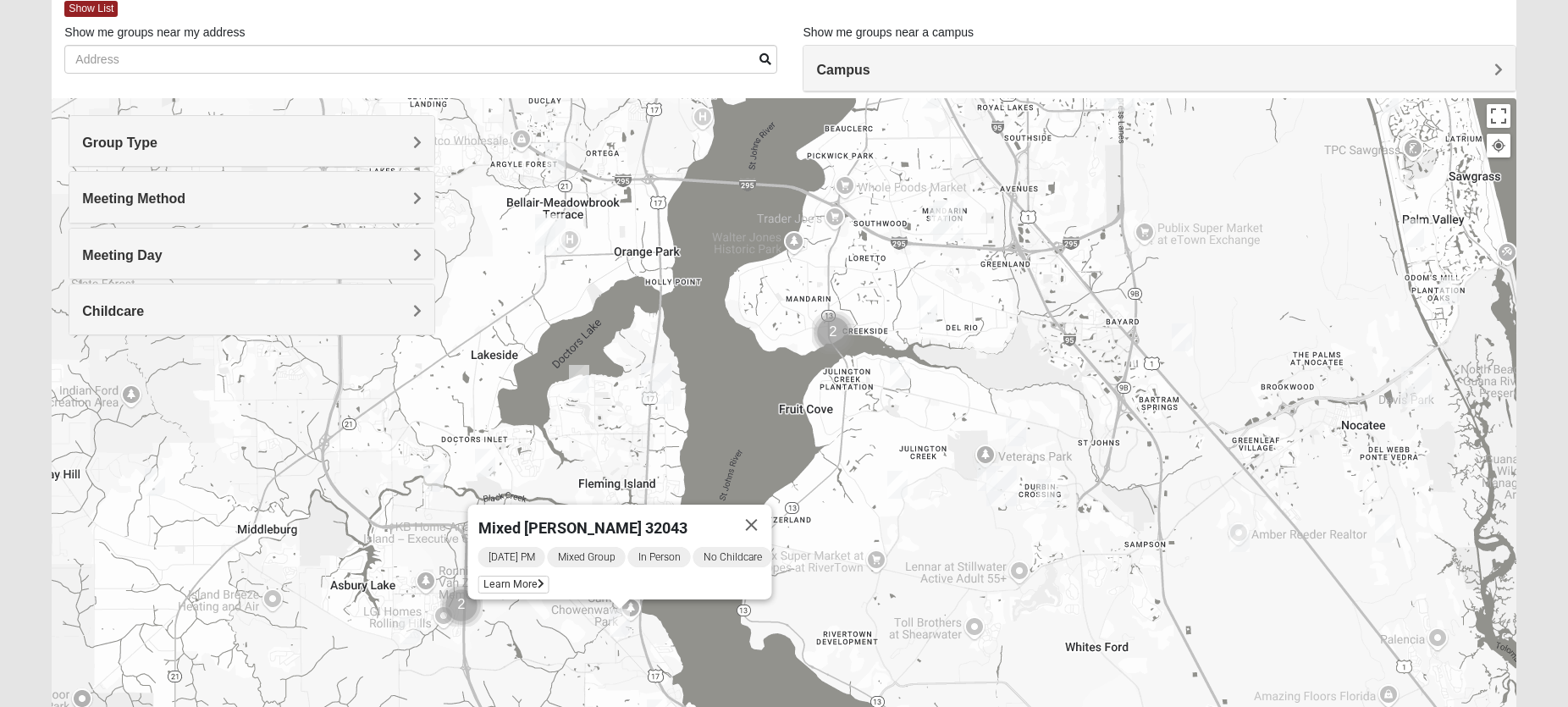
click at [488, 462] on img "Mixed Atwood 32068" at bounding box center [485, 462] width 21 height 28
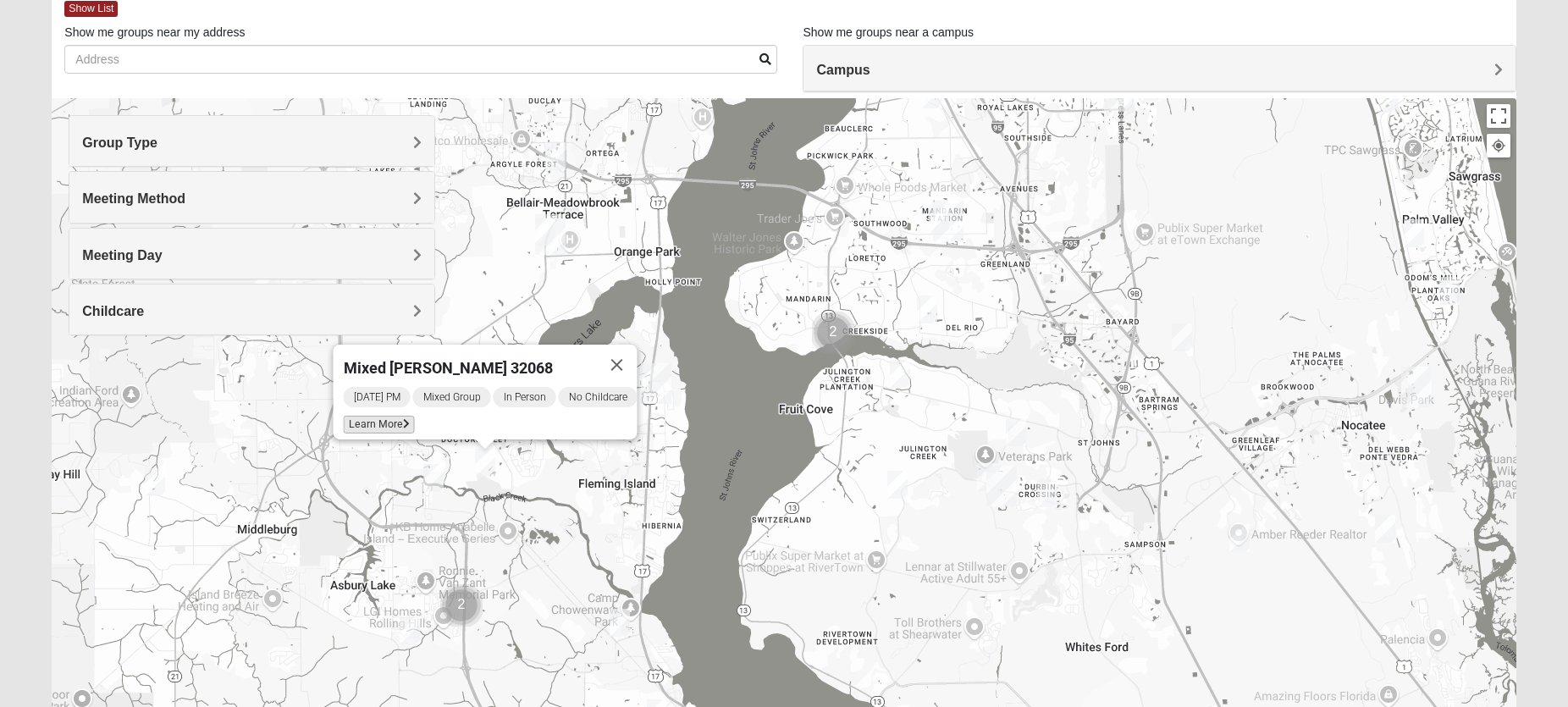
click at [375, 416] on span "Learn More" at bounding box center [378, 425] width 71 height 18
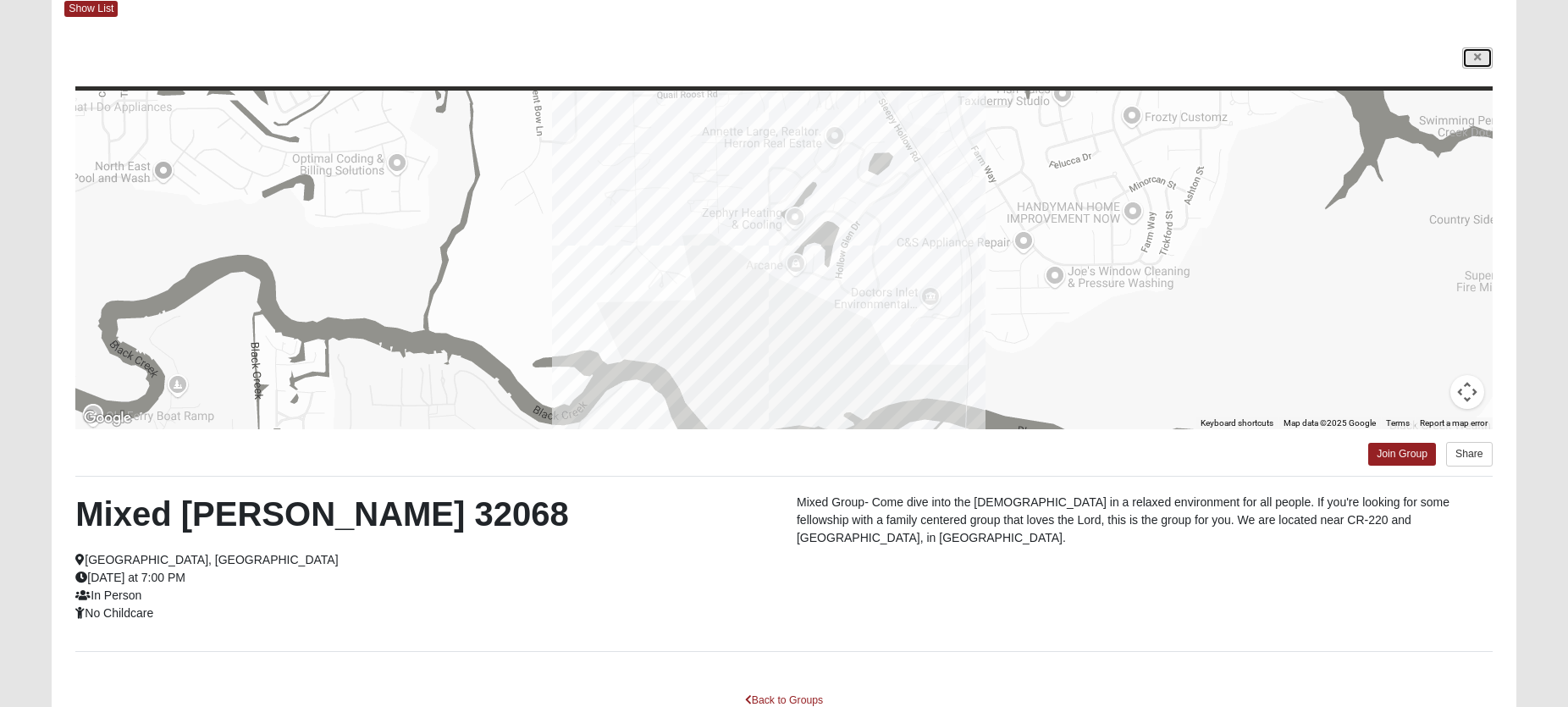
click at [1483, 55] on link at bounding box center [1477, 58] width 30 height 22
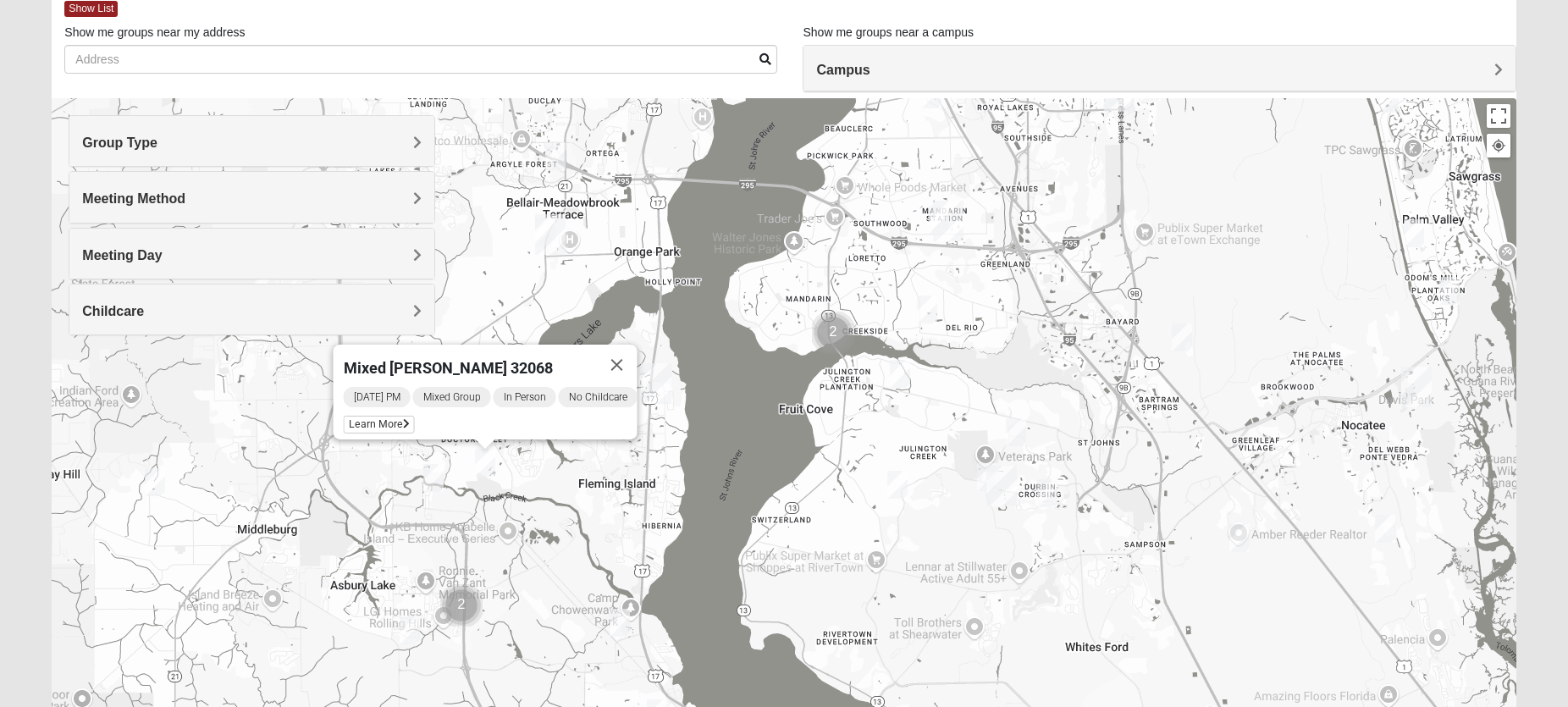
click at [1242, 542] on img "Mixed Schueren 32095" at bounding box center [1240, 537] width 21 height 28
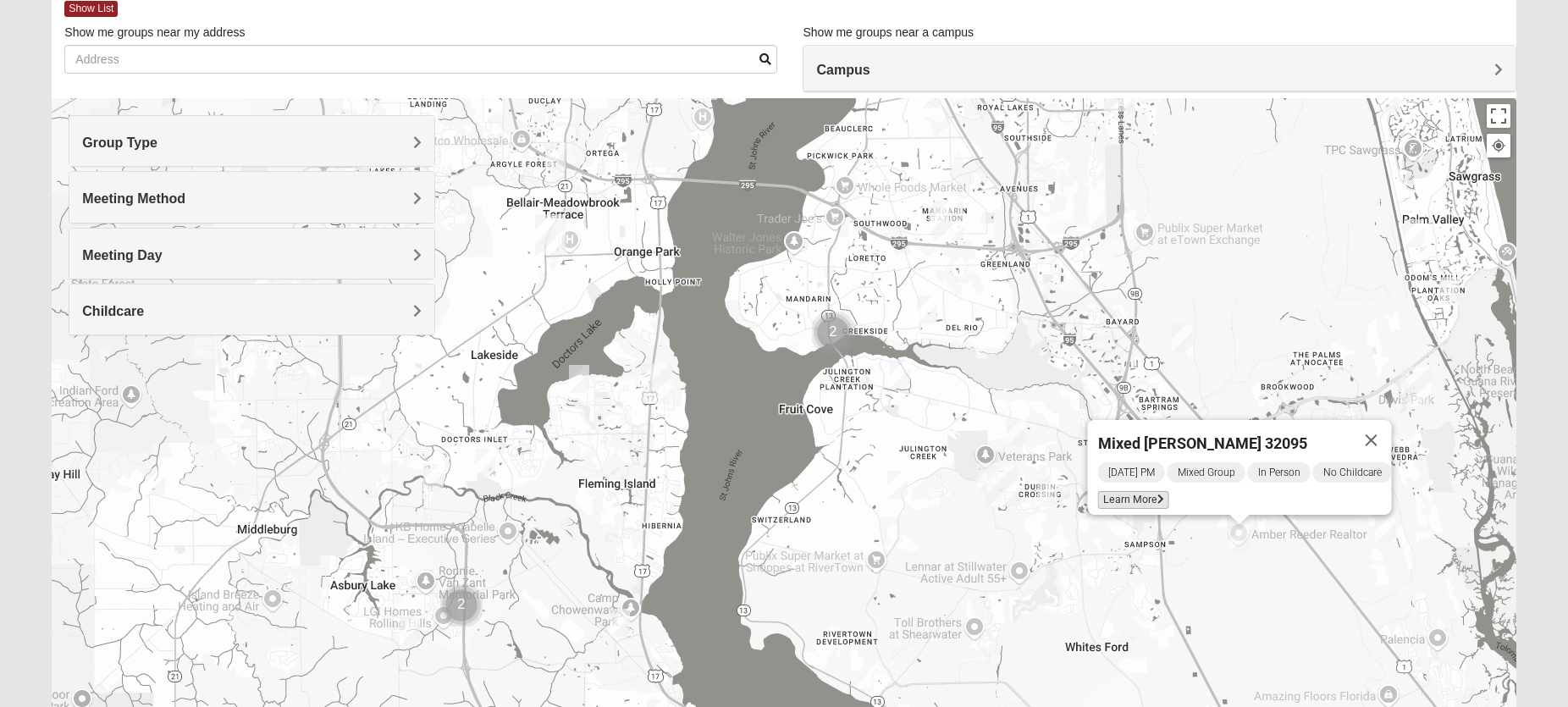
click at [1103, 493] on span "Learn More" at bounding box center [1132, 501] width 71 height 18
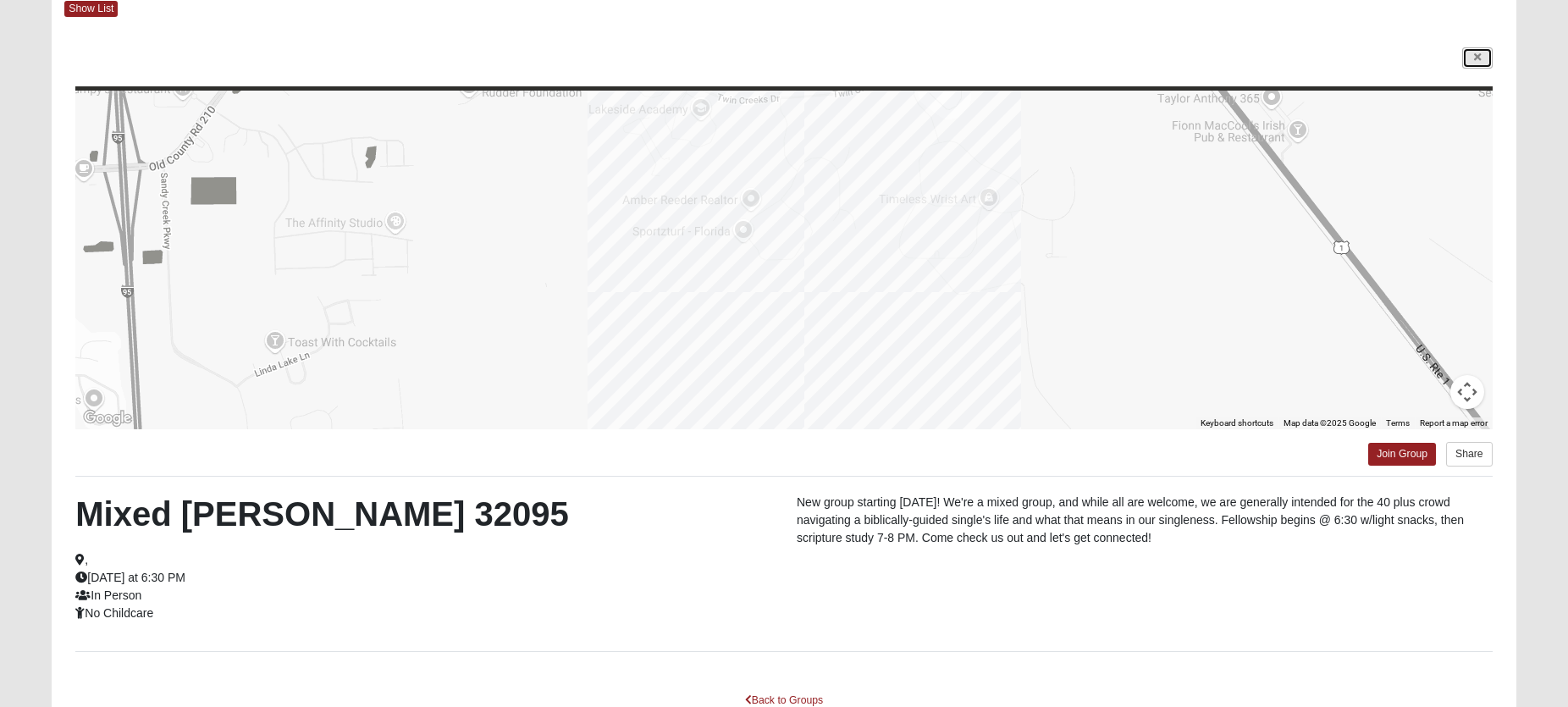
click at [1482, 57] on link at bounding box center [1477, 58] width 30 height 22
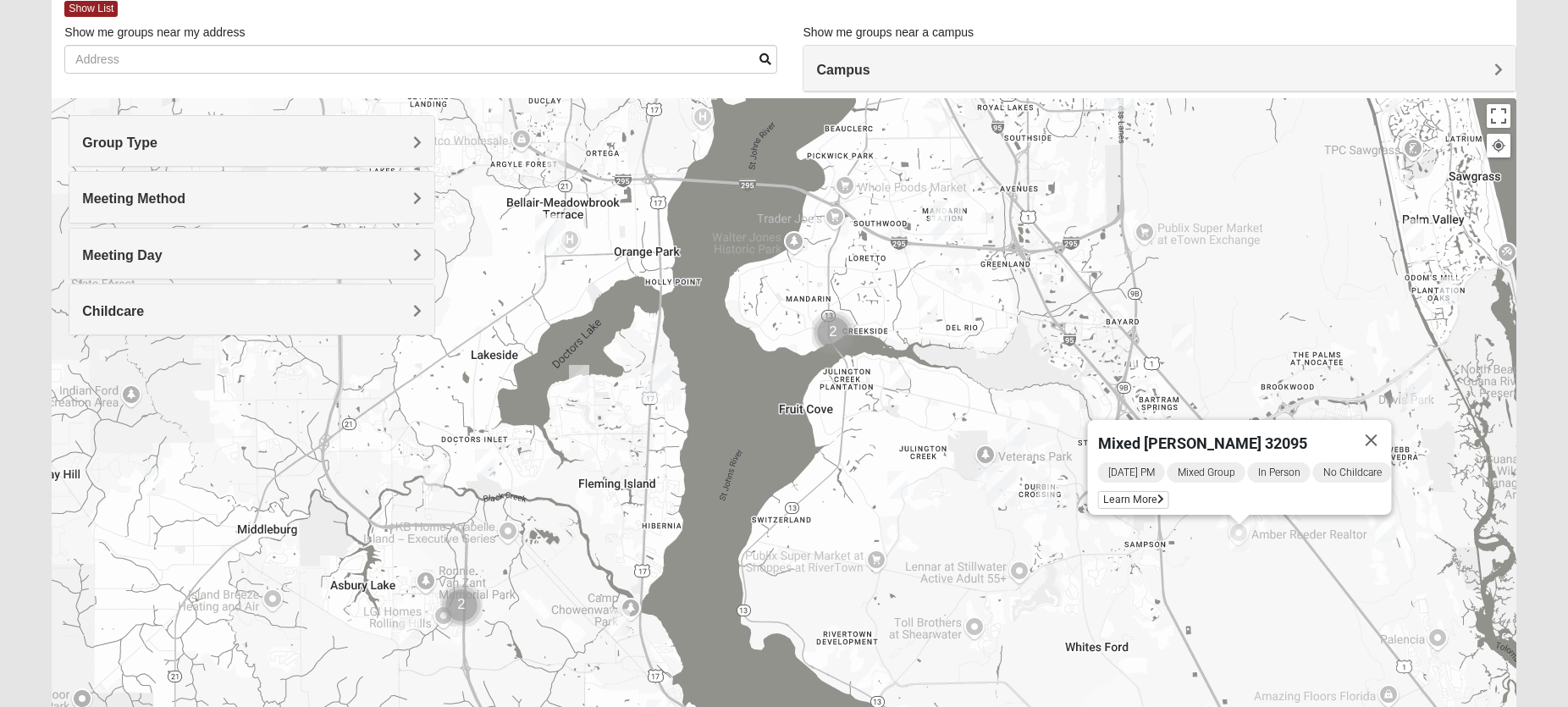
click at [1386, 535] on img "Mixed Adams 32081" at bounding box center [1385, 528] width 21 height 28
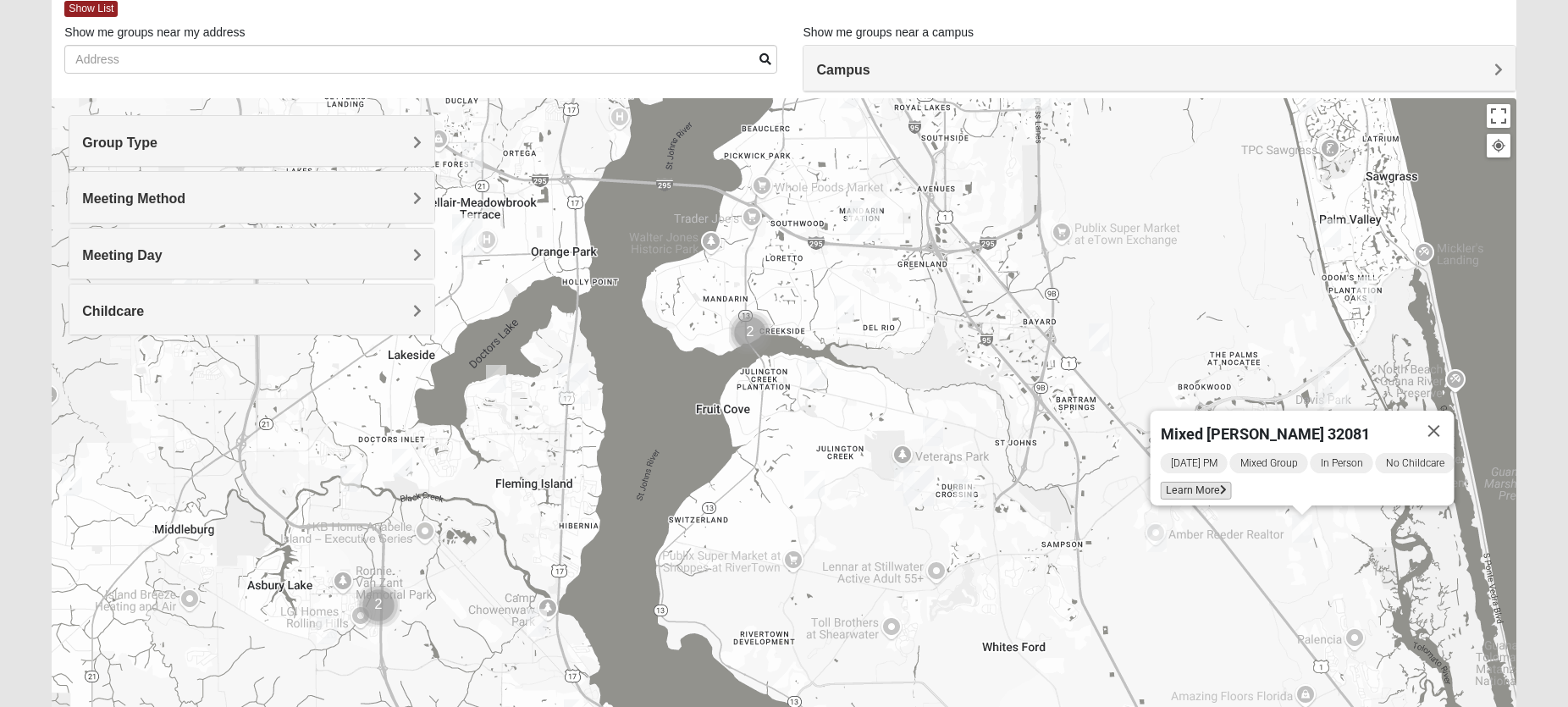
click at [1186, 485] on span "Learn More" at bounding box center [1195, 491] width 71 height 18
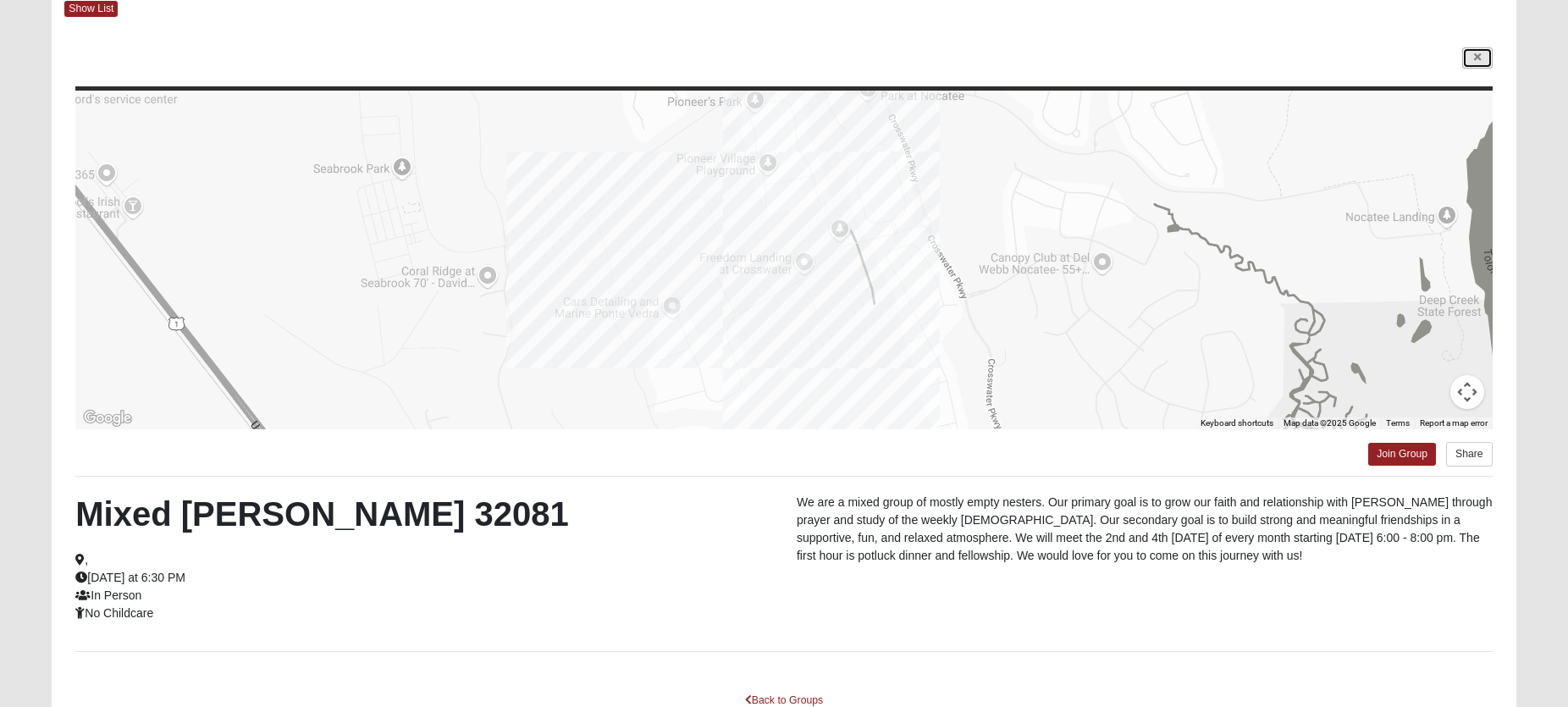
click at [1477, 59] on icon at bounding box center [1478, 57] width 7 height 10
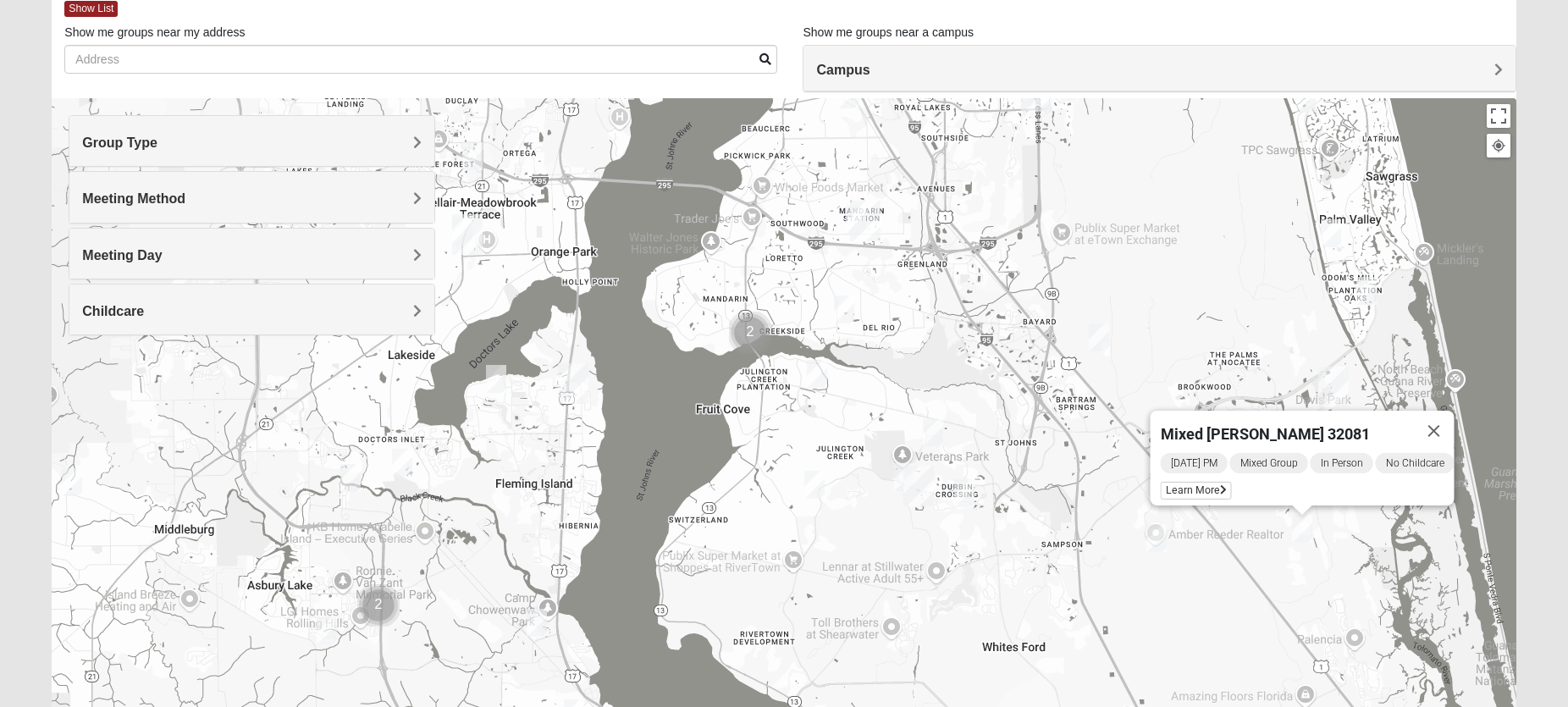
click at [849, 223] on img "On Campus Mixed Hannigan 32257" at bounding box center [856, 219] width 21 height 28
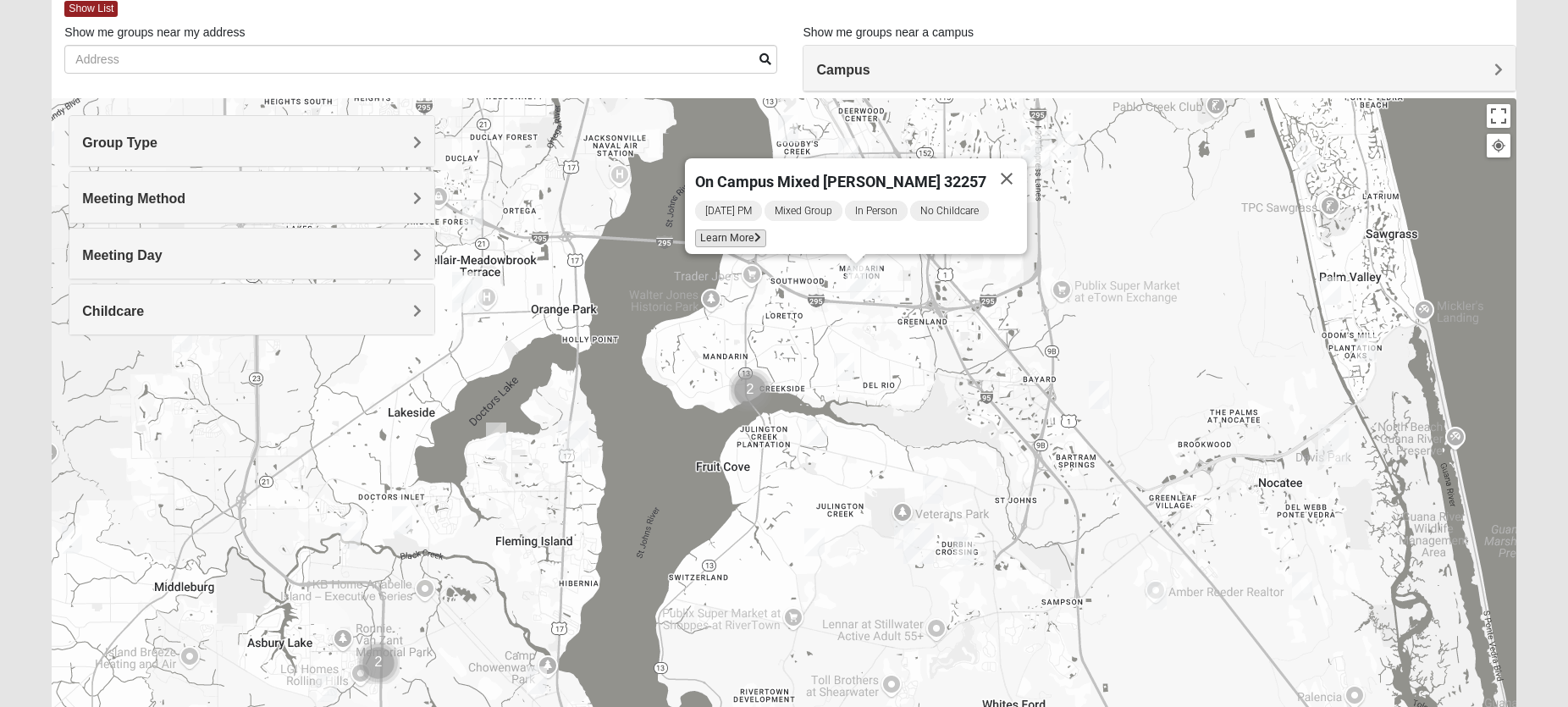
click at [759, 231] on span "Learn More" at bounding box center [730, 239] width 71 height 18
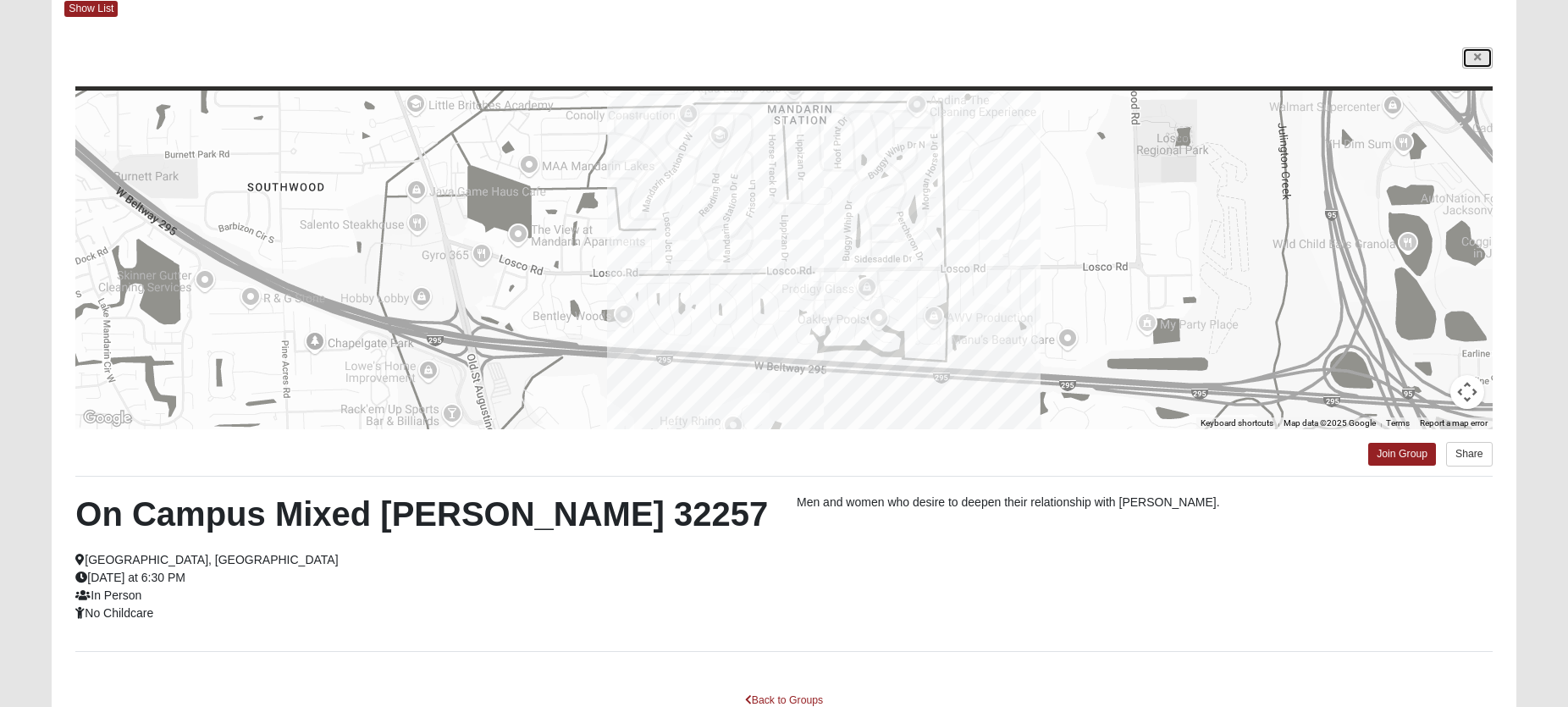
click at [1477, 56] on icon at bounding box center [1478, 57] width 7 height 10
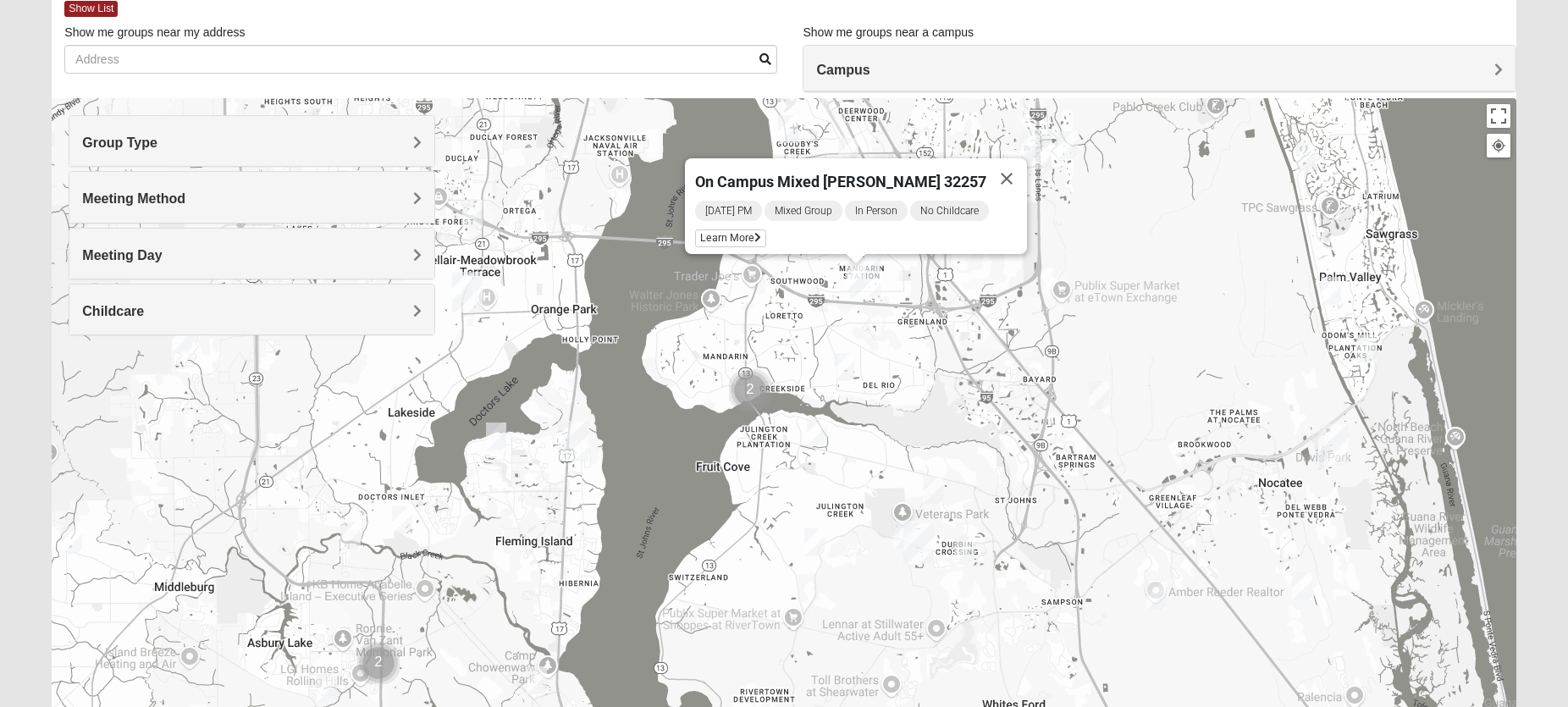
click at [466, 288] on img "Orange Park" at bounding box center [467, 292] width 30 height 40
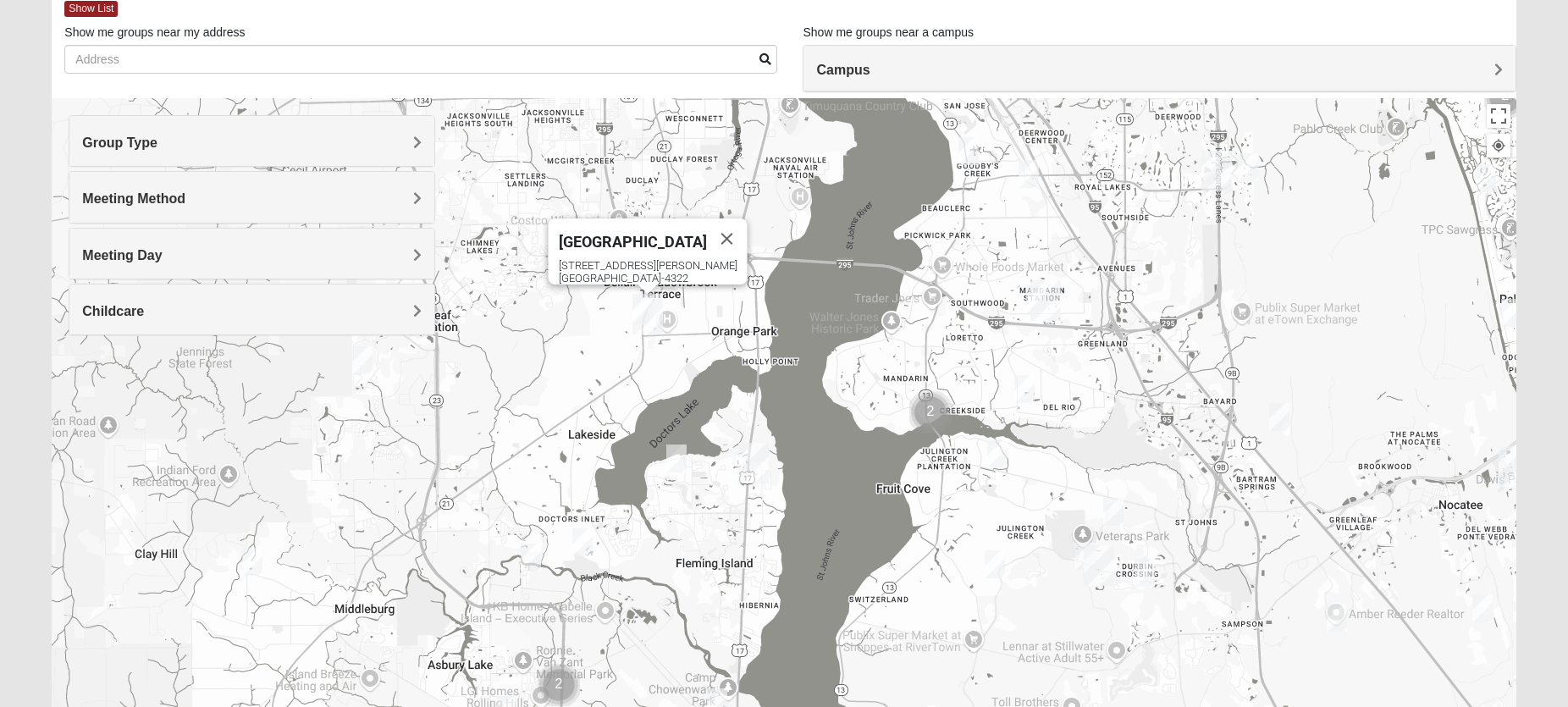
drag, startPoint x: 450, startPoint y: 406, endPoint x: 633, endPoint y: 427, distance: 184.2
click at [633, 427] on div "[GEOGRAPHIC_DATA] [STREET_ADDRESS][PERSON_NAME]" at bounding box center [784, 437] width 1464 height 677
click at [636, 318] on img "Orange Park" at bounding box center [648, 314] width 30 height 40
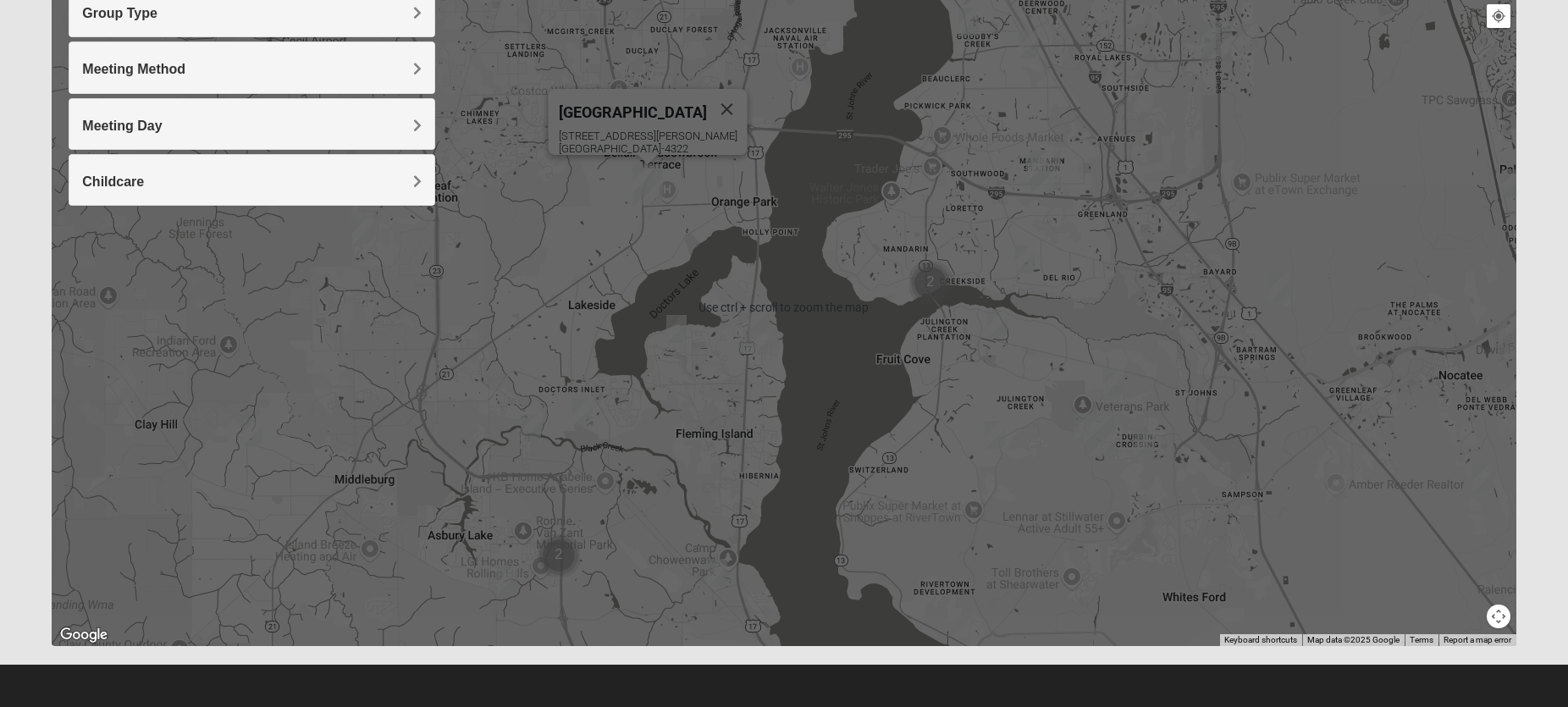
scroll to position [225, 0]
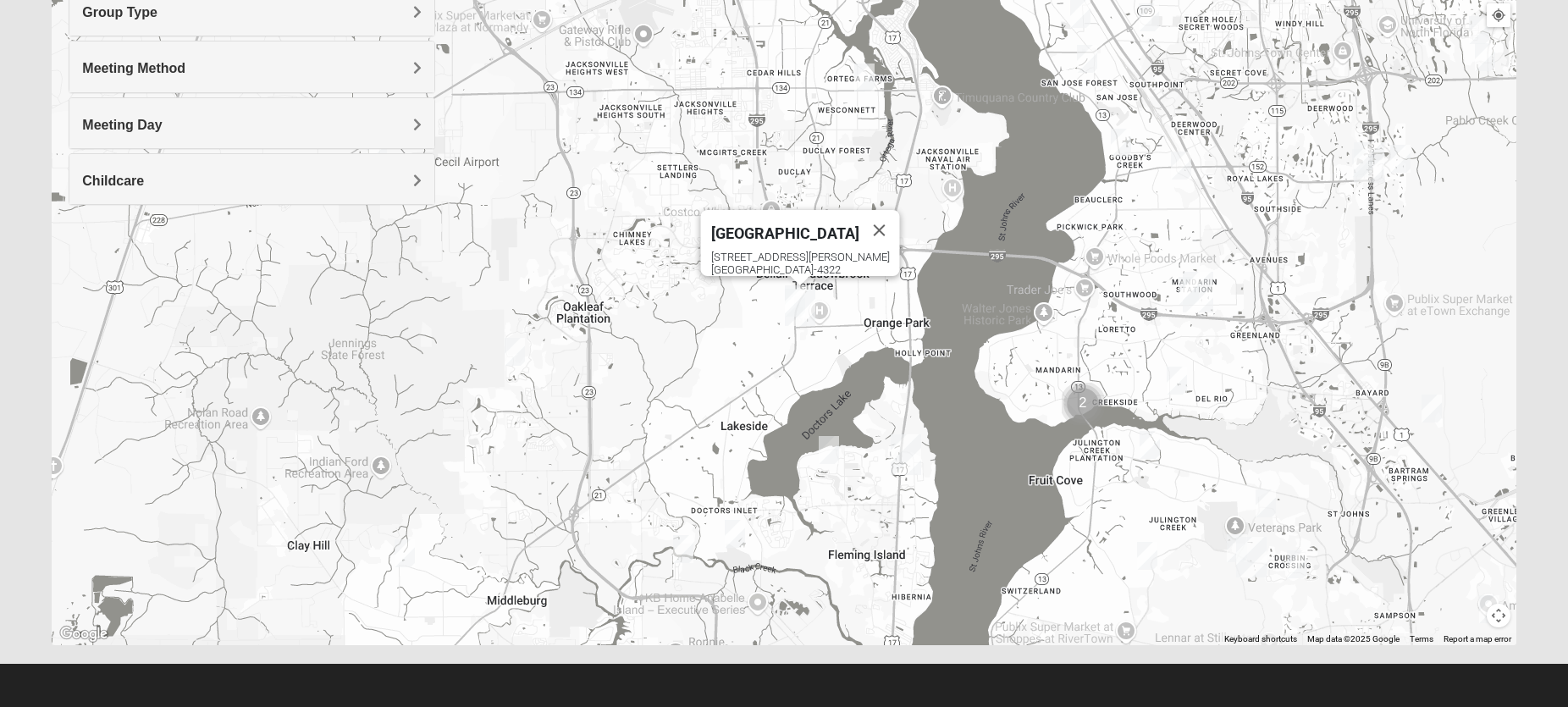
drag, startPoint x: 562, startPoint y: 287, endPoint x: 717, endPoint y: 415, distance: 201.0
click at [717, 415] on div "[GEOGRAPHIC_DATA] [STREET_ADDRESS][PERSON_NAME]" at bounding box center [784, 306] width 1464 height 677
